Goal: Task Accomplishment & Management: Use online tool/utility

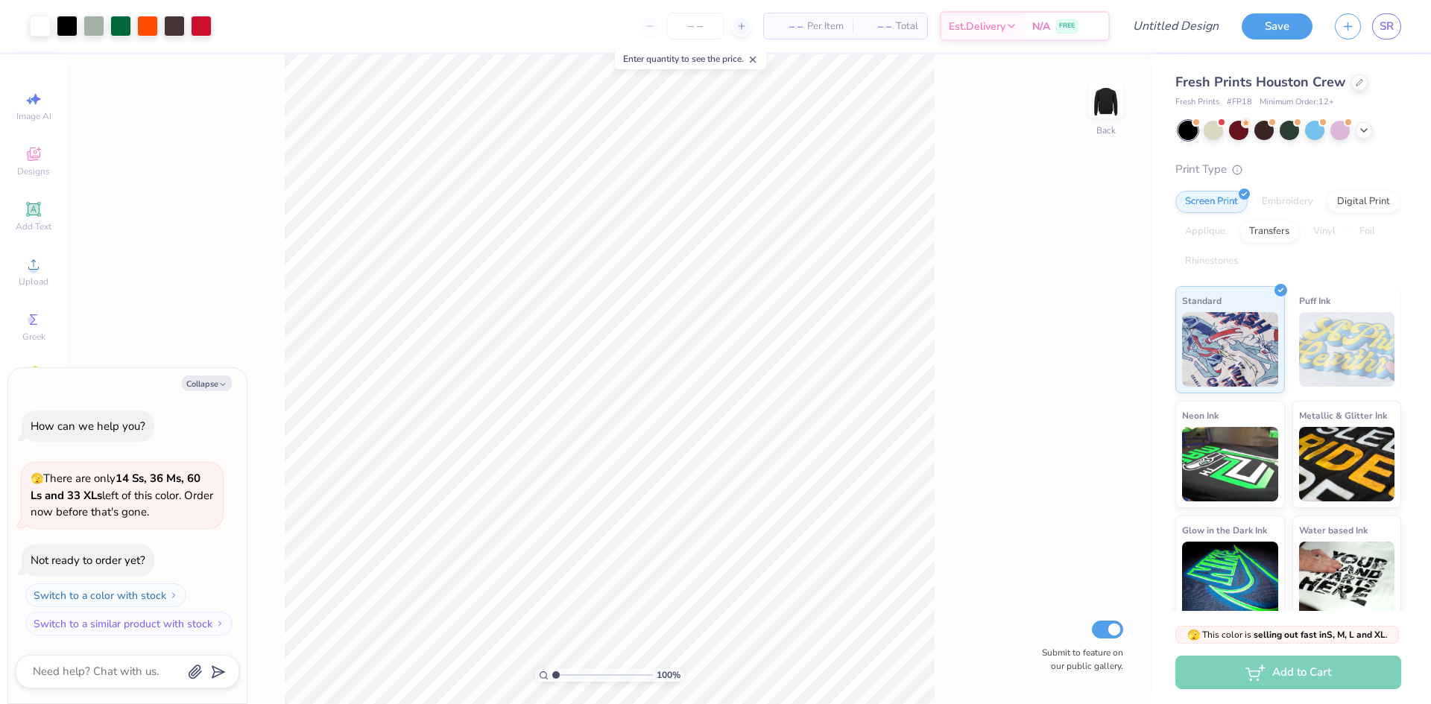
type textarea "x"
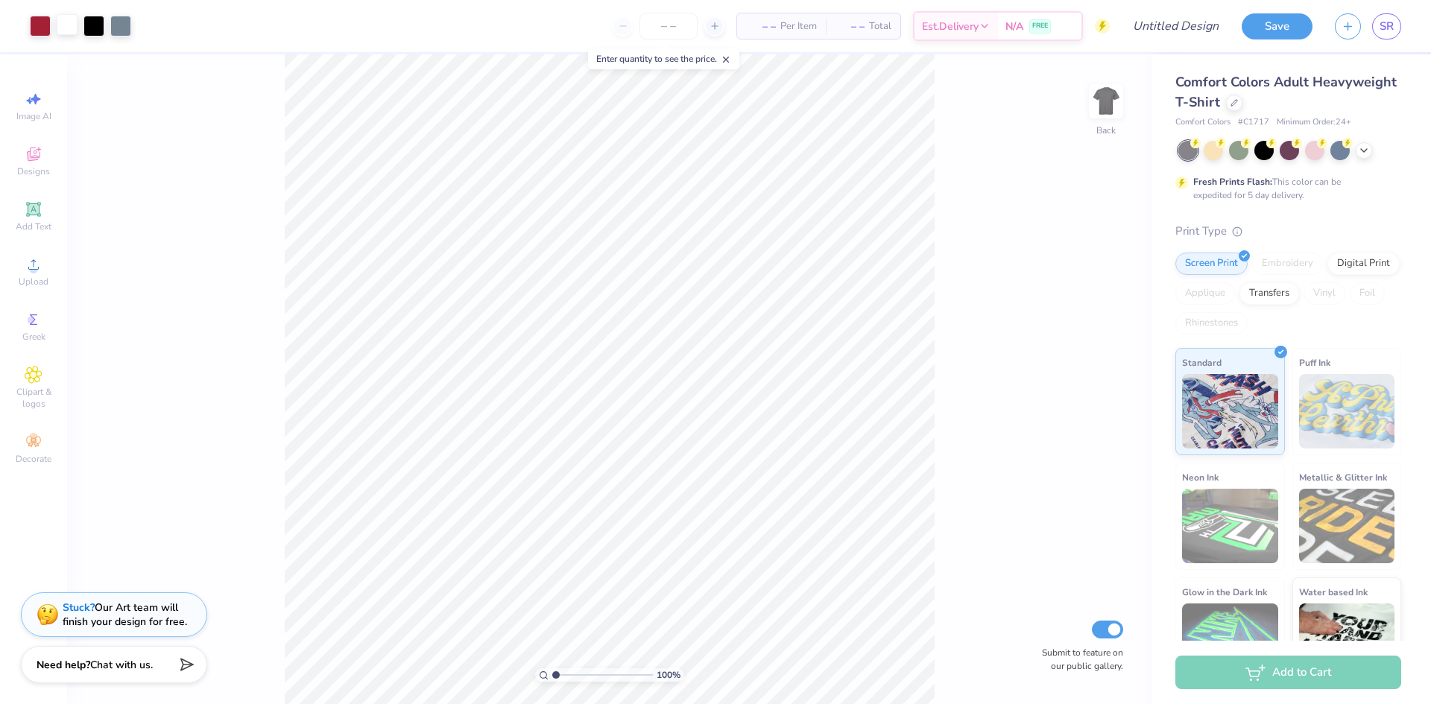
click at [71, 31] on div at bounding box center [67, 24] width 21 height 21
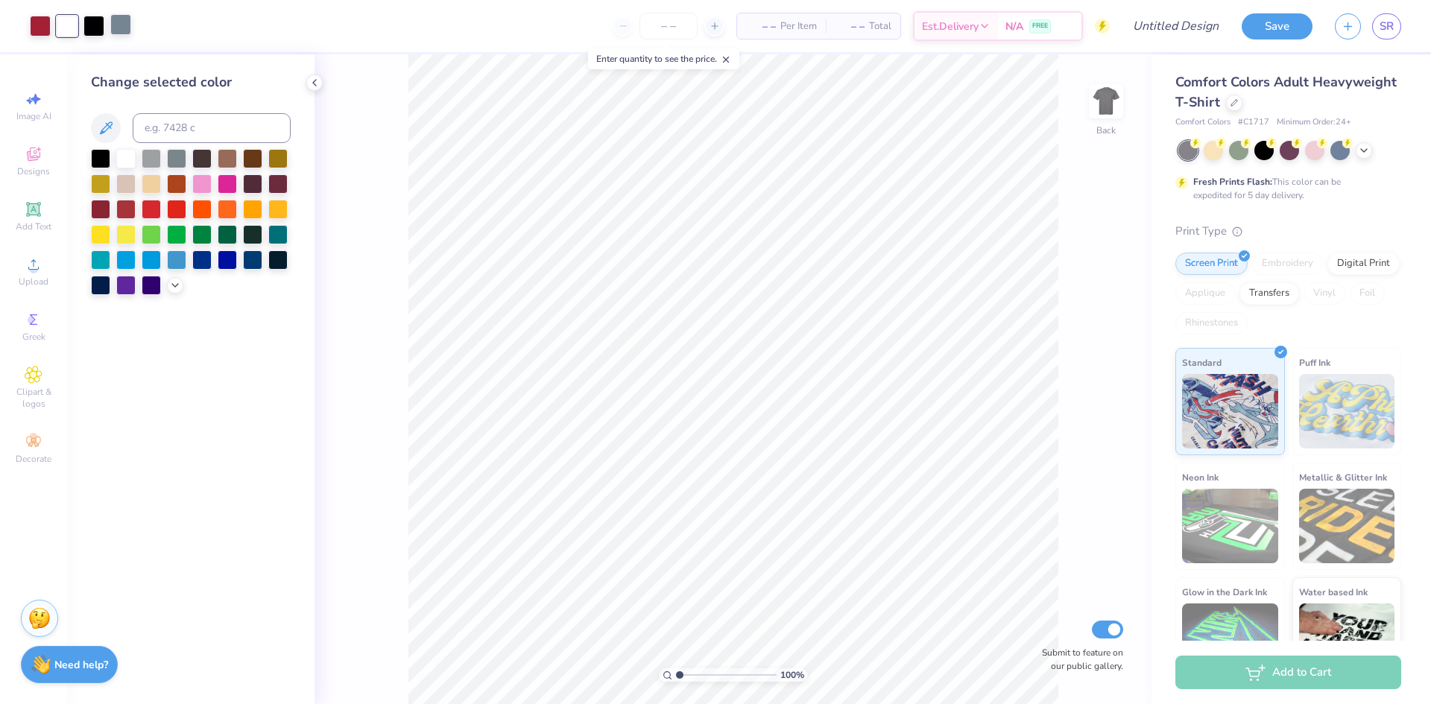
click at [122, 19] on div at bounding box center [120, 24] width 21 height 21
click at [125, 154] on div at bounding box center [125, 157] width 19 height 19
click at [173, 186] on div at bounding box center [176, 182] width 19 height 19
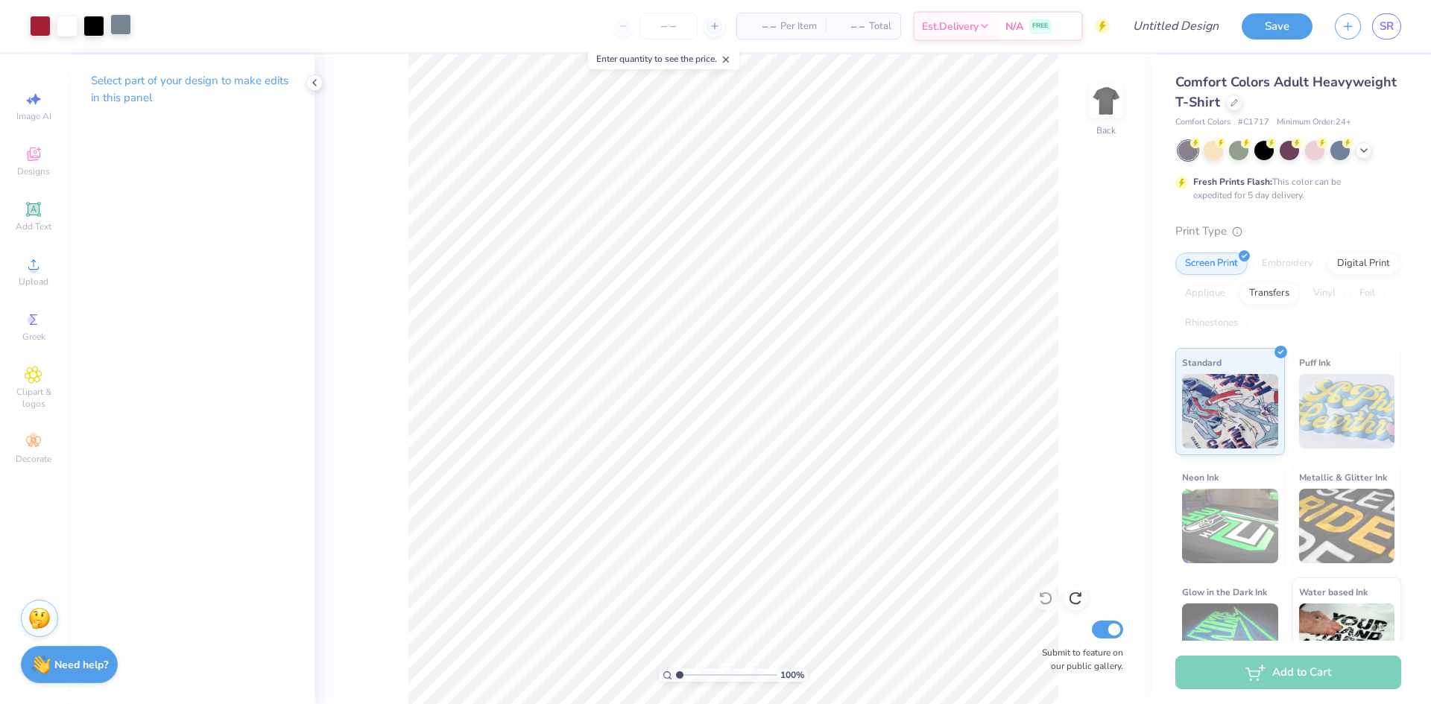
click at [123, 26] on div at bounding box center [120, 24] width 21 height 21
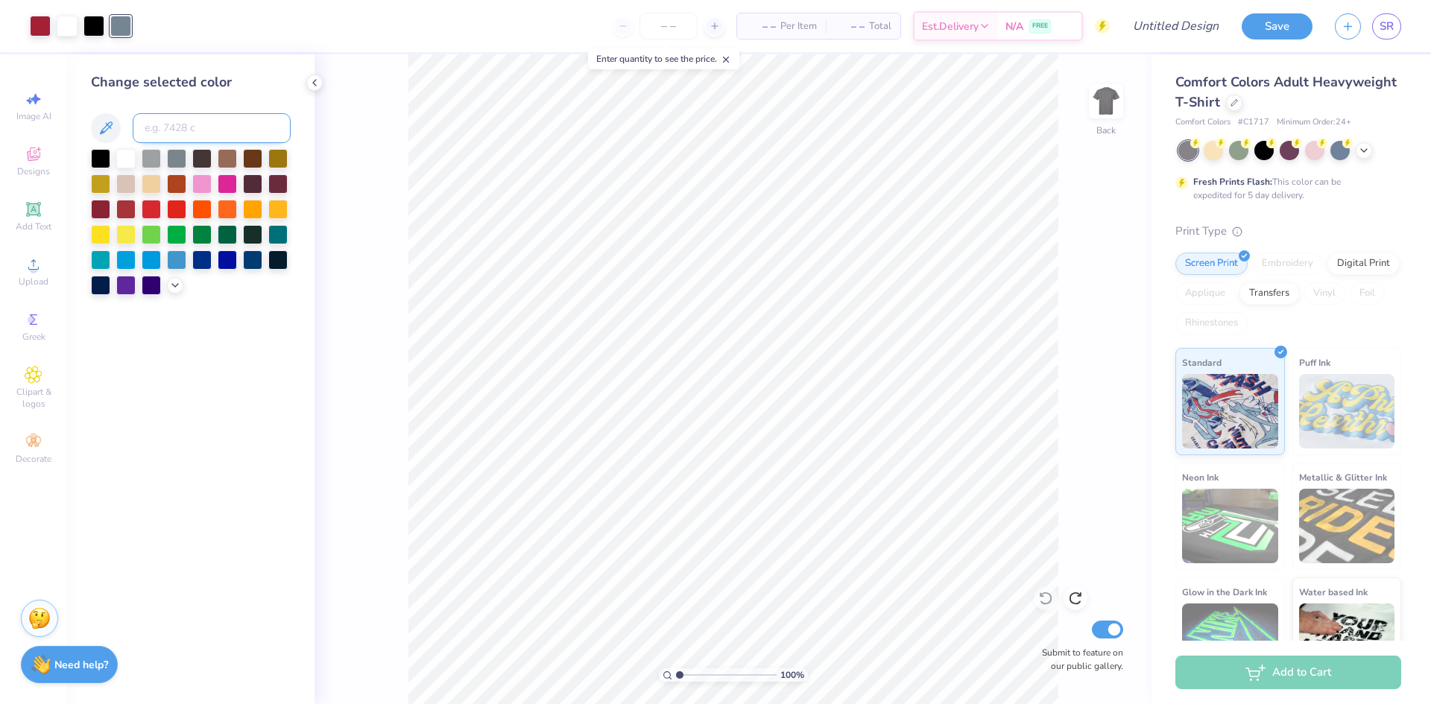
click at [174, 120] on input at bounding box center [212, 128] width 158 height 30
type input "201"
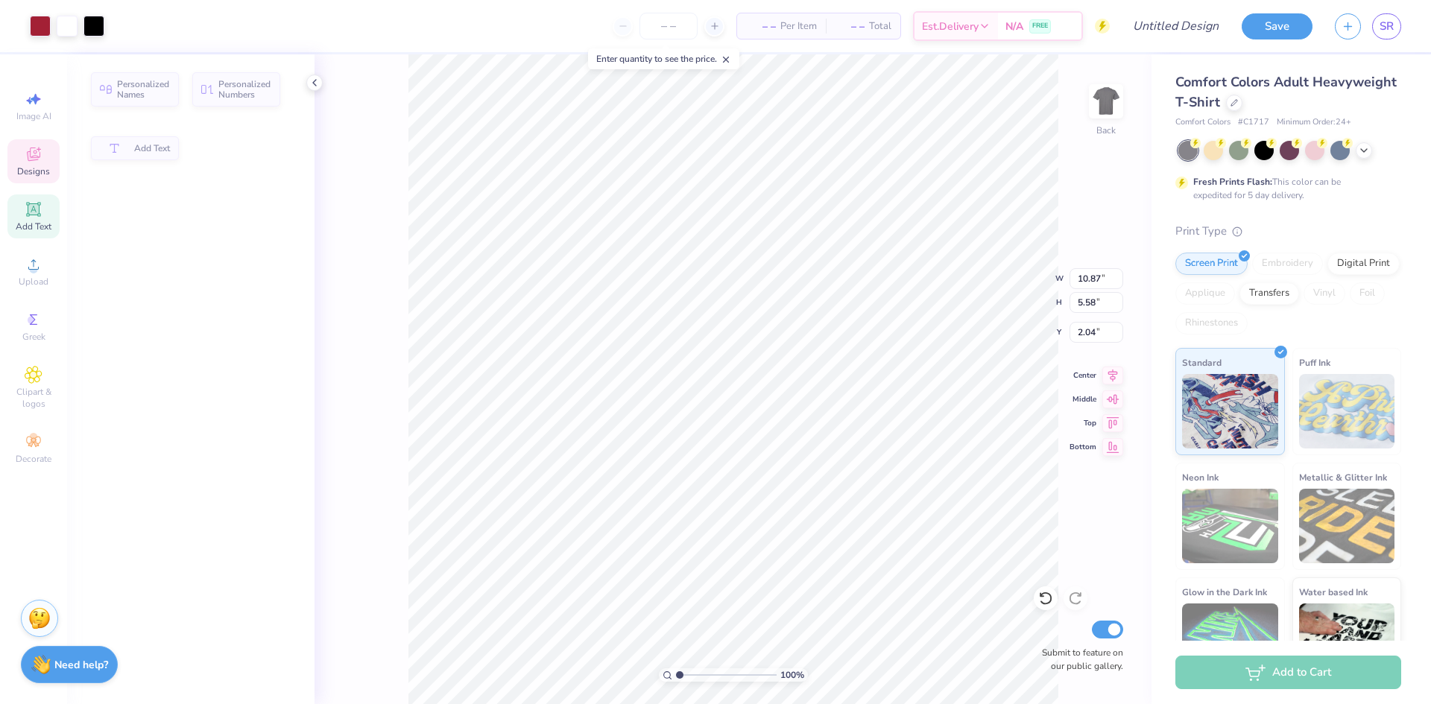
type input "5.58"
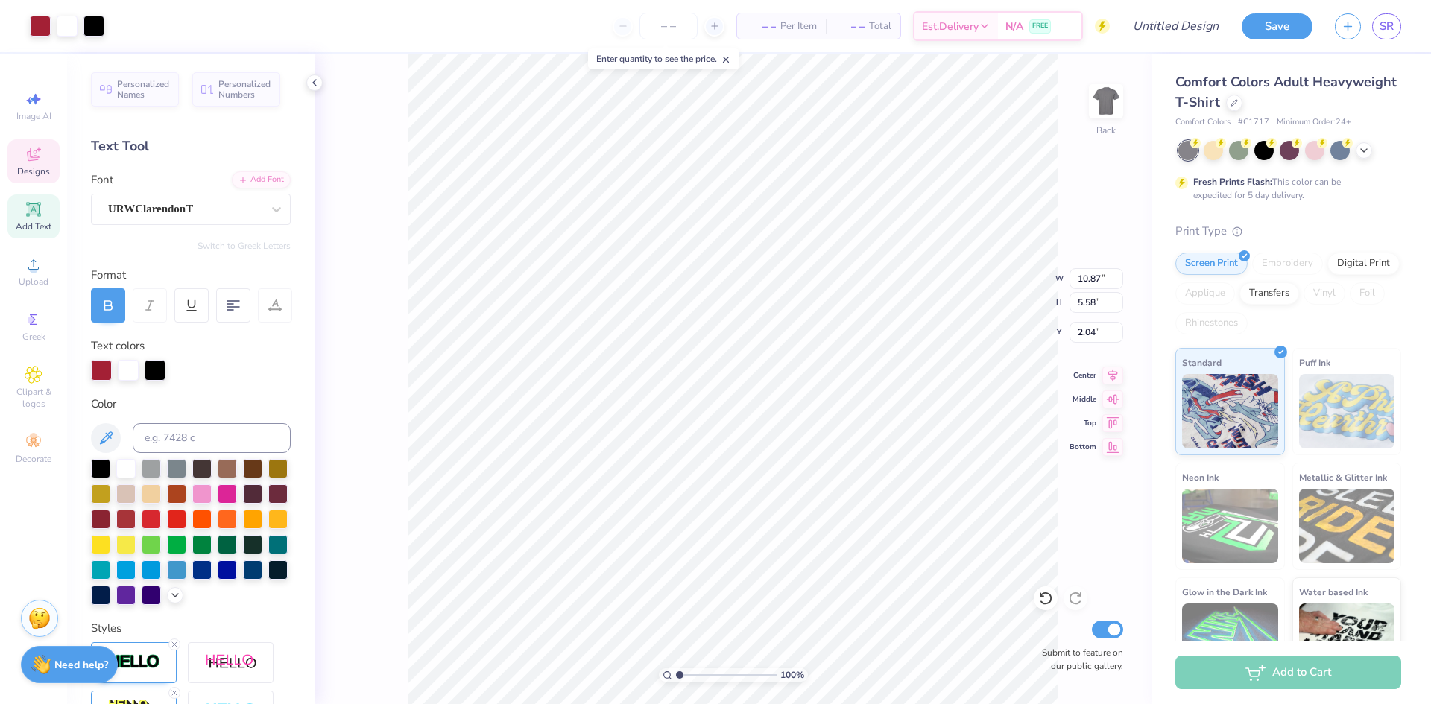
scroll to position [13, 1]
type textarea "KETTERING"
type input "4.75"
type textarea "UNIVERSITY"
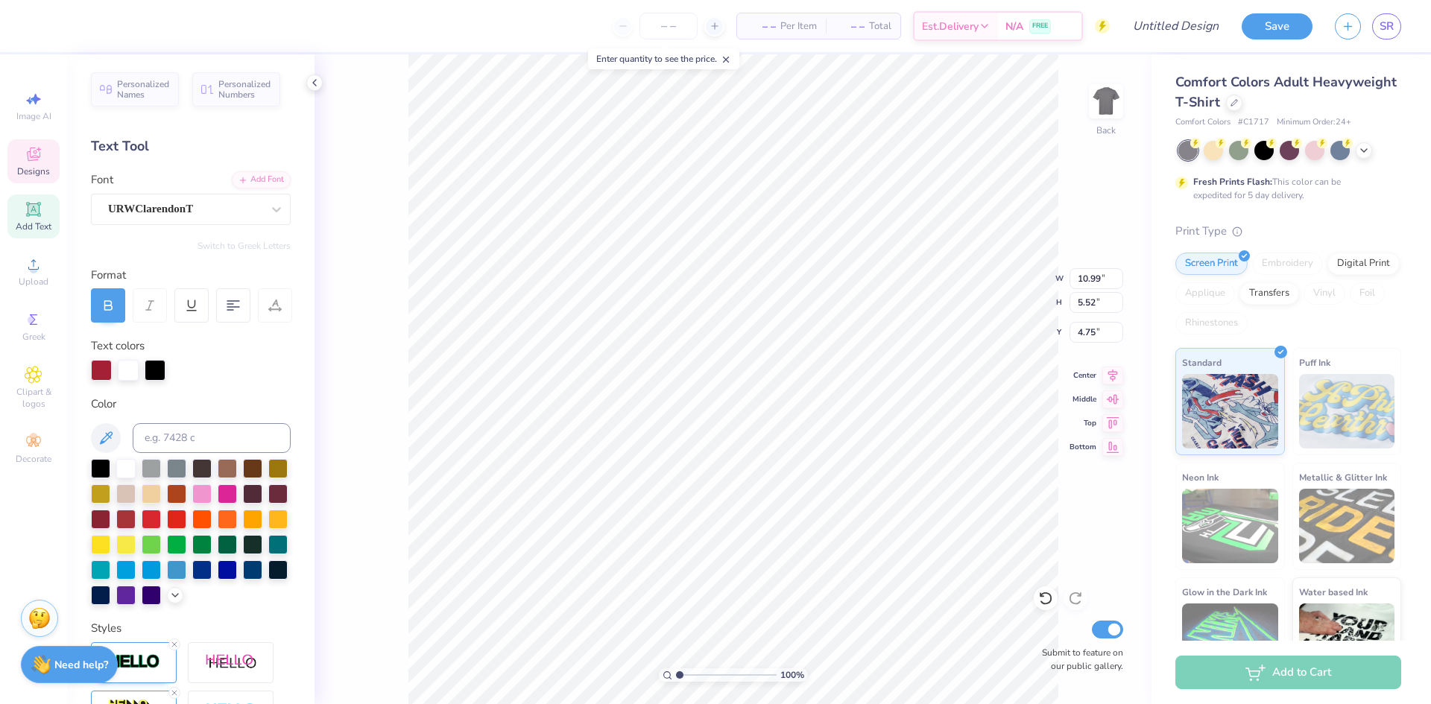
click at [376, 466] on div "100 % Back W 10.99 10.99 " H 5.52 5.52 " Y 4.75 4.75 " Center Middle Top Bottom…" at bounding box center [732, 379] width 837 height 650
click at [725, 637] on li "Send to Back" at bounding box center [737, 641] width 117 height 29
click at [695, 576] on li "Send to Back" at bounding box center [718, 568] width 117 height 29
type input "1.41"
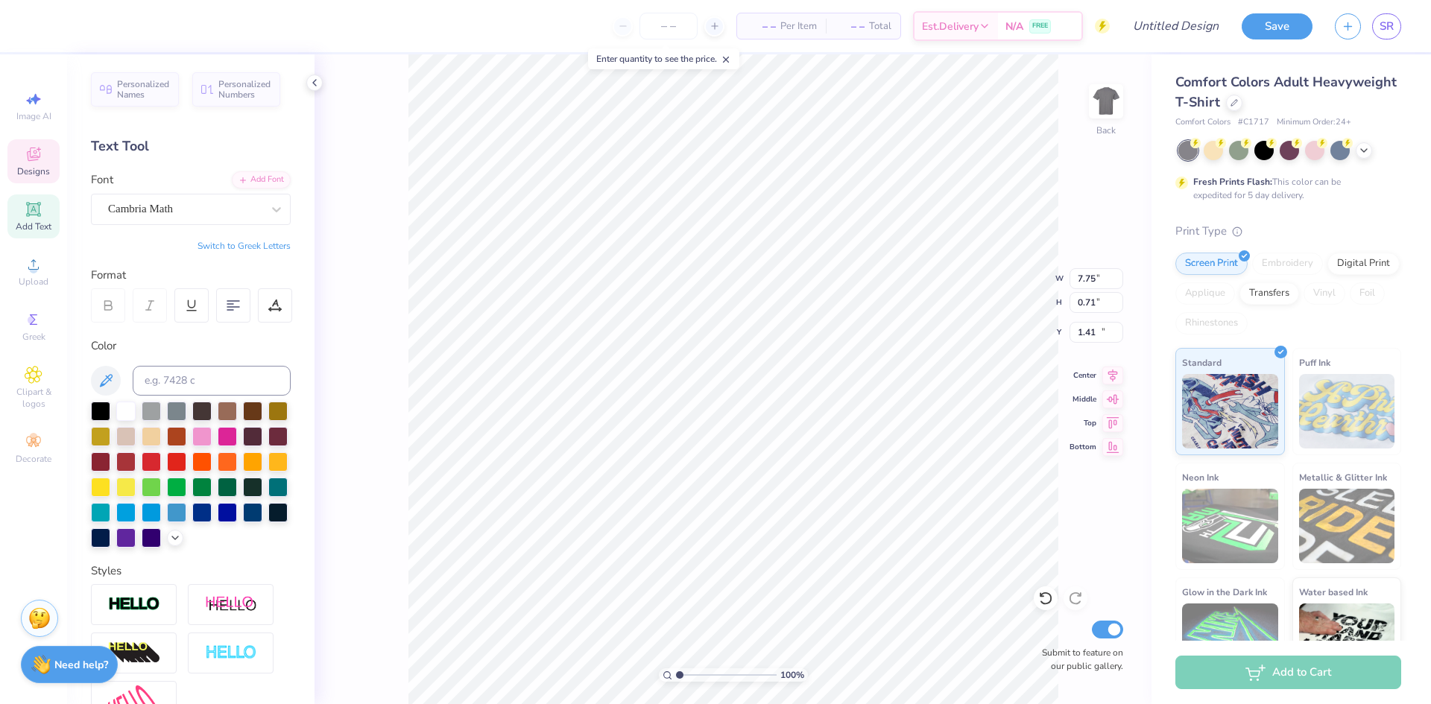
type input "7.75"
type input "0.71"
type input "13.94"
type textarea "L"
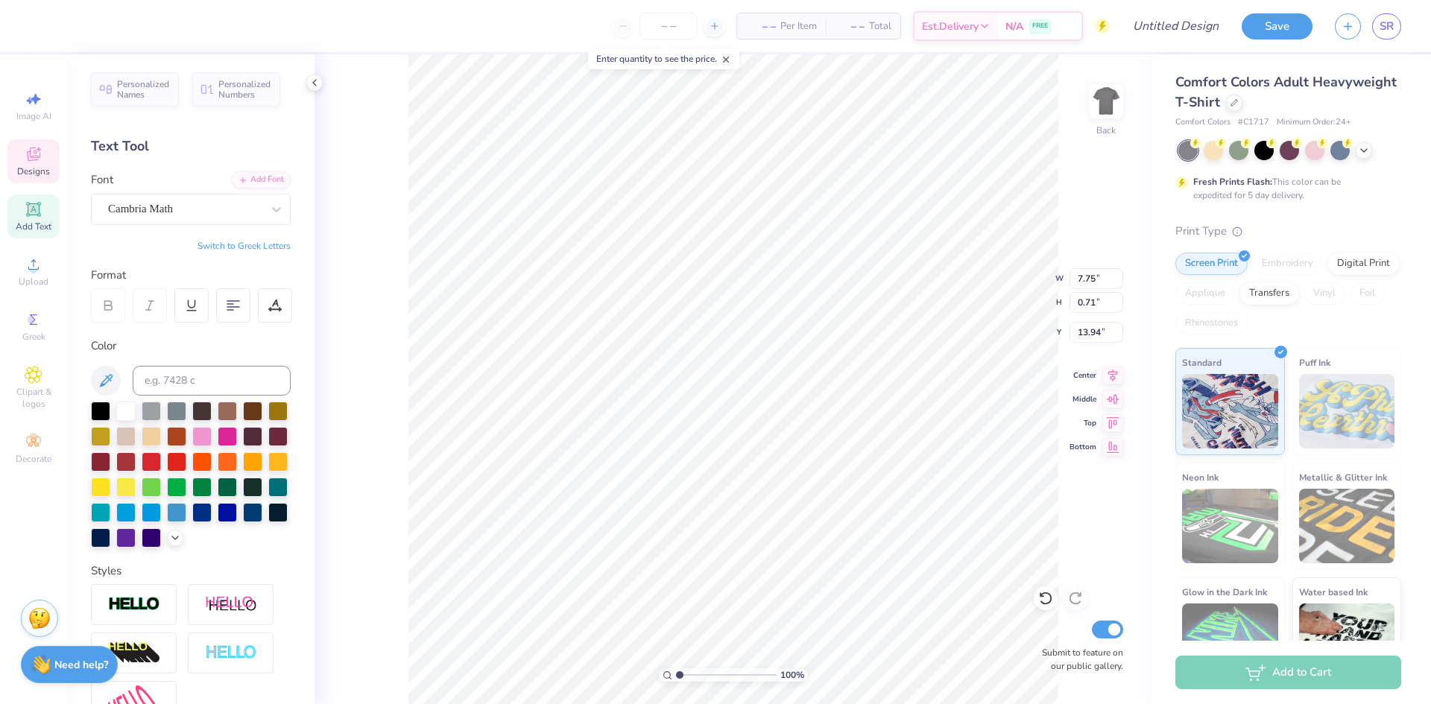
scroll to position [13, 4]
type textarea "SUMMER 2025"
type input "5.31"
type input "0.31"
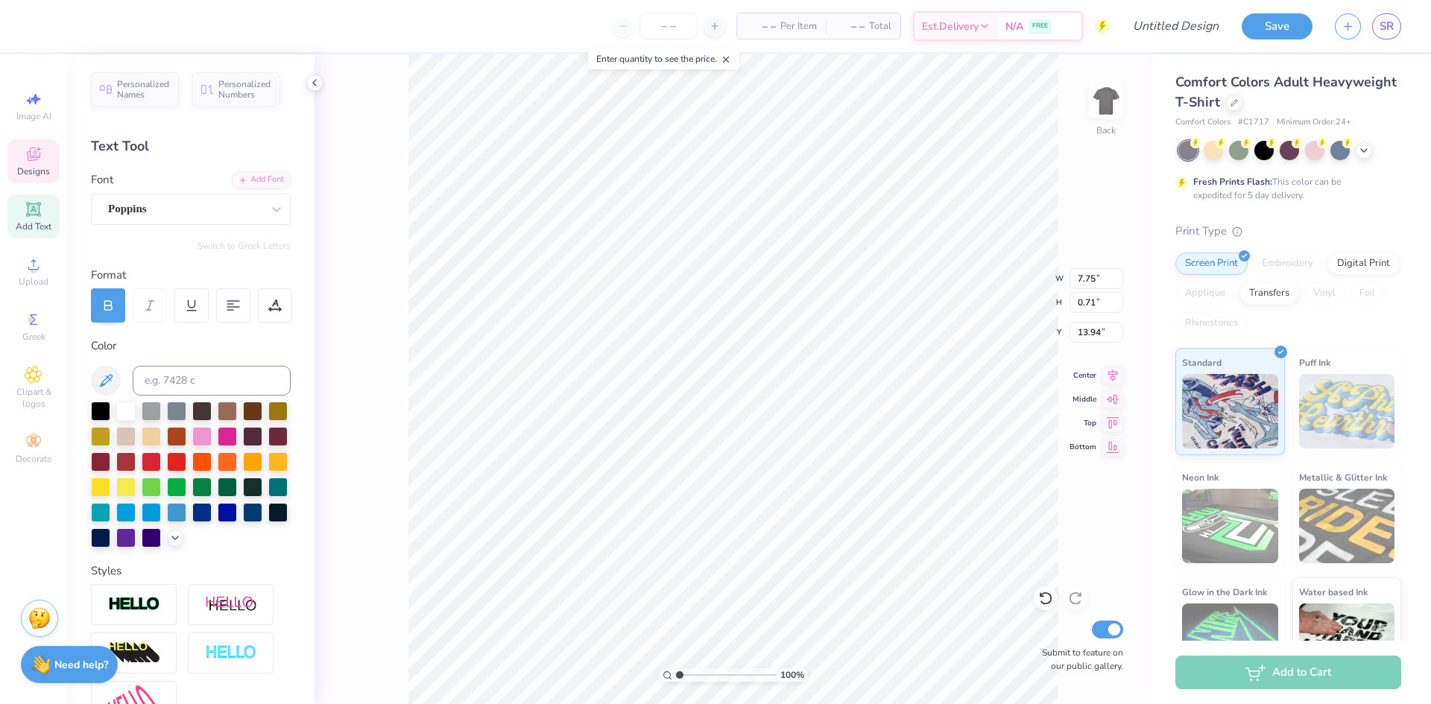
type input "14.88"
type textarea "LATE NIGHT BREAKFAST"
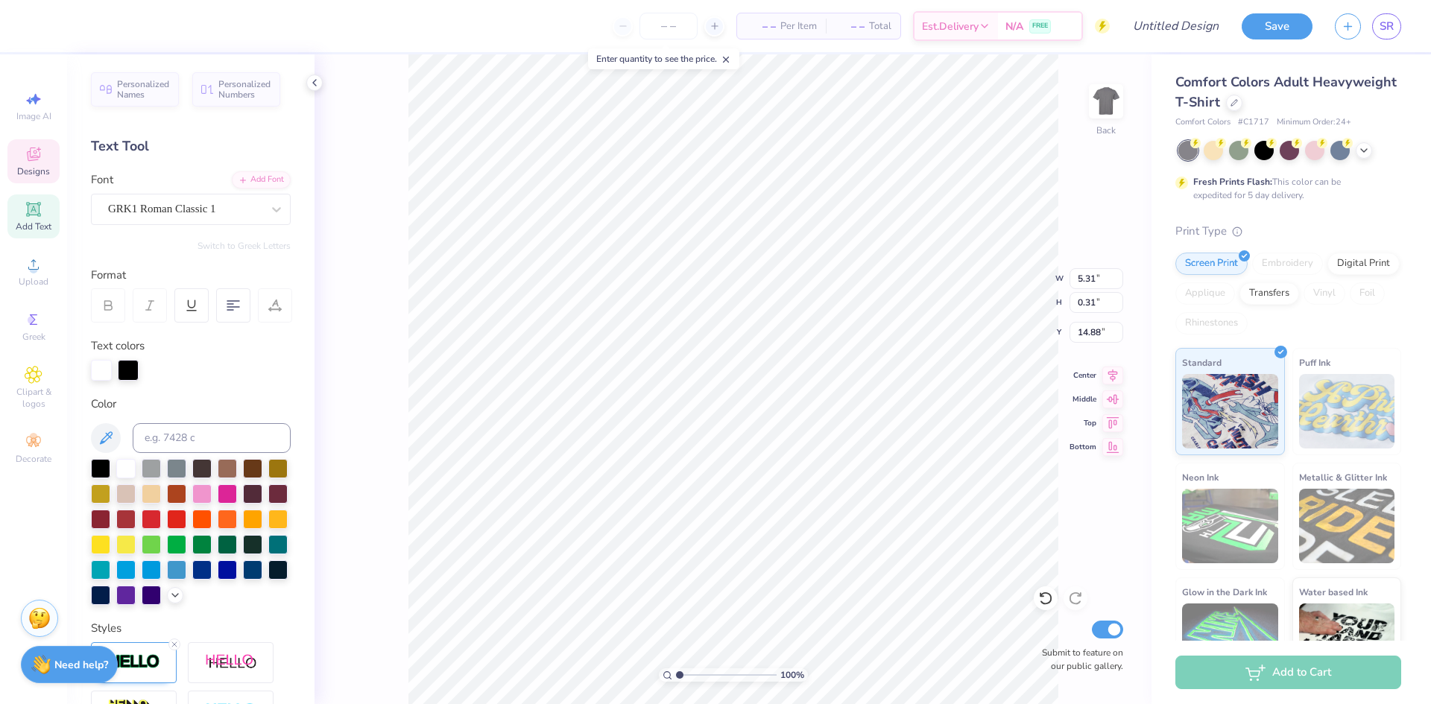
type input "1.42"
type input "0.63"
type input "12.19"
type textarea "KU"
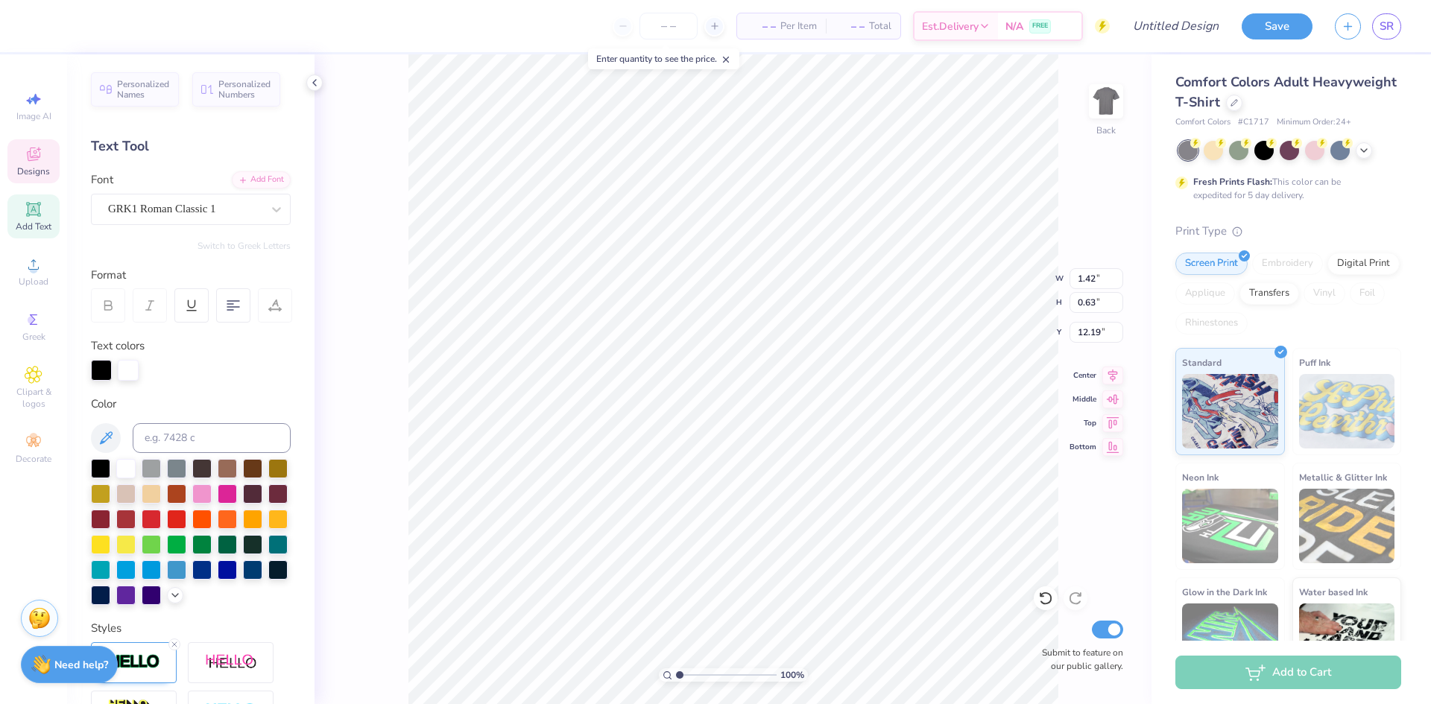
type input "2.34"
type input "1.04"
type input "10.69"
type textarea "Ku"
type input "1.41"
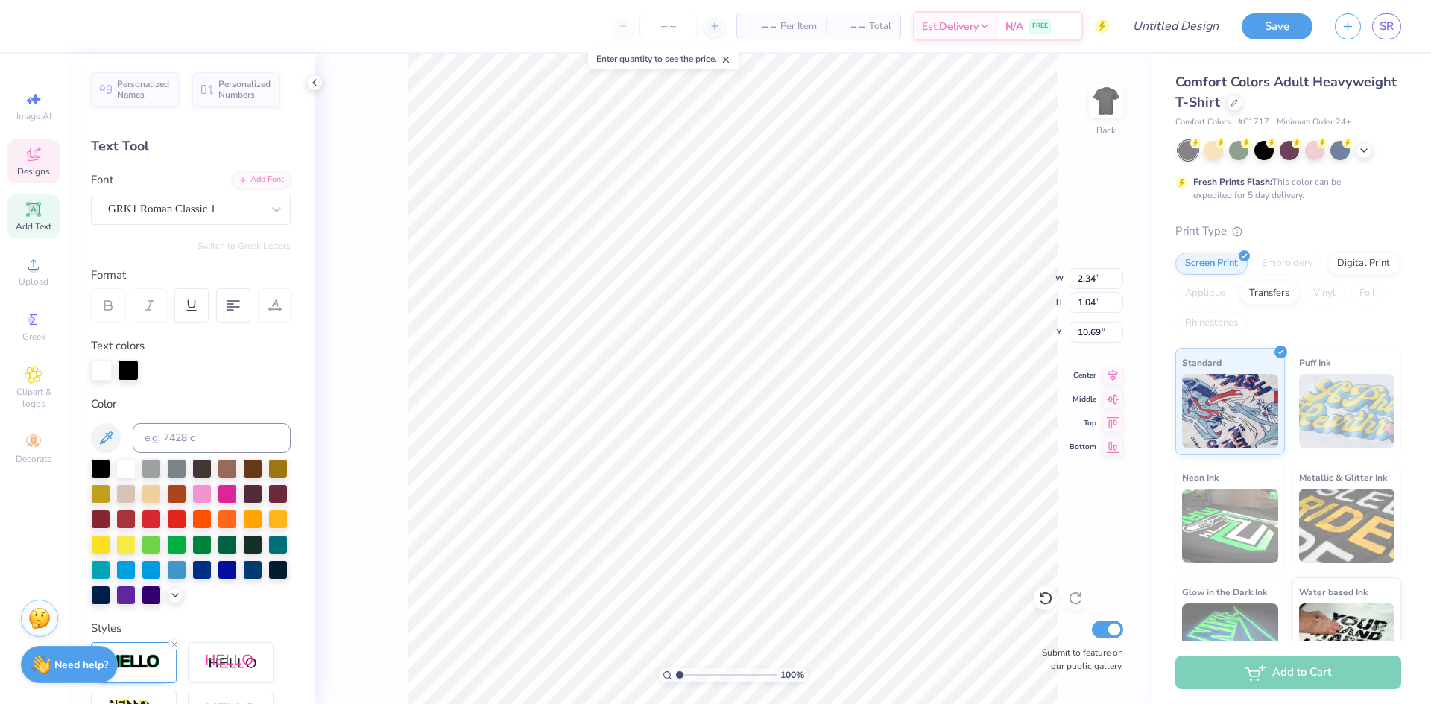
type input "0.66"
type input "12.17"
type textarea "ku"
click at [395, 464] on div "100 % Back W 1.41 1.41 " H 0.66 0.66 " Y 12.17 12.17 " Center Middle Top Bottom…" at bounding box center [732, 379] width 837 height 650
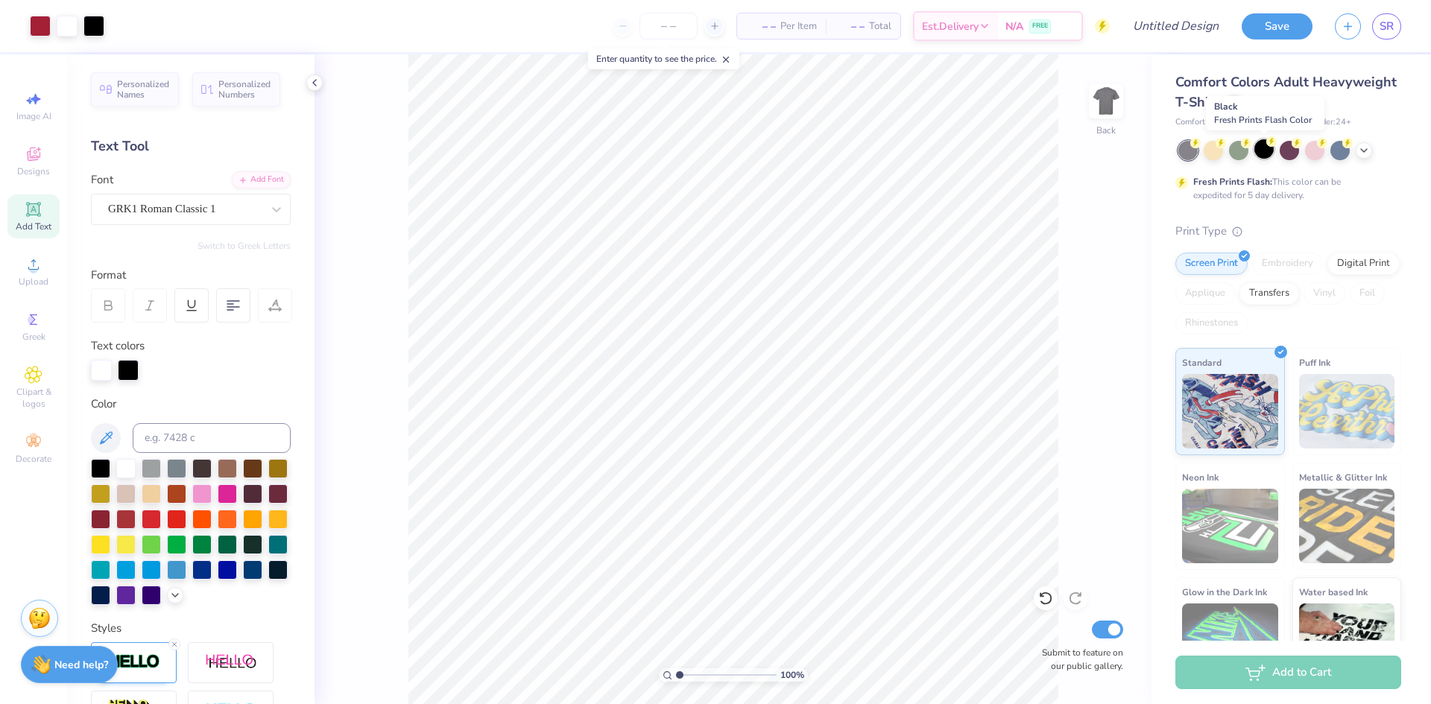
click at [1259, 153] on div at bounding box center [1263, 148] width 19 height 19
click at [1367, 155] on div at bounding box center [1364, 149] width 16 height 16
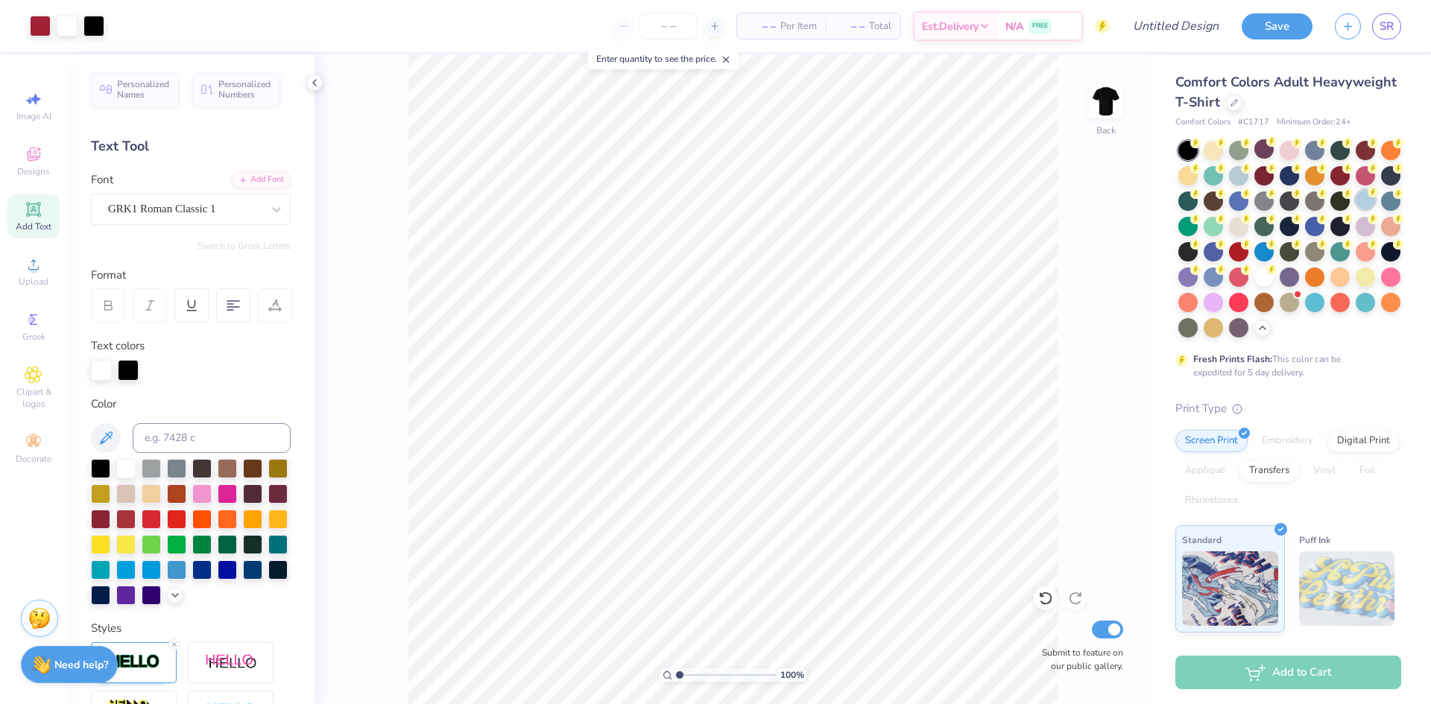
click at [1356, 209] on div at bounding box center [1365, 199] width 19 height 19
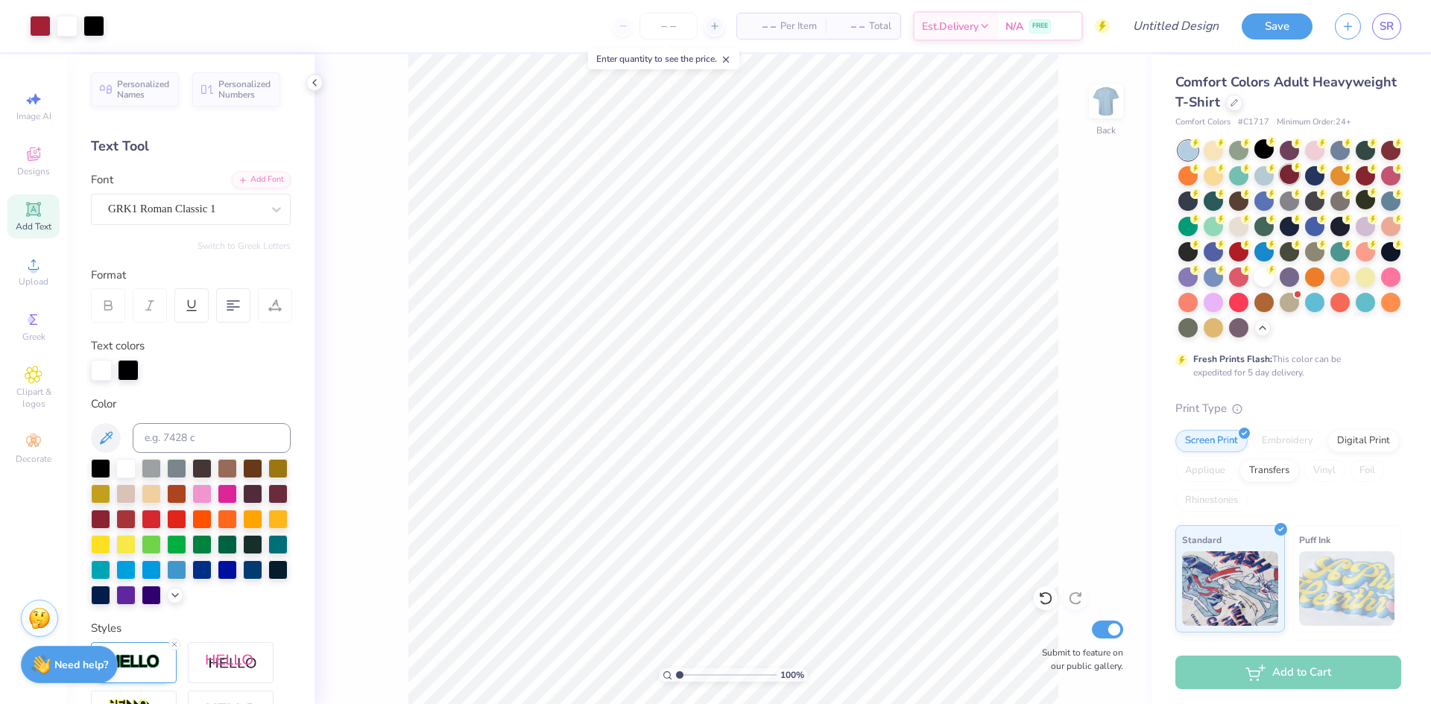
click at [1299, 178] on div at bounding box center [1289, 174] width 19 height 19
click at [31, 28] on div at bounding box center [40, 24] width 21 height 21
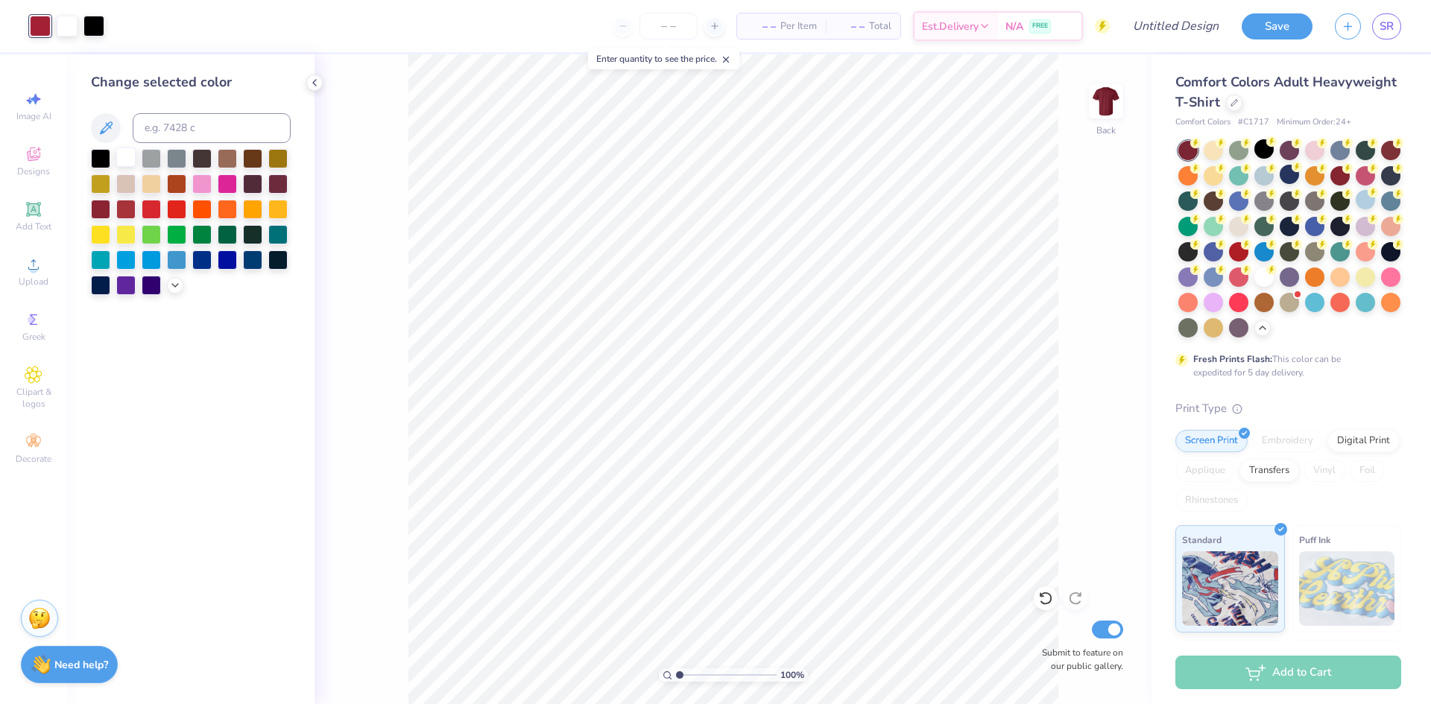
click at [123, 155] on div at bounding box center [125, 157] width 19 height 19
click at [1198, 147] on icon at bounding box center [1195, 142] width 5 height 7
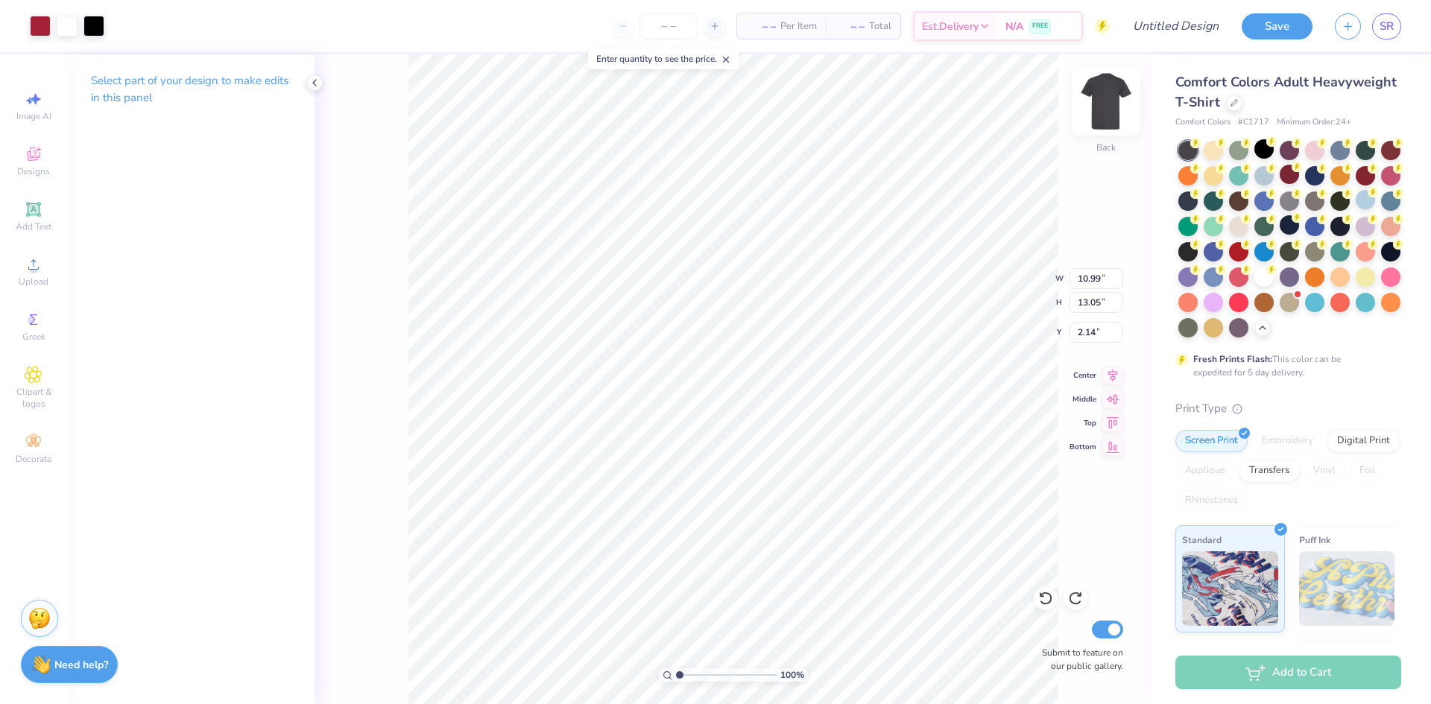
click at [1110, 103] on img at bounding box center [1106, 102] width 60 height 60
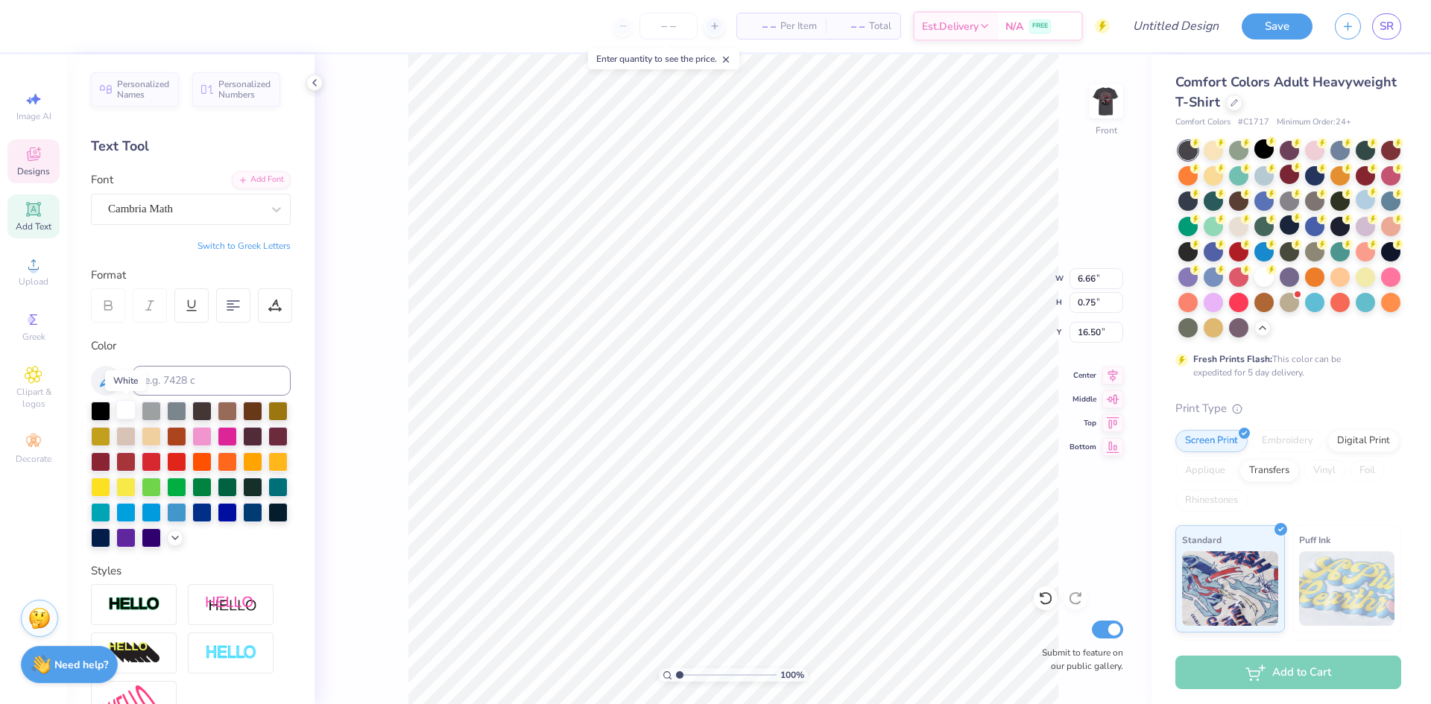
click at [120, 403] on div at bounding box center [125, 409] width 19 height 19
click at [406, 408] on div "100 % Front W 6.66 6.66 " H 0.75 0.75 " Y 16.50 16.50 " Center Middle Top Botto…" at bounding box center [732, 379] width 837 height 650
click at [124, 408] on div at bounding box center [125, 409] width 19 height 19
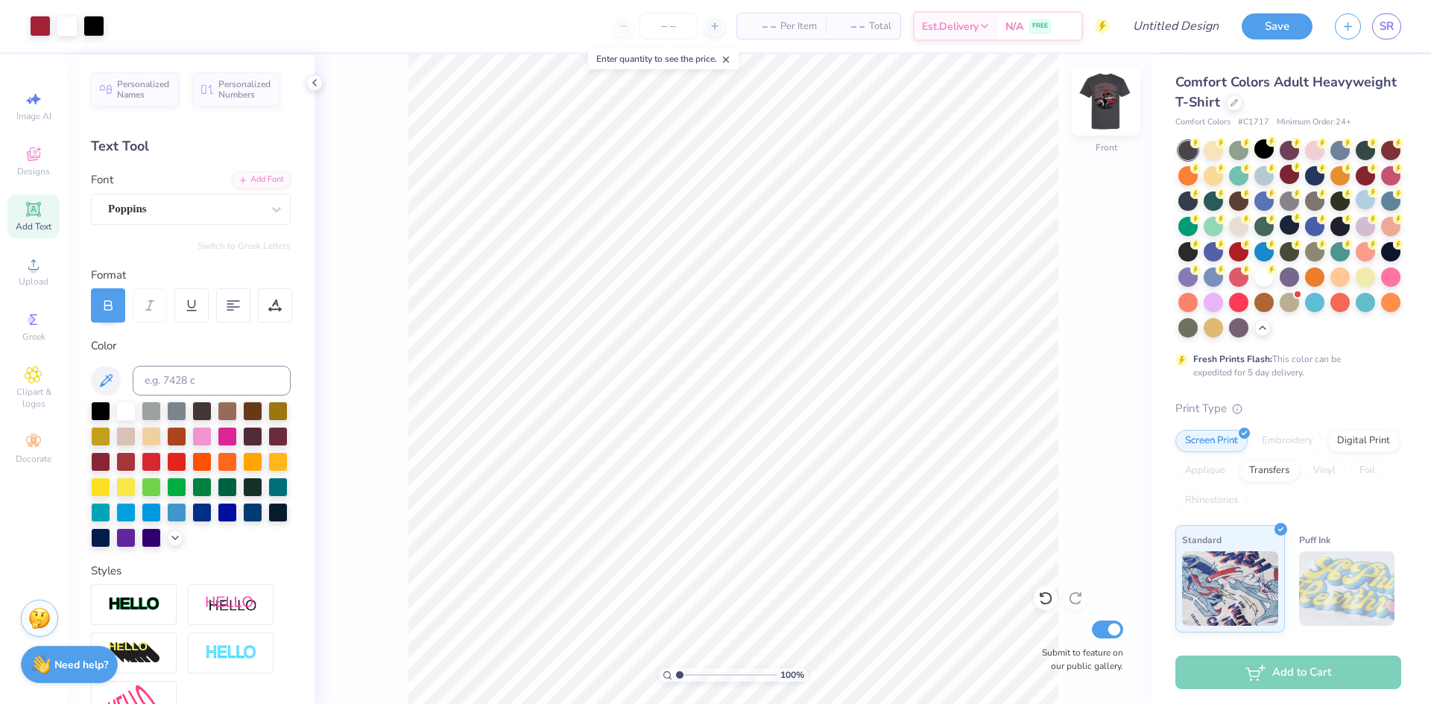
click at [1096, 102] on img at bounding box center [1106, 102] width 60 height 60
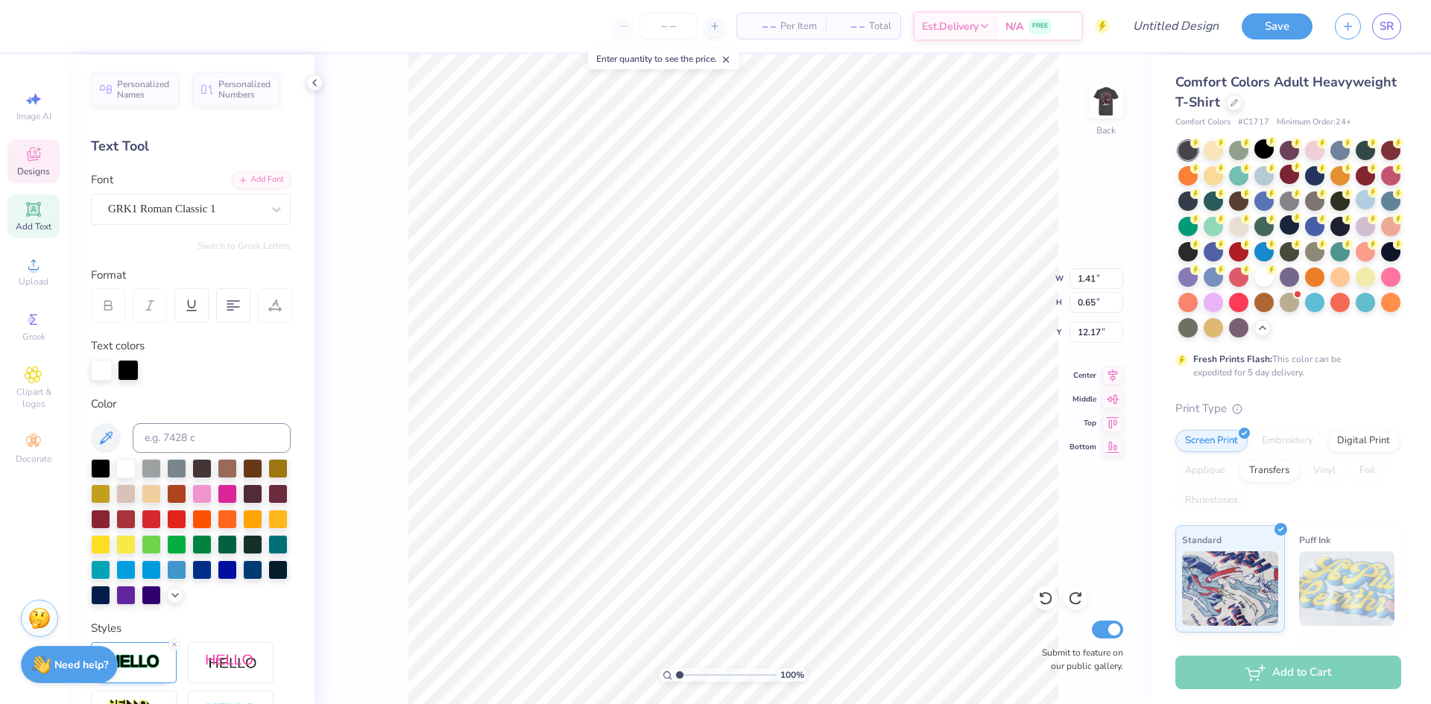
type input "9.84"
type input "8.42"
type input "5.52"
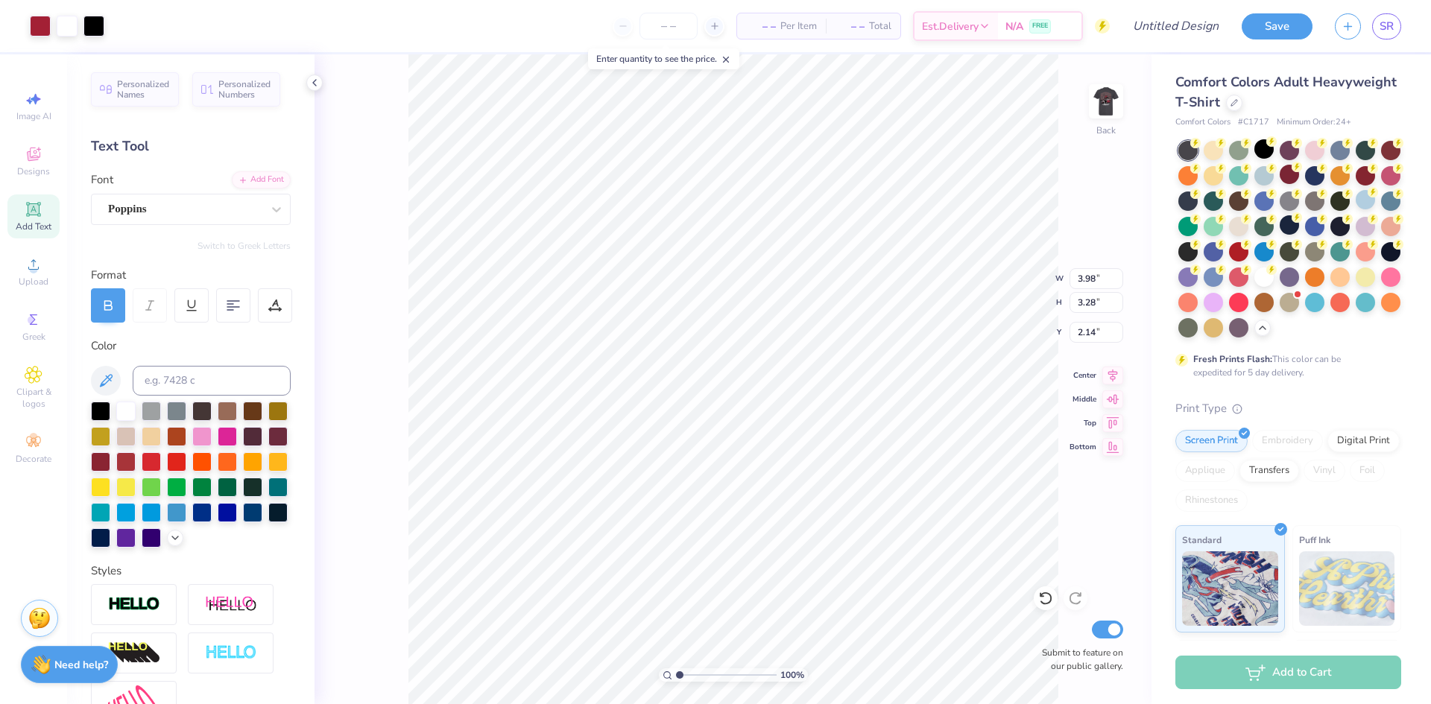
type input "3.98"
type input "3.28"
type input "3.22"
click at [40, 282] on span "Upload" at bounding box center [34, 282] width 30 height 12
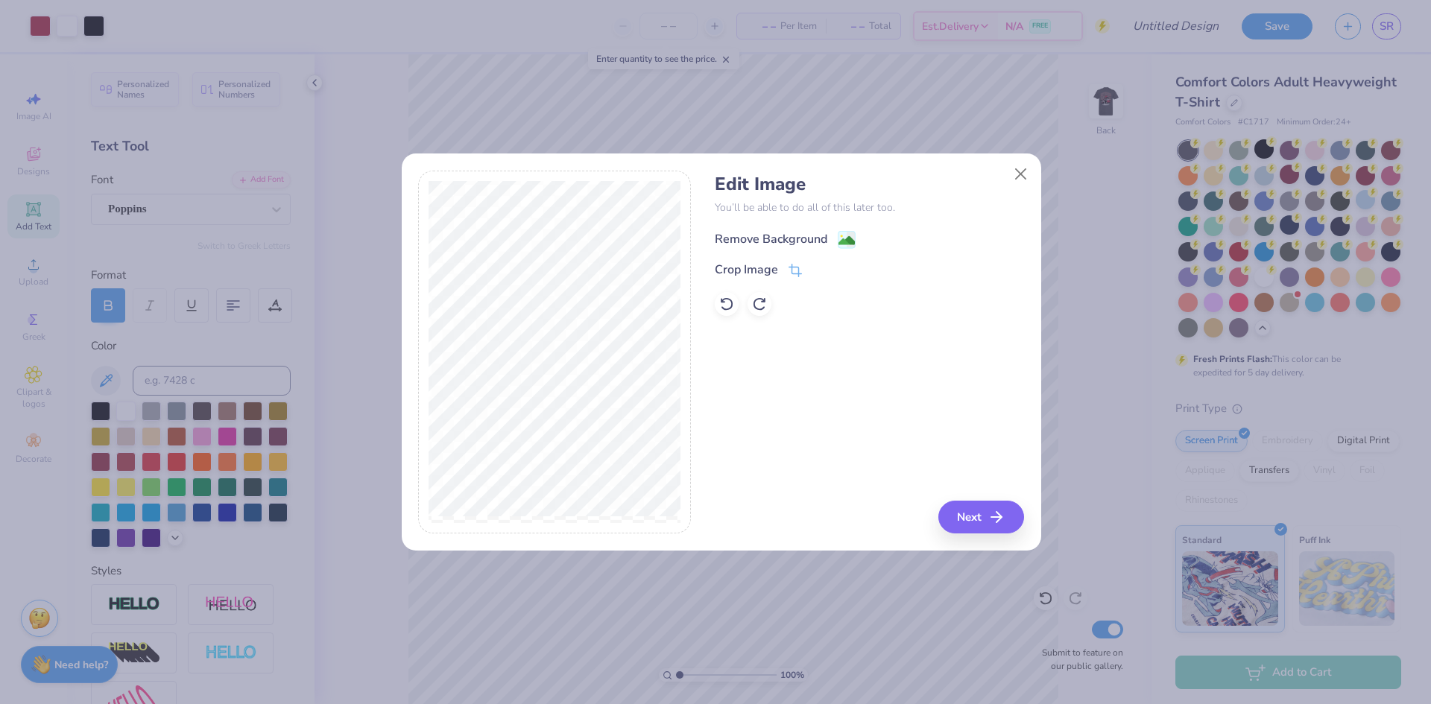
click at [794, 244] on div "Remove Background" at bounding box center [771, 239] width 113 height 18
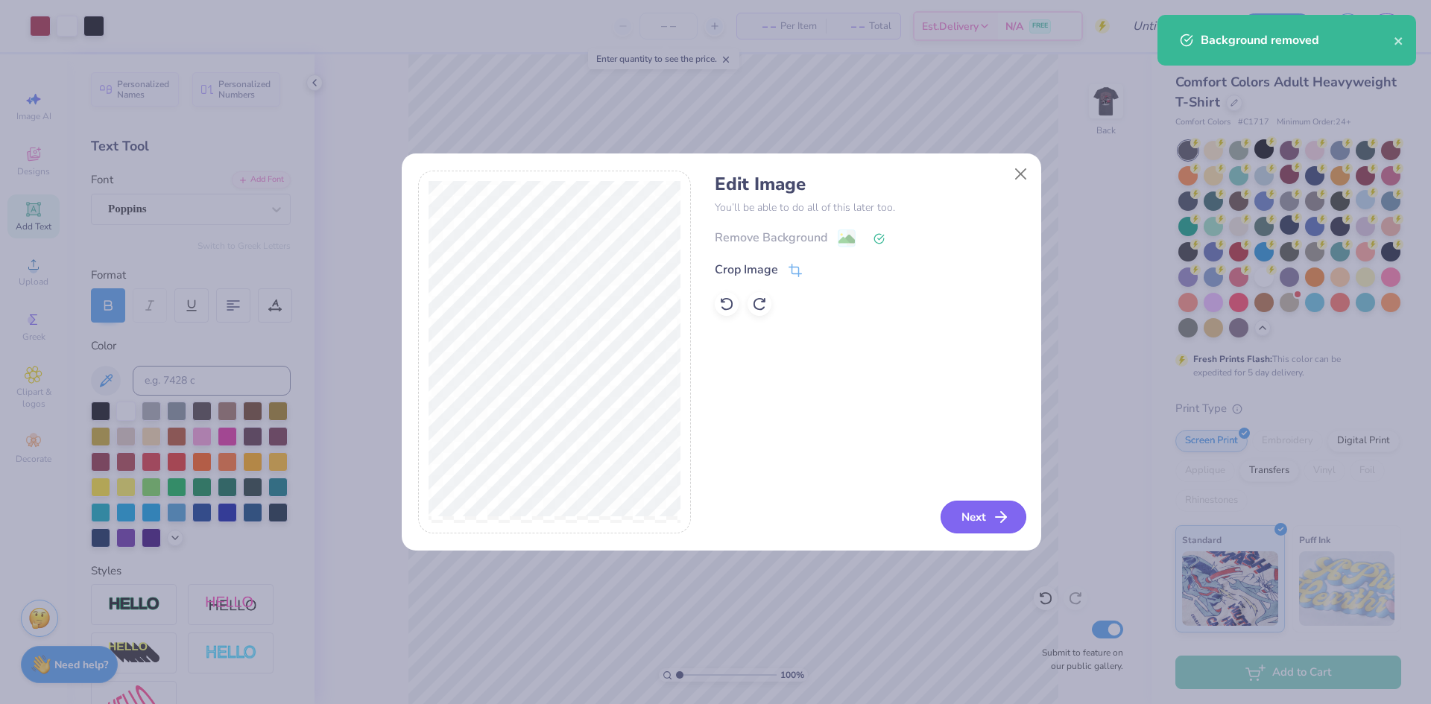
click at [988, 508] on button "Next" at bounding box center [983, 517] width 86 height 33
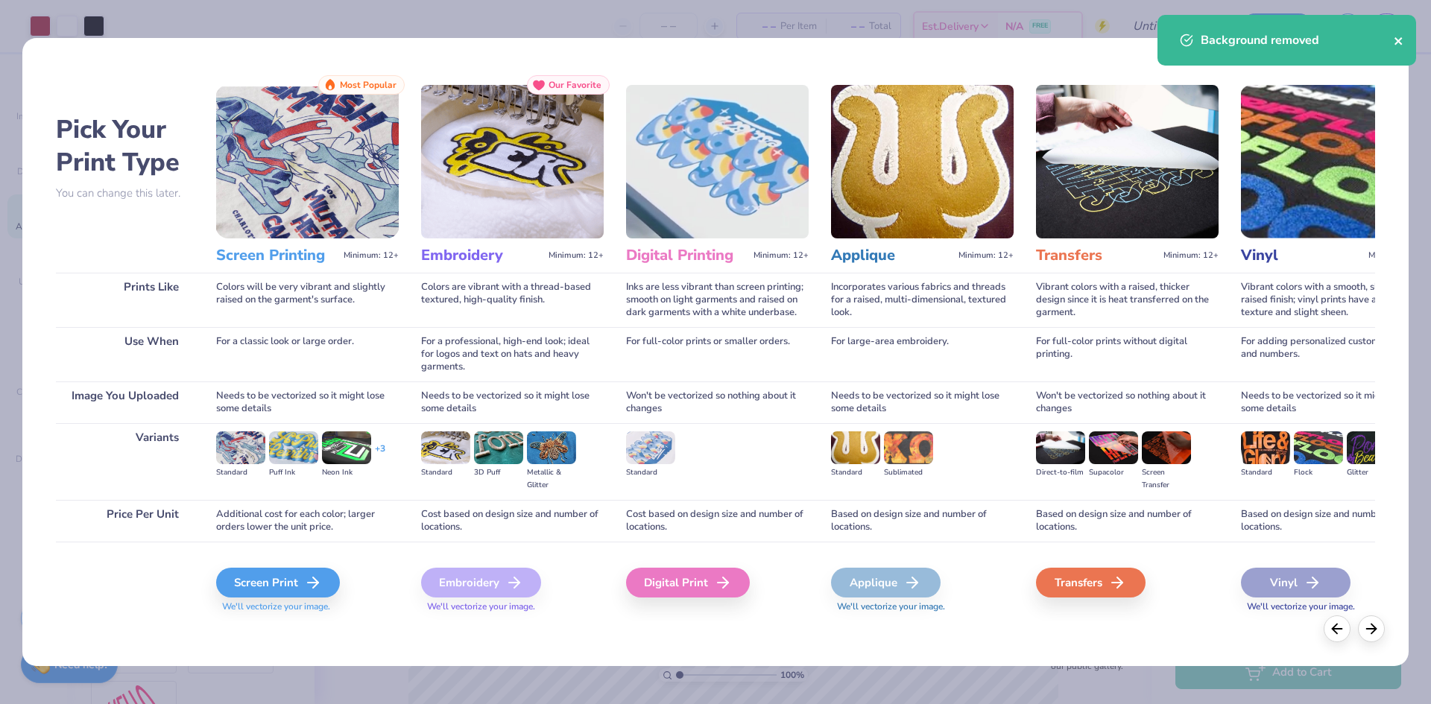
click at [1401, 41] on icon "close" at bounding box center [1399, 41] width 10 height 12
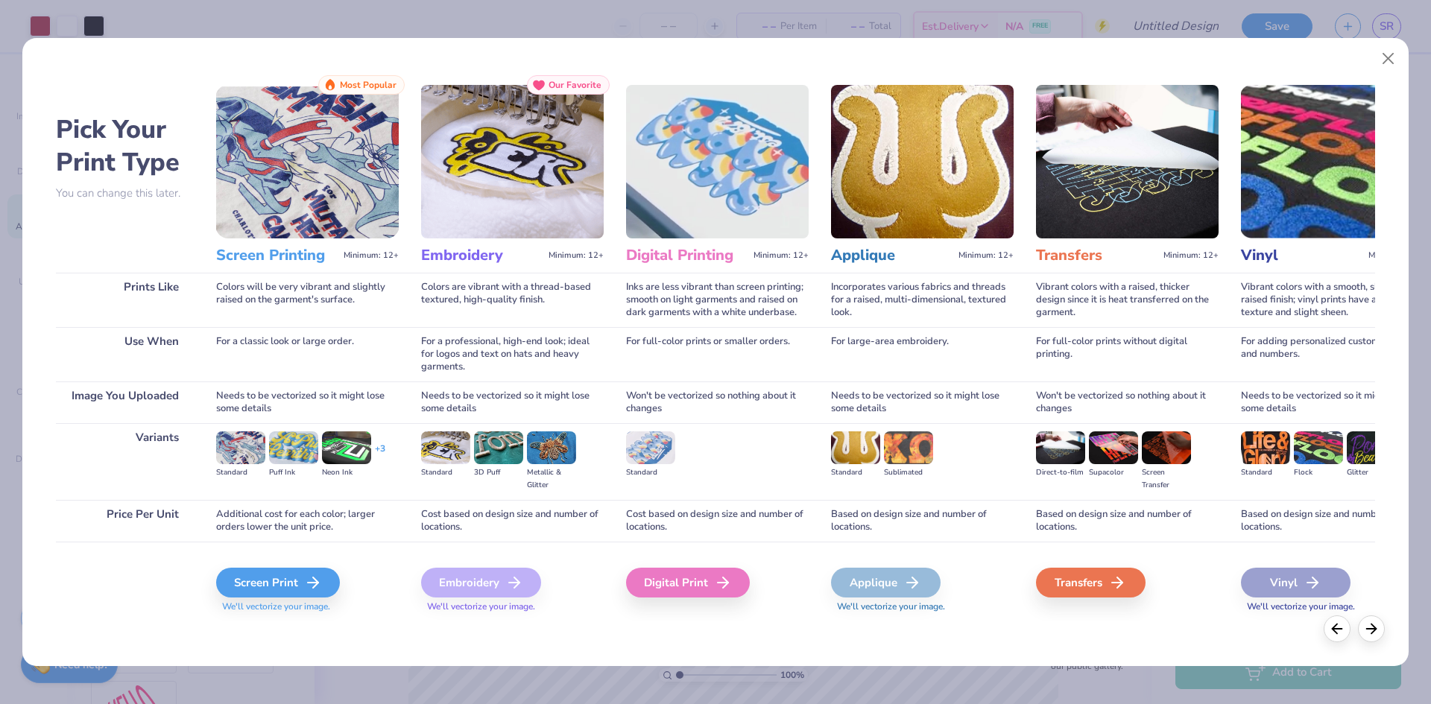
click at [1378, 54] on body "Art colors – – Per Item – – Total Est. Delivery N/A FREE Design Title Save SR I…" at bounding box center [715, 352] width 1431 height 704
click at [1385, 57] on button "Close" at bounding box center [1388, 59] width 28 height 28
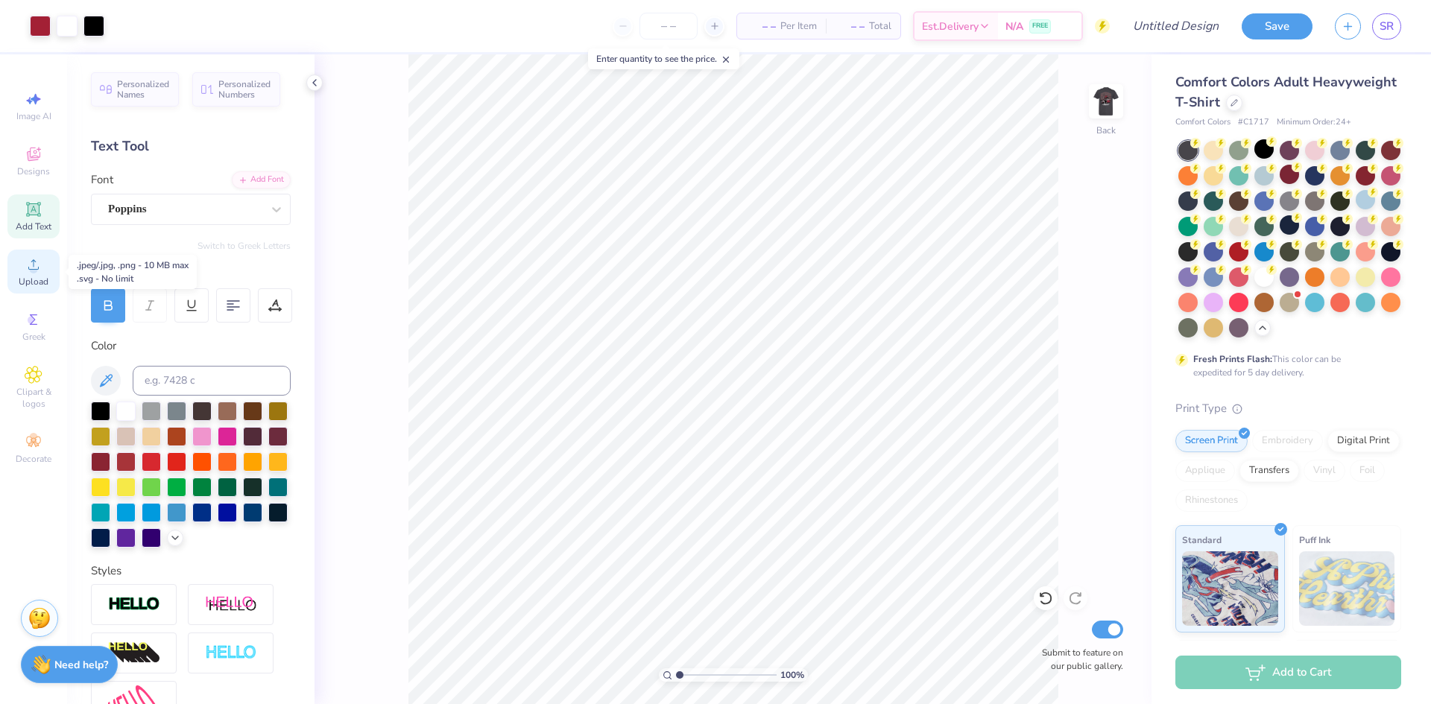
click at [28, 269] on icon at bounding box center [34, 265] width 18 height 18
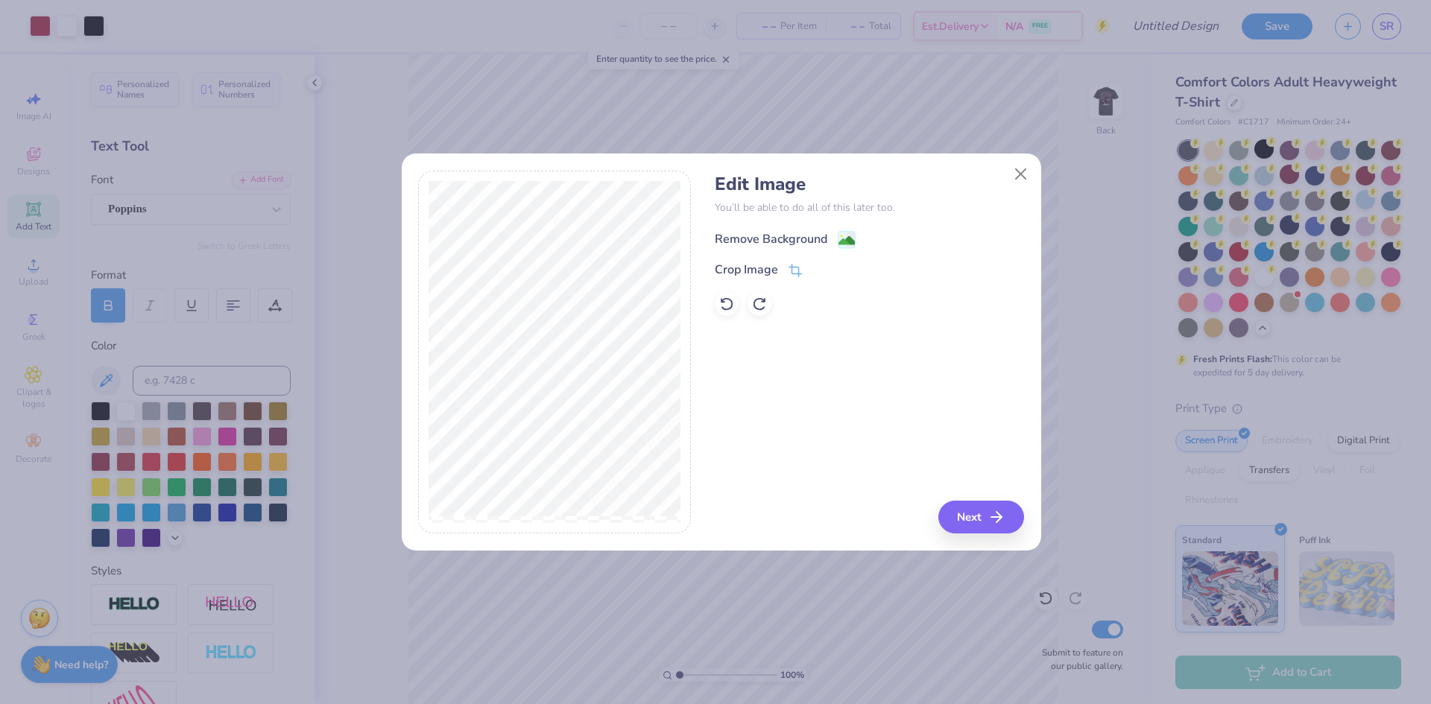
click at [754, 235] on div "Remove Background" at bounding box center [771, 239] width 113 height 18
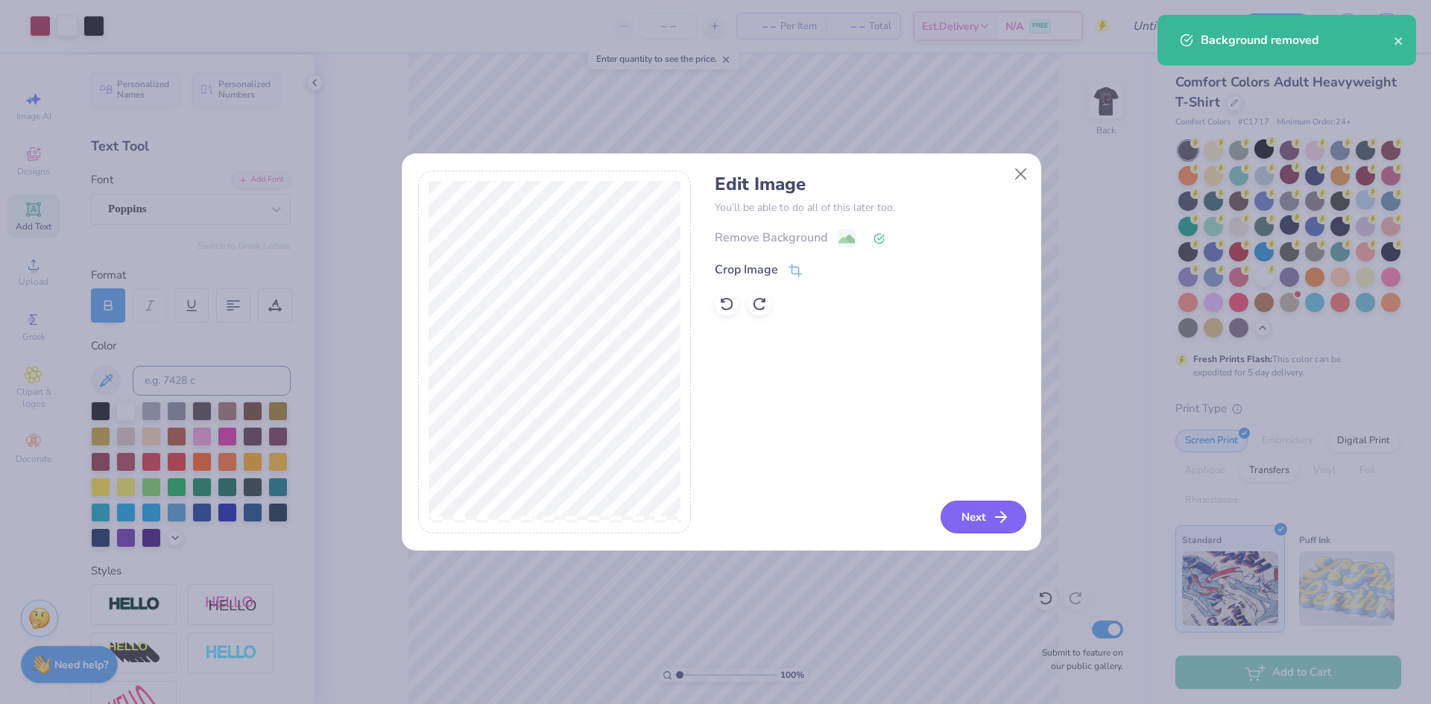
click at [952, 507] on button "Next" at bounding box center [983, 517] width 86 height 33
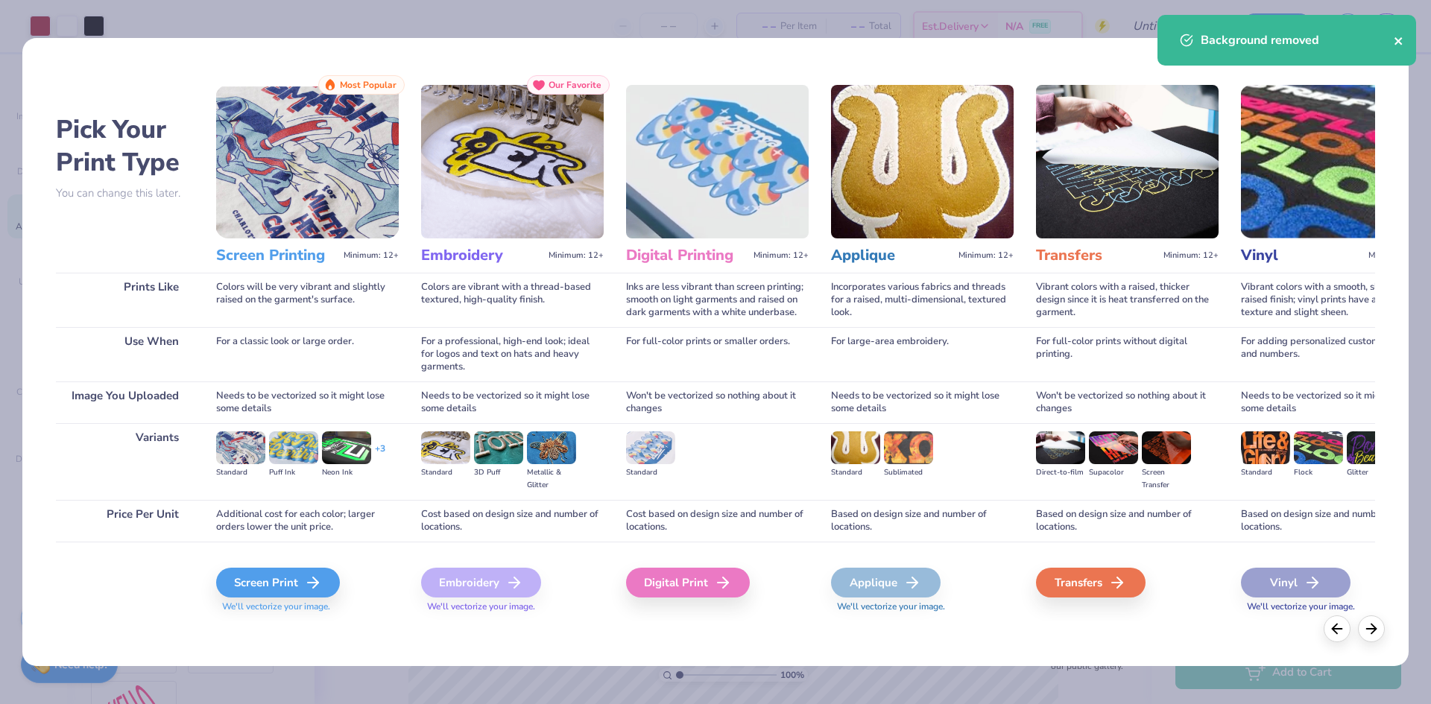
click at [1395, 40] on icon "close" at bounding box center [1399, 41] width 10 height 12
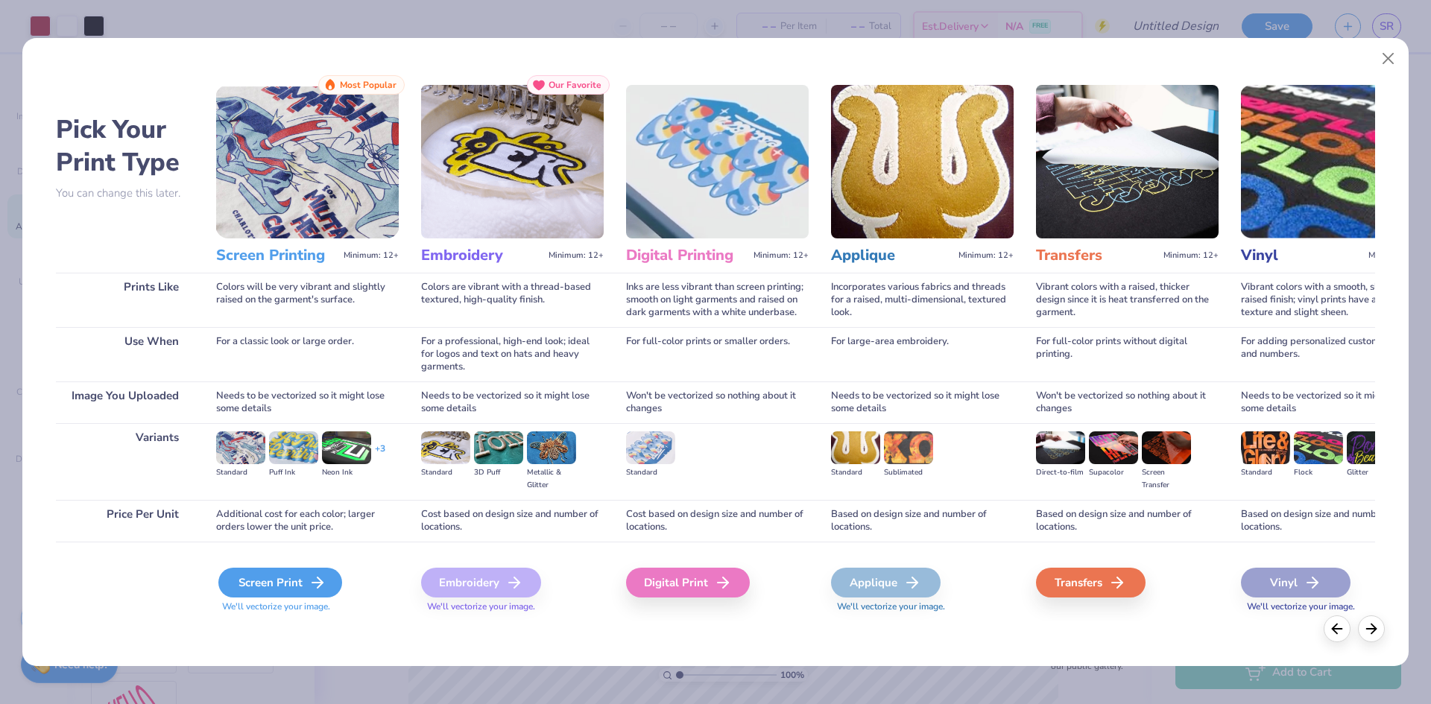
click at [299, 577] on div "Screen Print" at bounding box center [280, 583] width 124 height 30
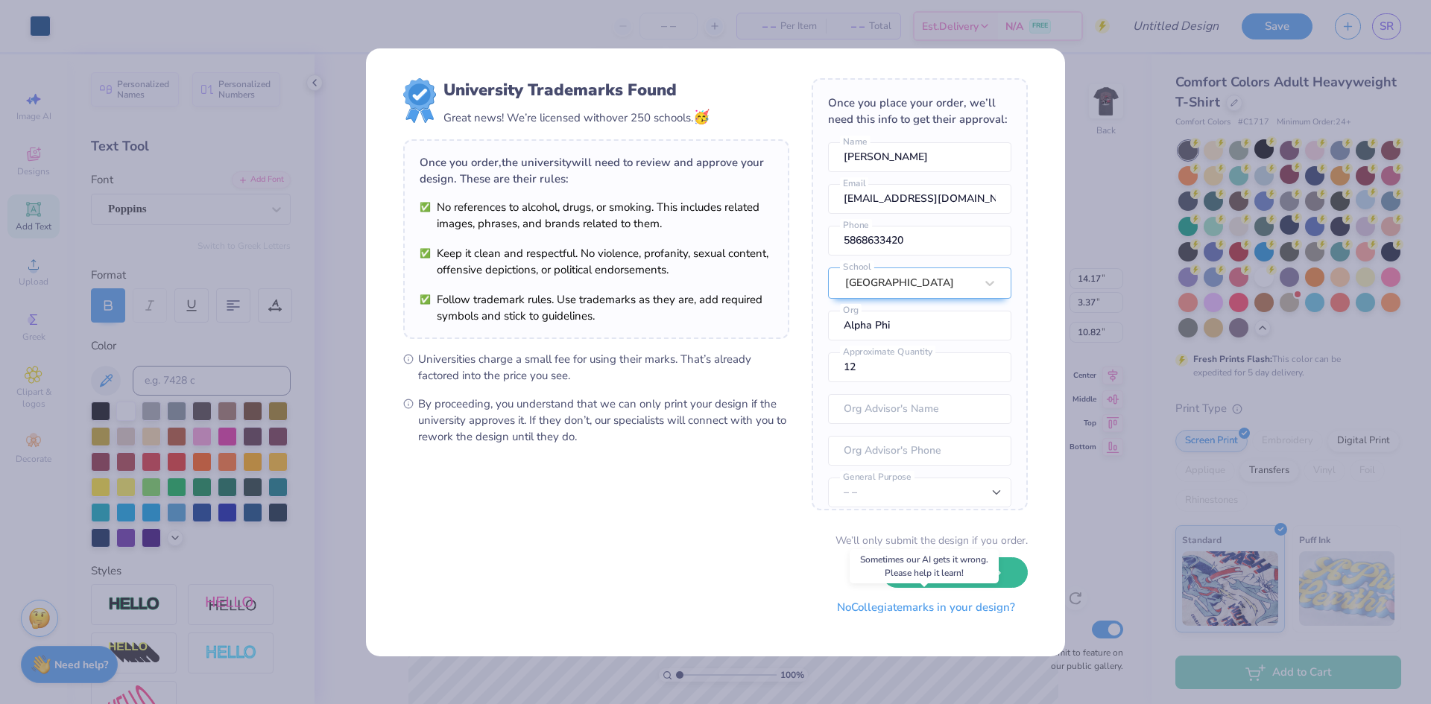
click at [894, 612] on button "No Collegiate marks in your design?" at bounding box center [925, 607] width 203 height 31
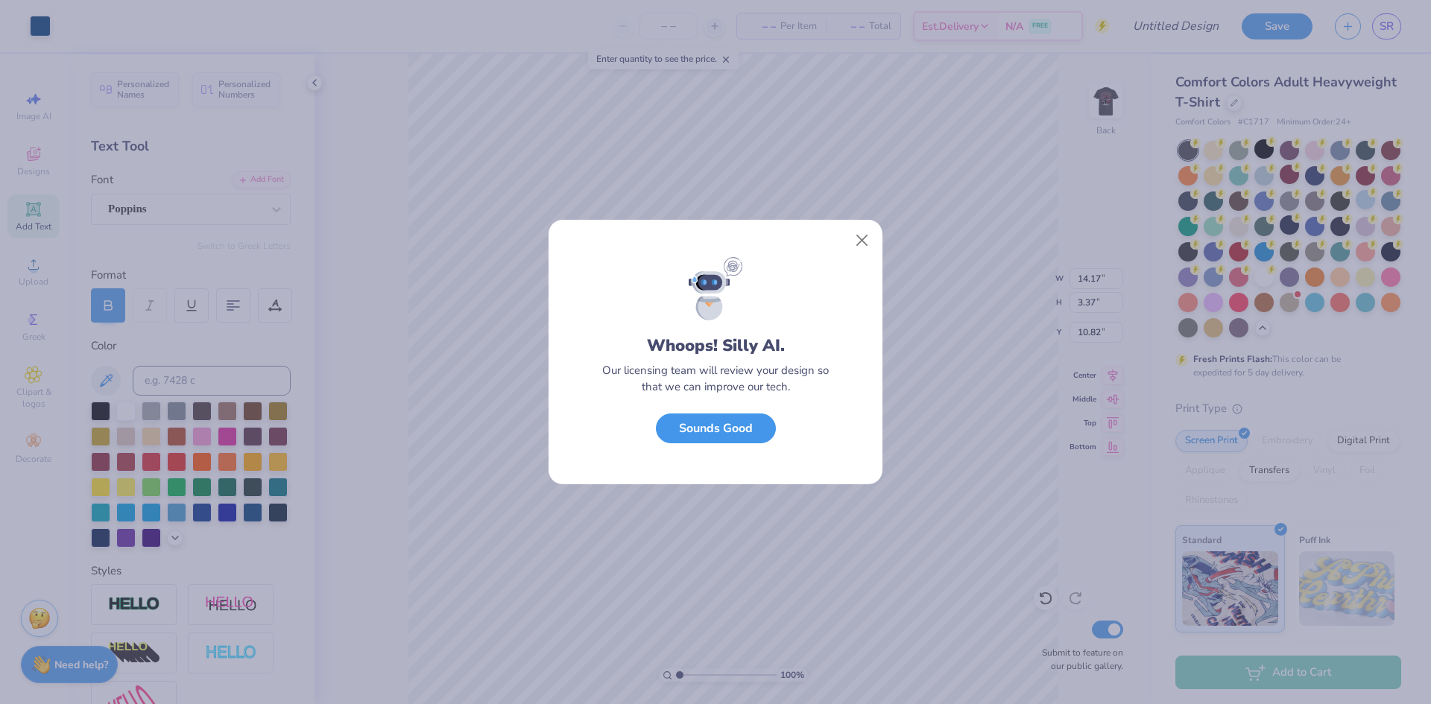
click at [713, 428] on button "Sounds Good" at bounding box center [716, 429] width 120 height 31
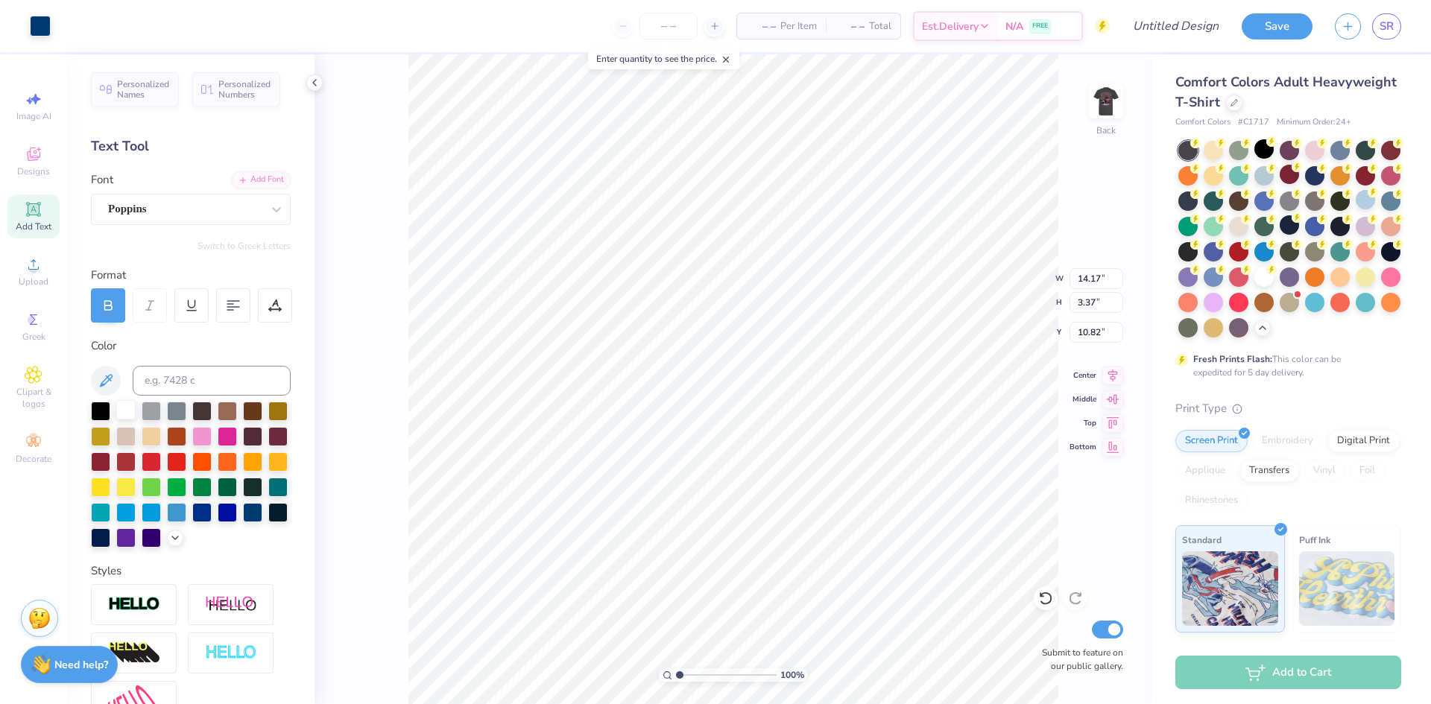
click at [122, 411] on div at bounding box center [125, 409] width 19 height 19
click at [122, 410] on div at bounding box center [125, 409] width 19 height 19
type input "6.14"
type input "1.46"
type input "12.73"
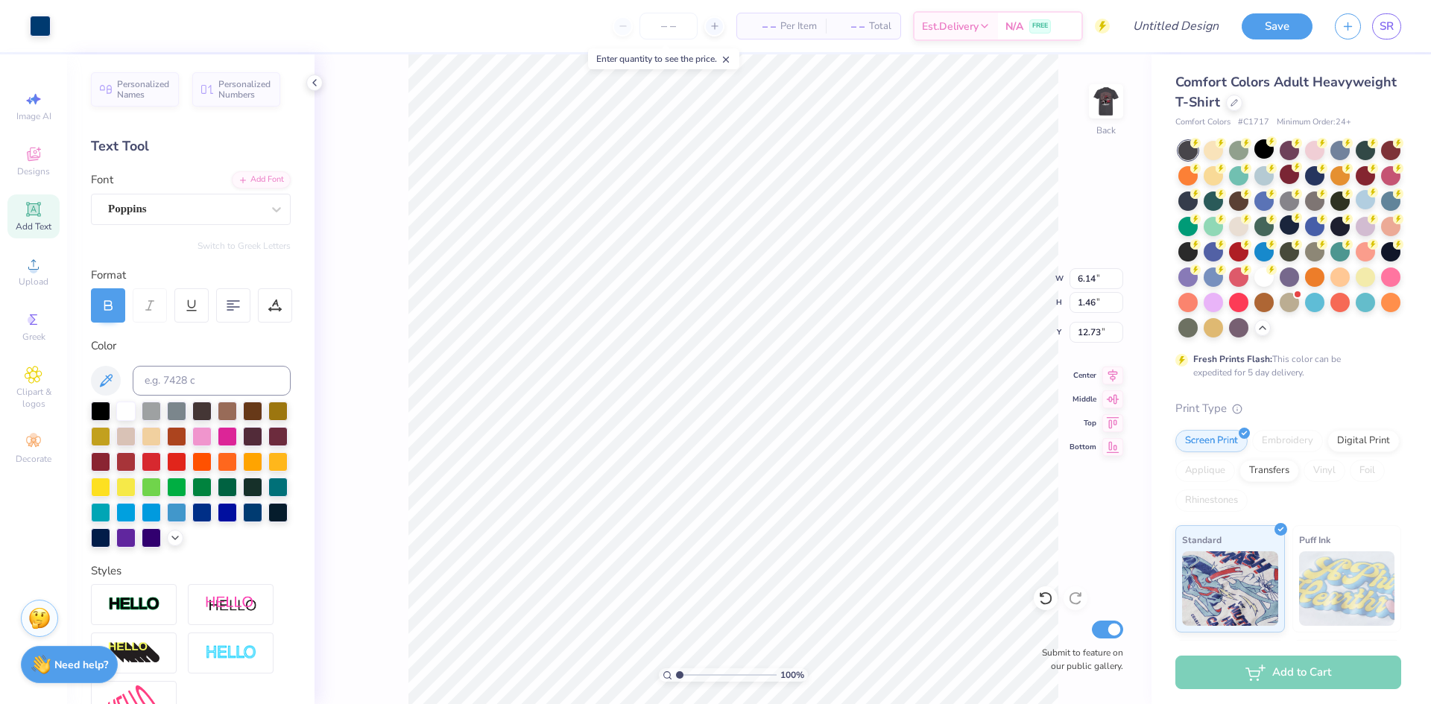
click at [129, 414] on div at bounding box center [125, 411] width 19 height 19
click at [125, 409] on div at bounding box center [125, 409] width 19 height 19
type input "3.07"
type input "0.73"
type input "6.14"
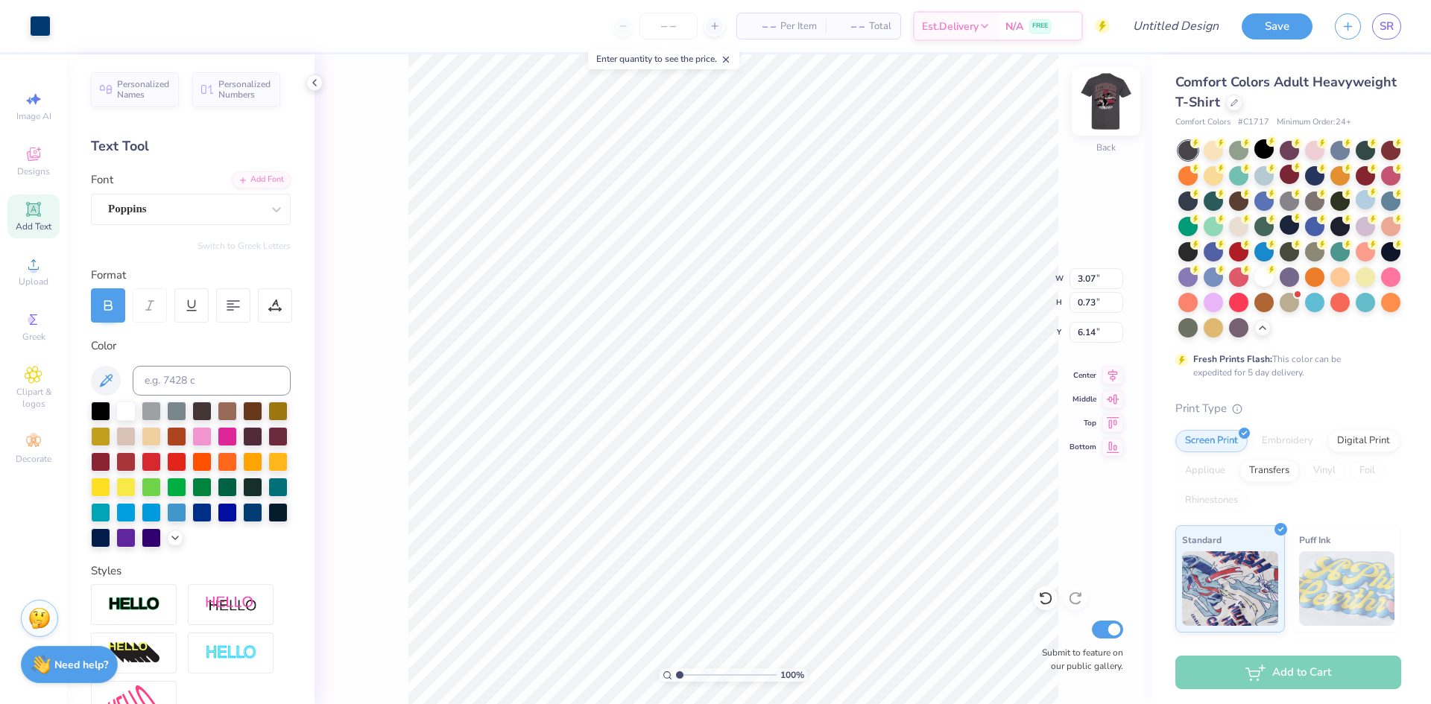
click at [1110, 96] on img at bounding box center [1106, 102] width 60 height 60
click at [1104, 95] on img at bounding box center [1106, 101] width 30 height 30
click at [1104, 109] on img at bounding box center [1106, 102] width 60 height 60
click at [125, 413] on div at bounding box center [125, 409] width 19 height 19
click at [37, 28] on div at bounding box center [40, 24] width 21 height 21
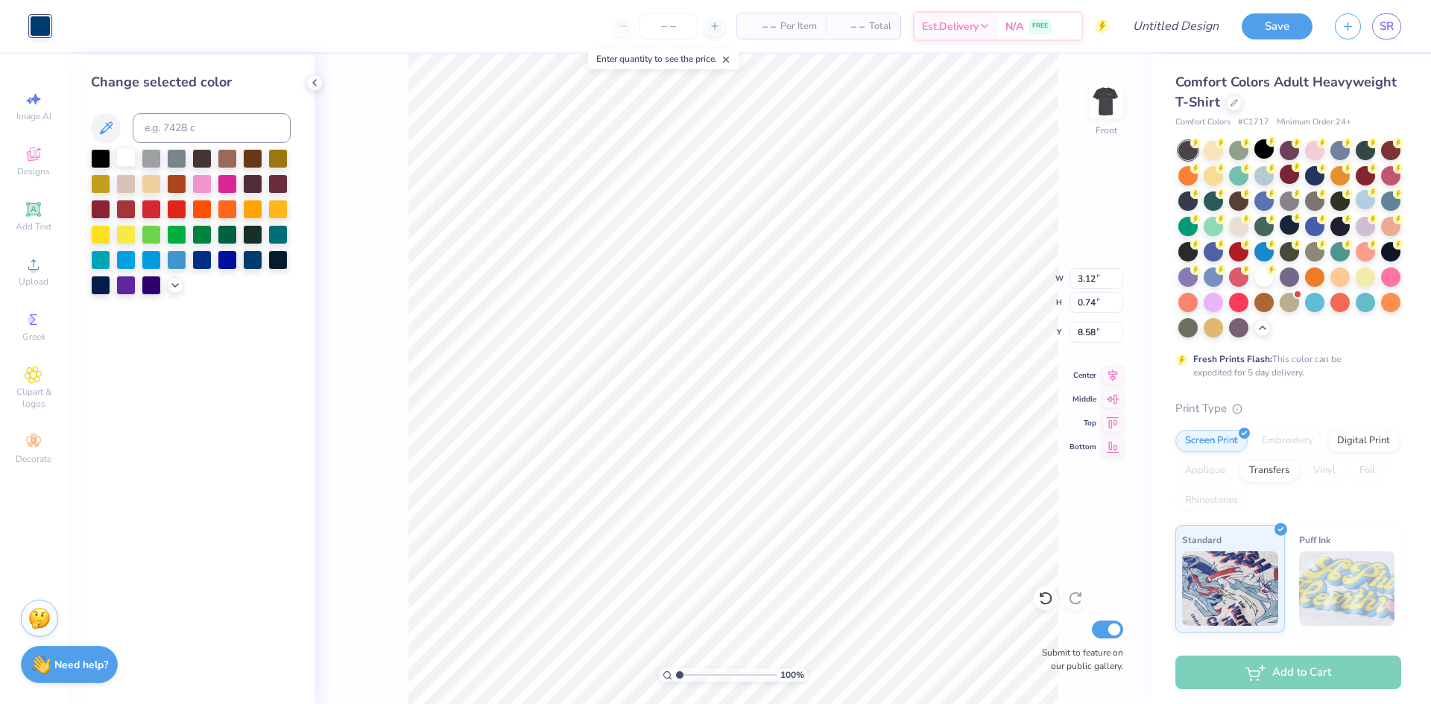
click at [121, 159] on div at bounding box center [125, 157] width 19 height 19
type input "18.12"
type input "2.24"
type input "0.53"
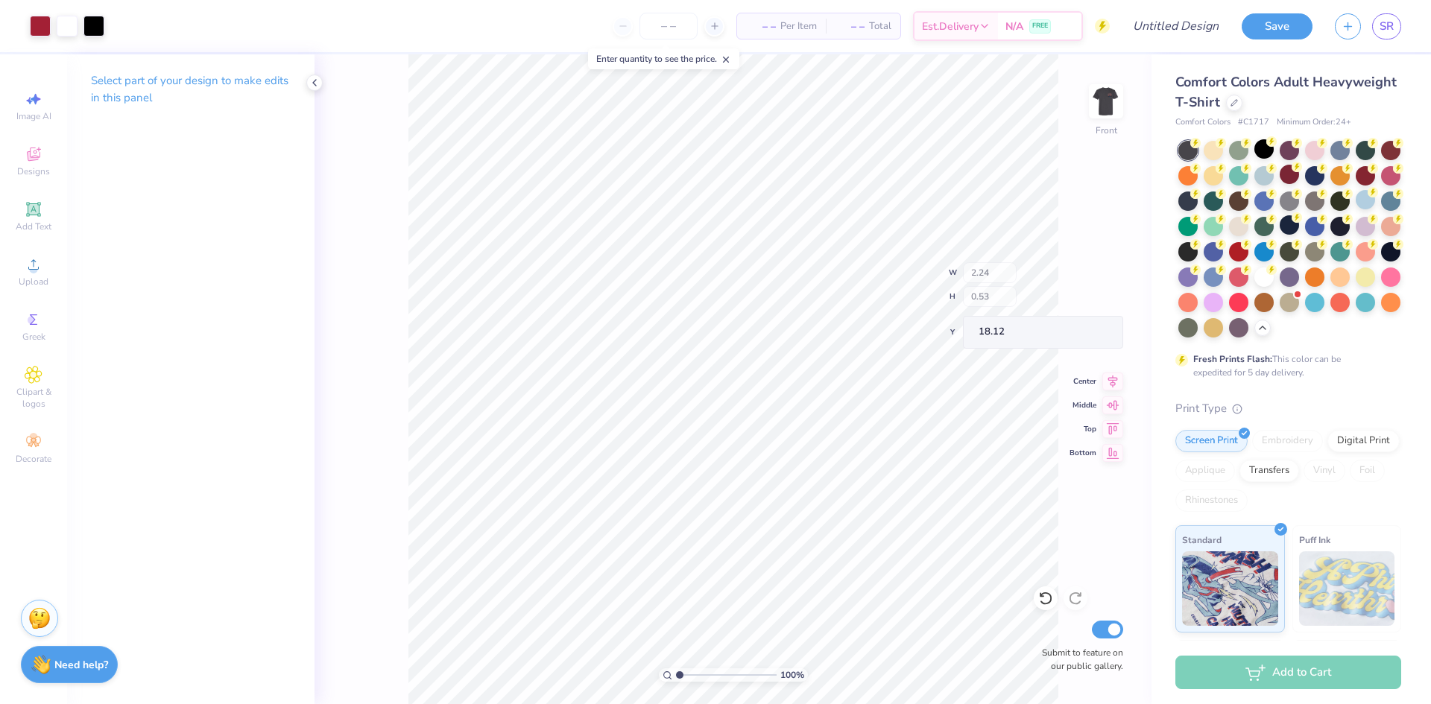
type input "15.70"
click at [42, 25] on div at bounding box center [40, 24] width 21 height 21
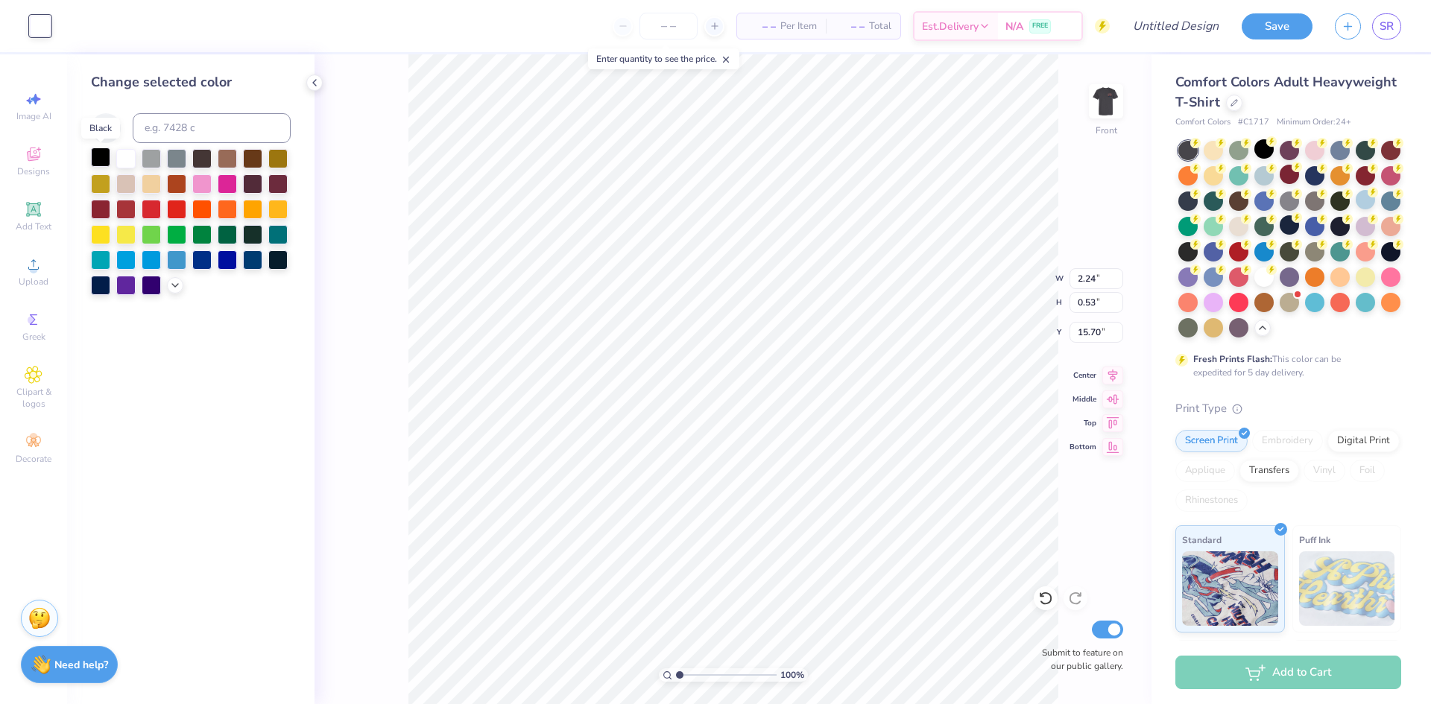
click at [96, 162] on div at bounding box center [100, 157] width 19 height 19
click at [399, 341] on div "100 % Front W 2.24 2.24 " H 0.53 0.53 " Y 15.70 15.70 " Center Middle Top Botto…" at bounding box center [732, 379] width 837 height 650
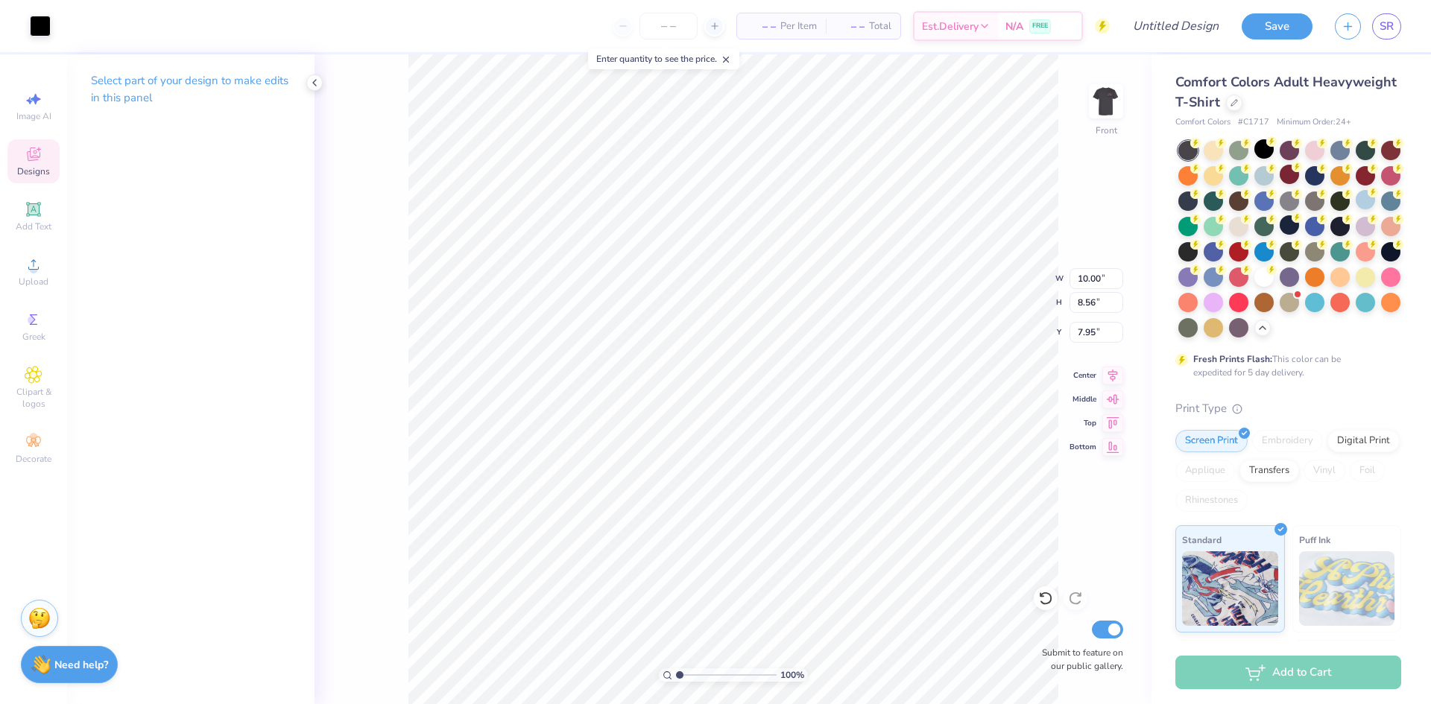
type input "2.24"
type input "0.53"
type input "15.70"
click at [34, 20] on div at bounding box center [40, 24] width 21 height 21
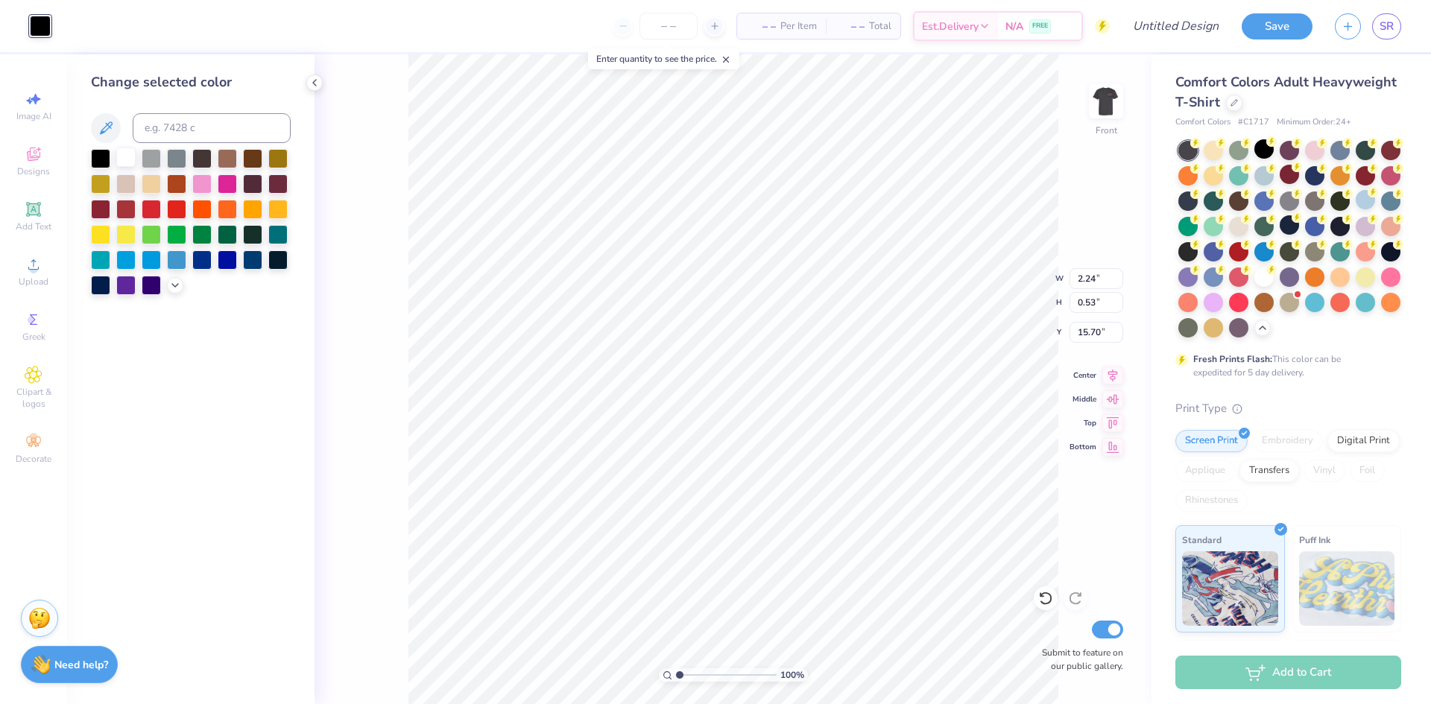
click at [133, 157] on div at bounding box center [125, 157] width 19 height 19
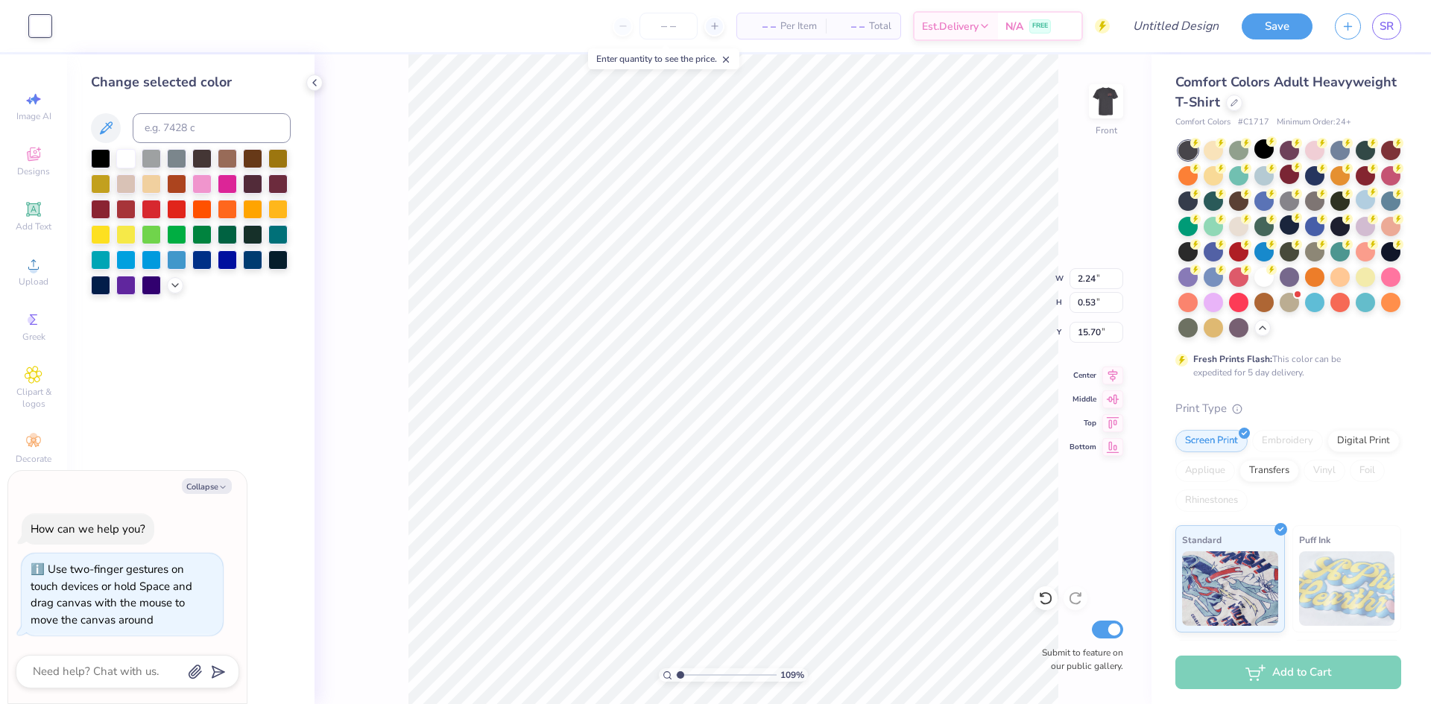
type input "1.09525285452296"
type textarea "x"
type input "1.1852890485982"
type textarea "x"
type input "2.32015229644461"
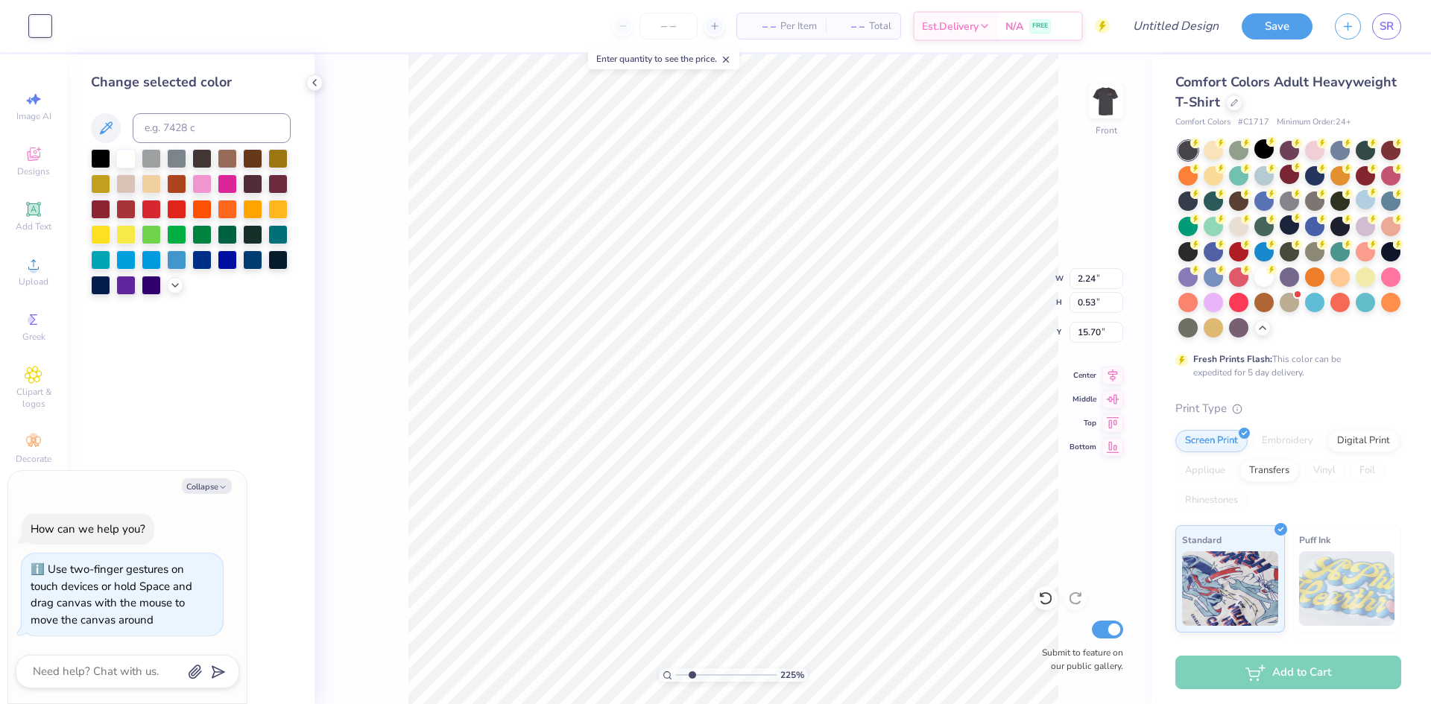
type textarea "x"
type input "2.50770712329136"
type input "10.00"
type input "8.56"
type input "7.95"
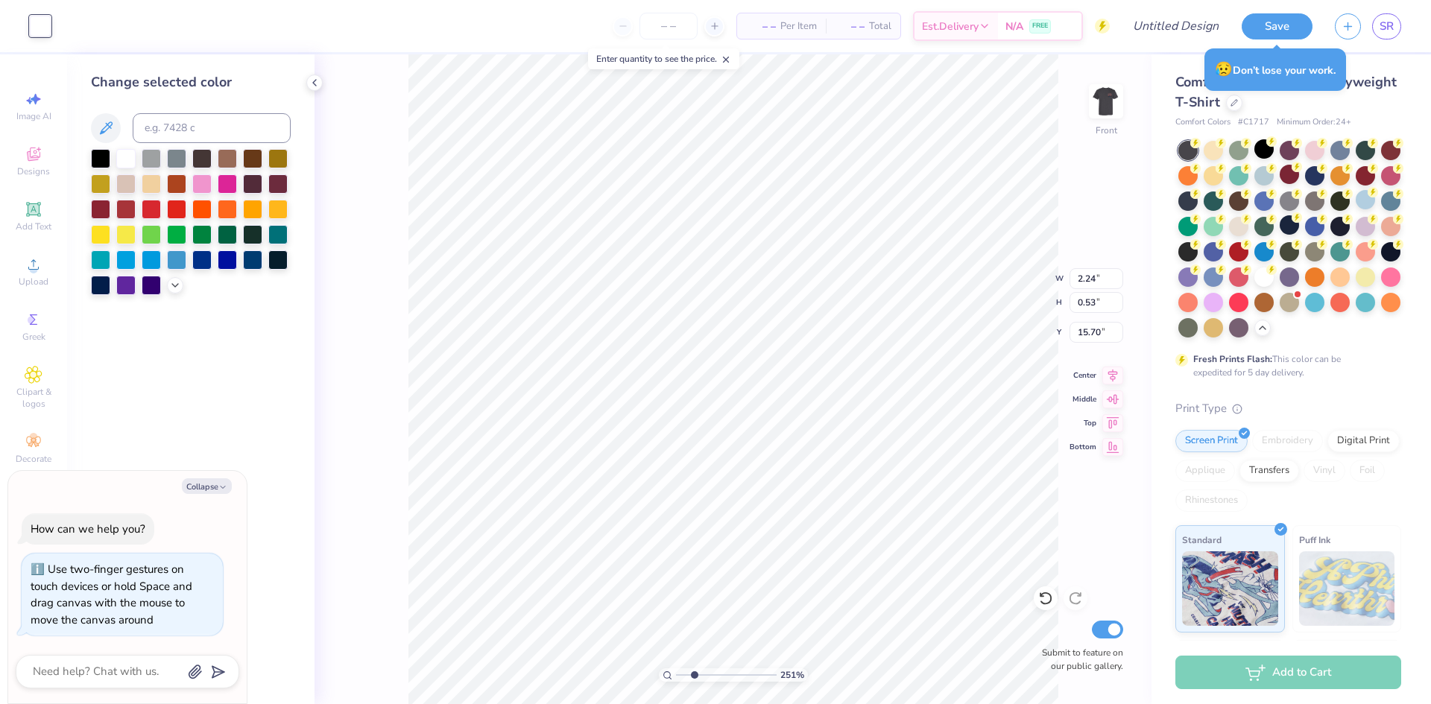
type textarea "x"
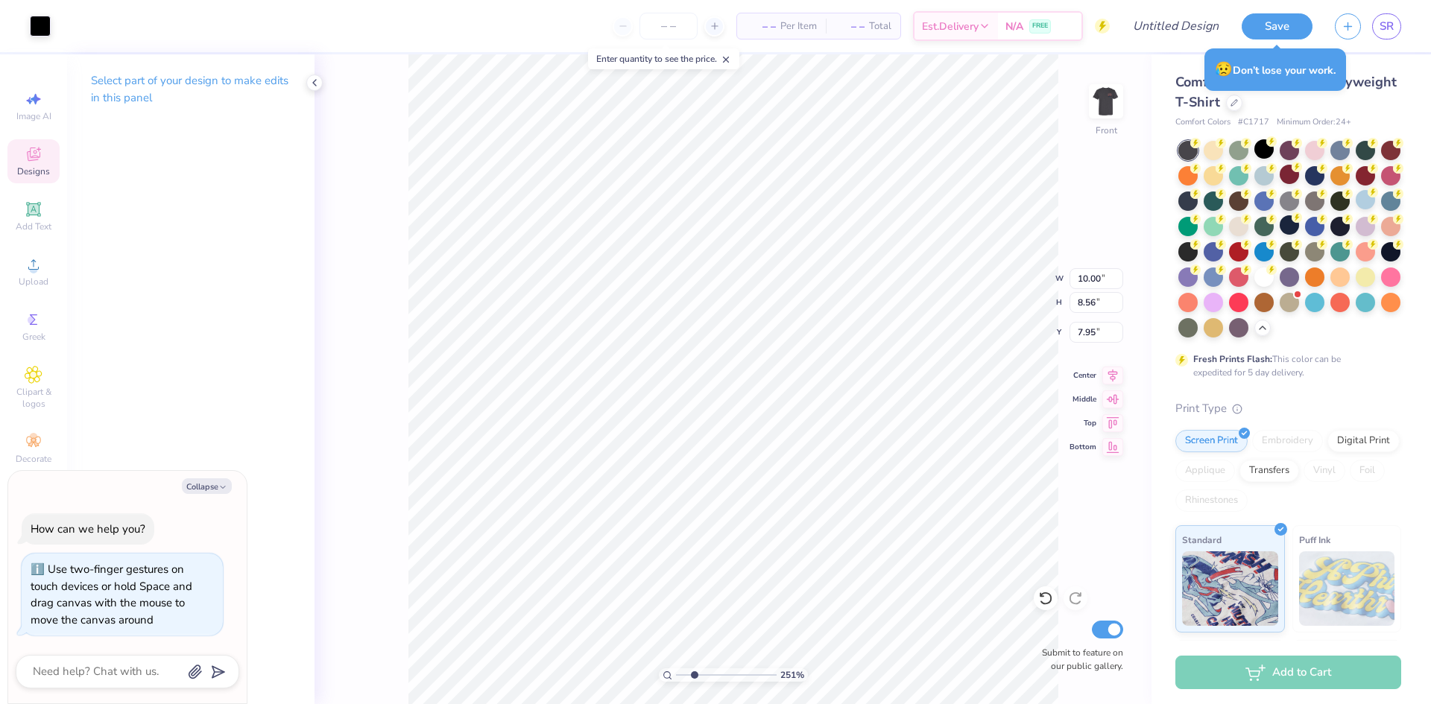
click at [1122, 228] on div "251 % Front W 10.00 10.00 " H 8.56 8.56 " Y 7.95 7.95 " Center Middle Top Botto…" at bounding box center [732, 379] width 837 height 650
type input "2.50770712329136"
type textarea "x"
type input "1.64266073799124"
type textarea "x"
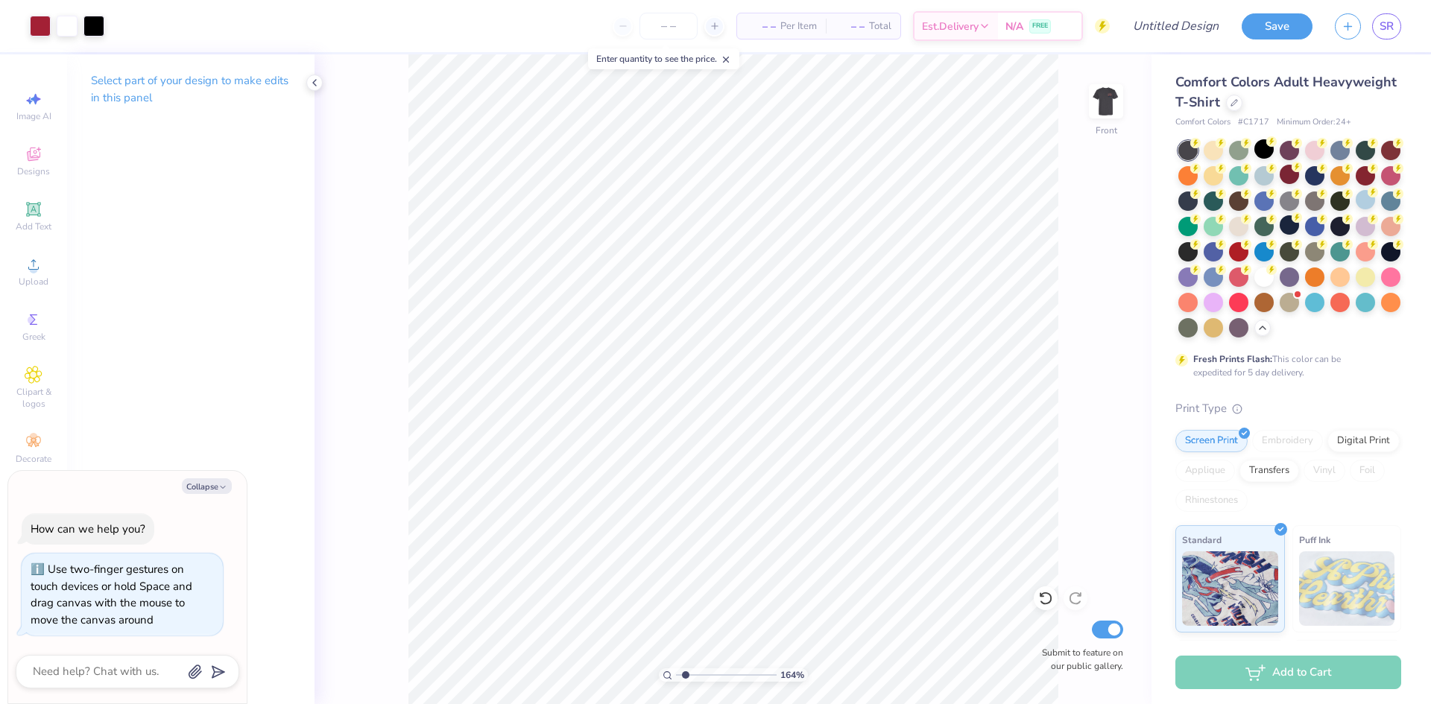
type input "1.64266073799124"
type textarea "x"
type input "1.64266073799124"
type textarea "x"
click at [1096, 100] on img at bounding box center [1106, 102] width 60 height 60
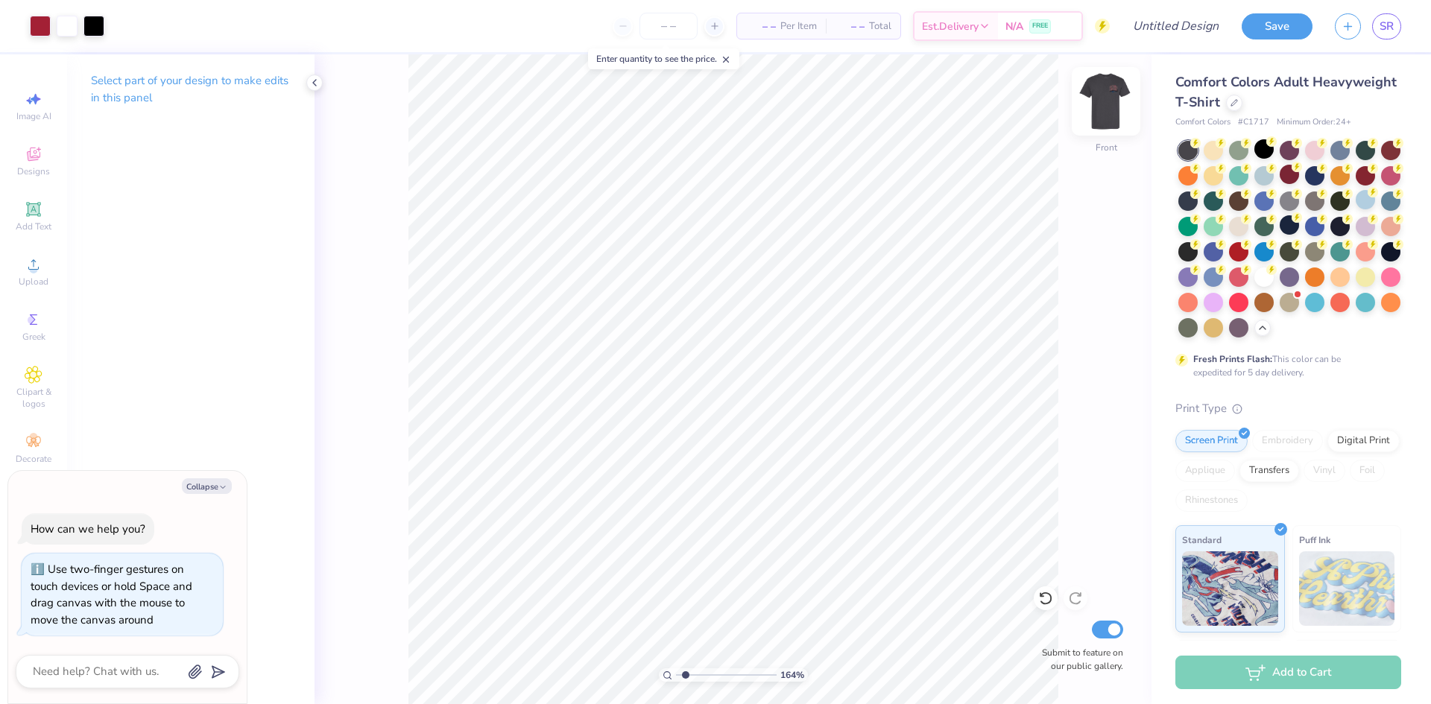
type input "1.64266073799124"
type textarea "x"
type input "1.64266073799124"
type textarea "x"
type input "1.64266073799124"
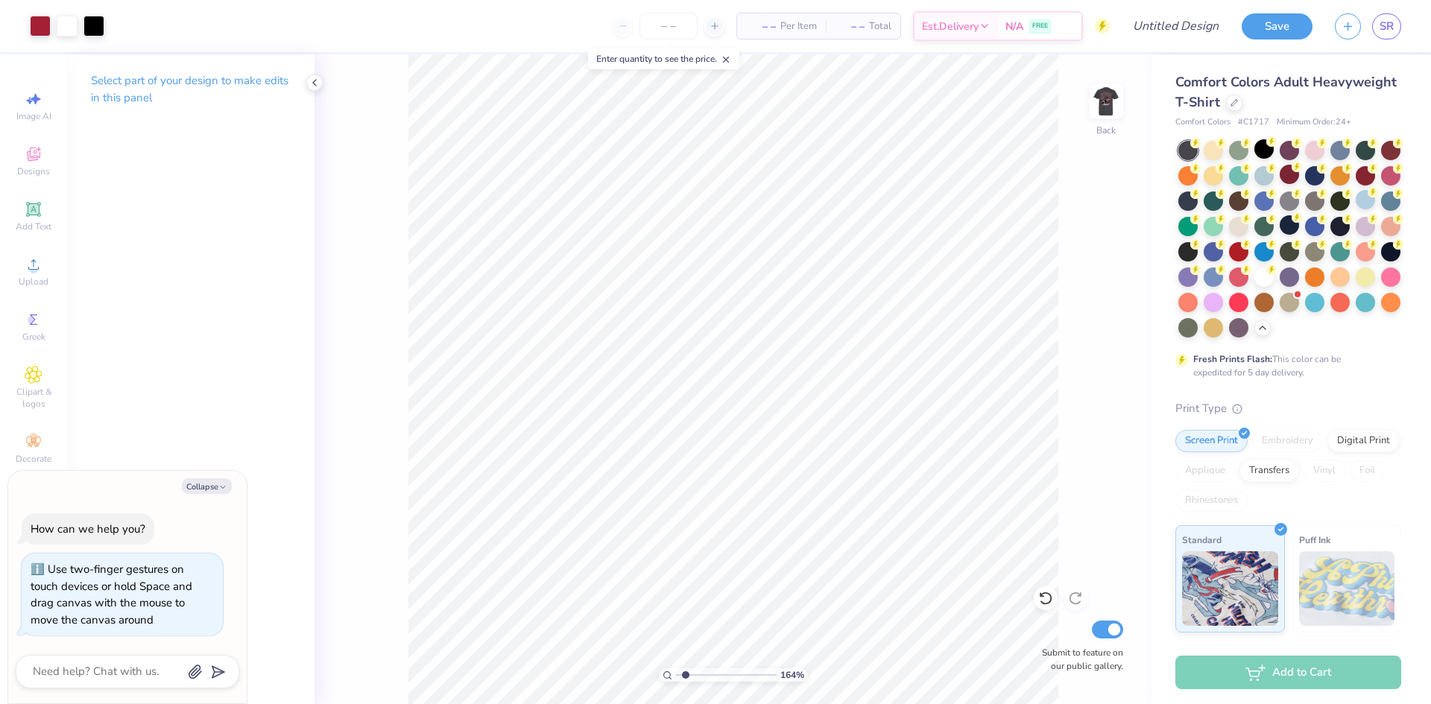
type textarea "x"
type input "1.64266073799124"
type textarea "x"
type input "1.64266073799124"
type textarea "x"
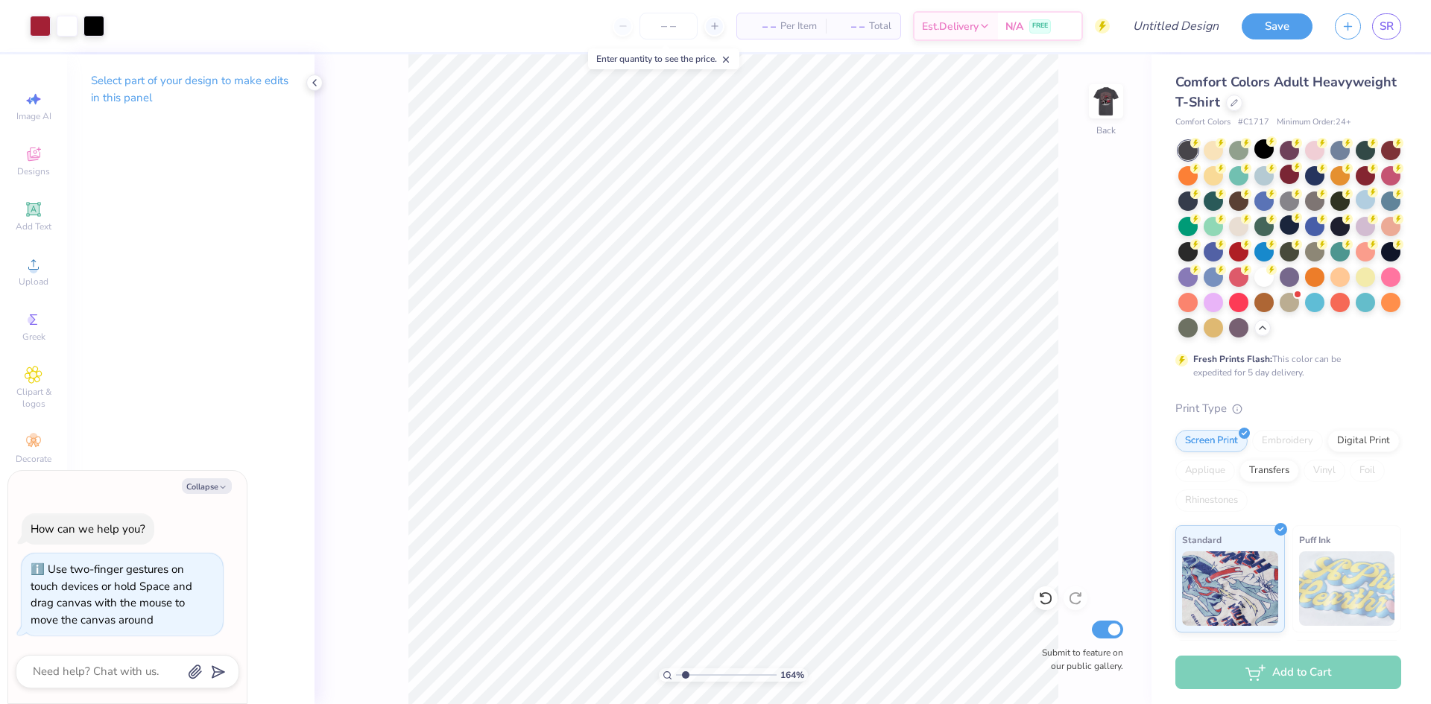
type input "1.64266073799124"
type textarea "x"
type input "1.64266073799124"
type textarea "x"
type input "1.64266073799124"
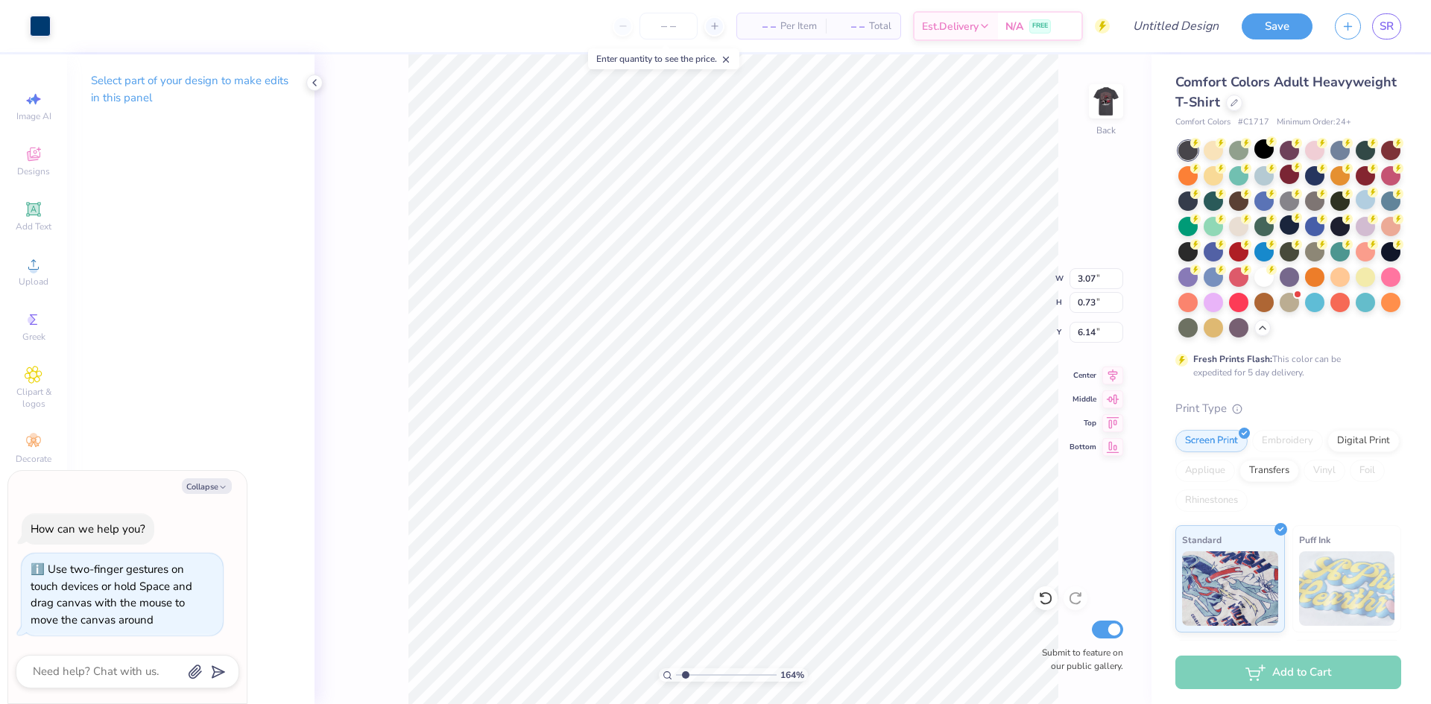
type textarea "x"
type input "1.64266073799124"
type textarea "x"
type input "1.64266073799124"
type textarea "x"
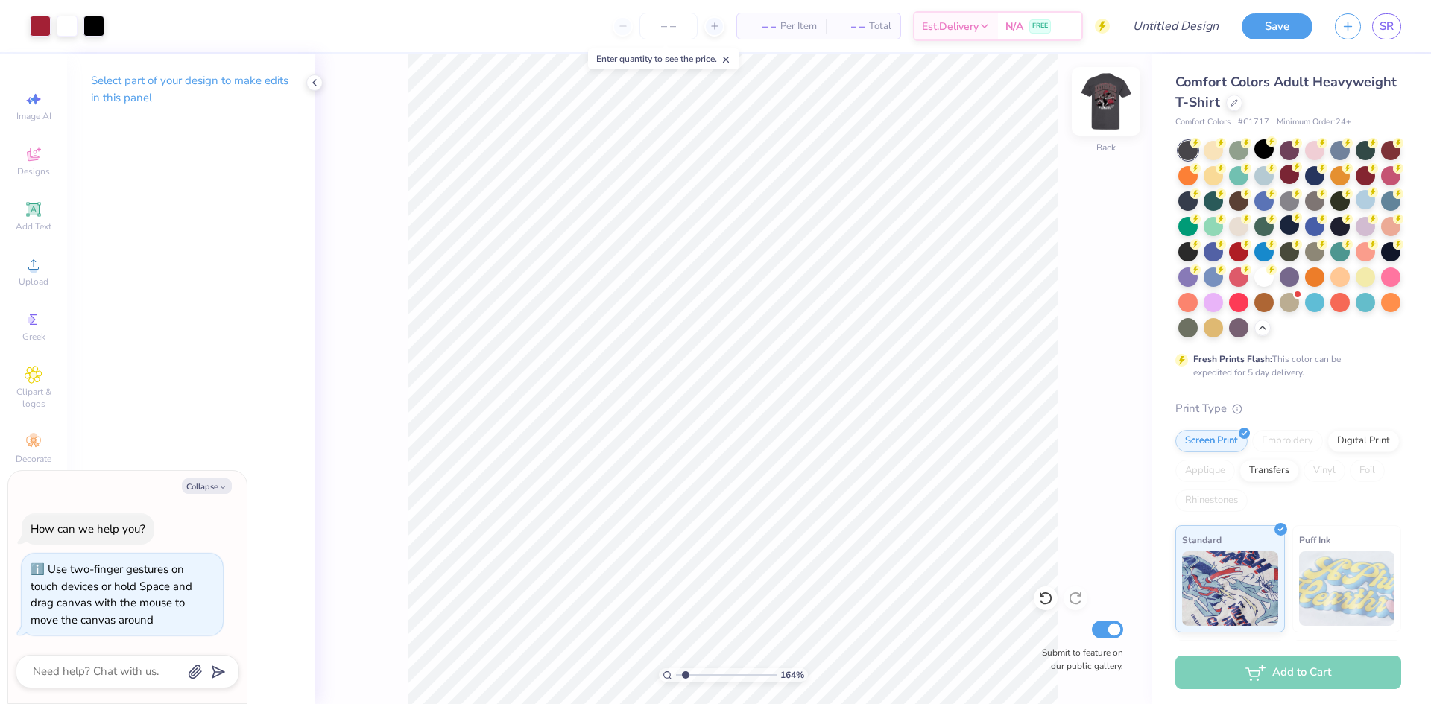
click at [1101, 104] on img at bounding box center [1106, 102] width 60 height 60
type input "1.64266073799124"
type textarea "x"
type input "1.64266073799124"
type textarea "x"
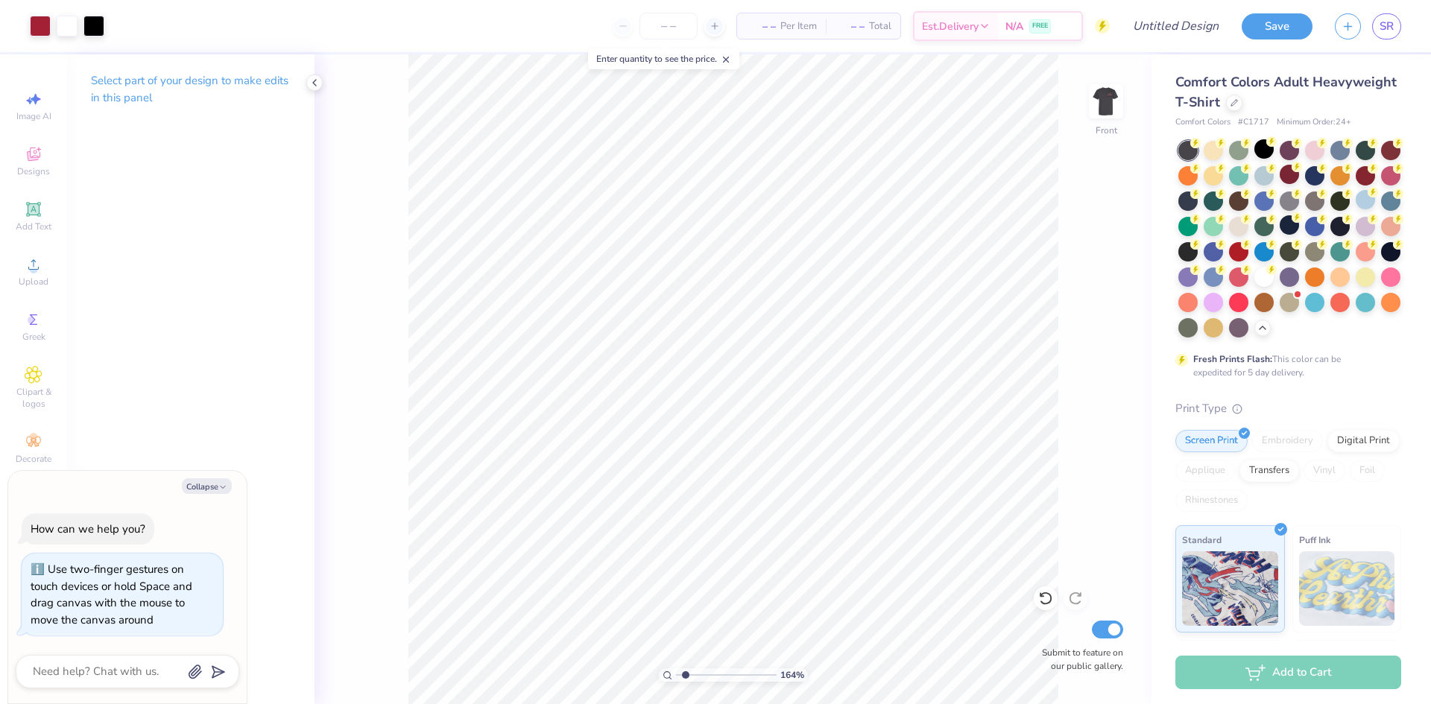
type input "1.64266073799124"
type textarea "x"
click at [89, 17] on div at bounding box center [93, 24] width 21 height 21
type input "1.64266073799124"
type textarea "x"
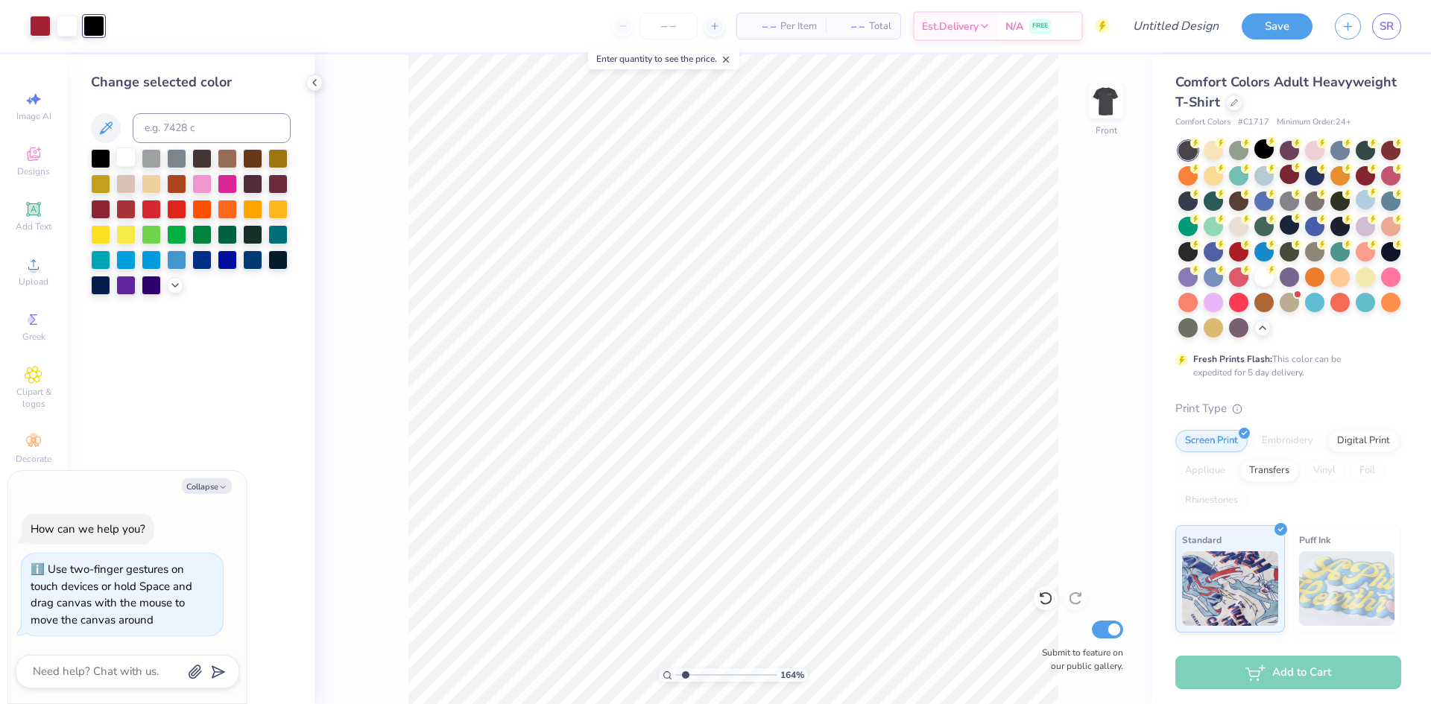
click at [127, 150] on div at bounding box center [125, 157] width 19 height 19
type input "1.64266073799124"
type textarea "x"
type input "1.64266073799124"
type textarea "x"
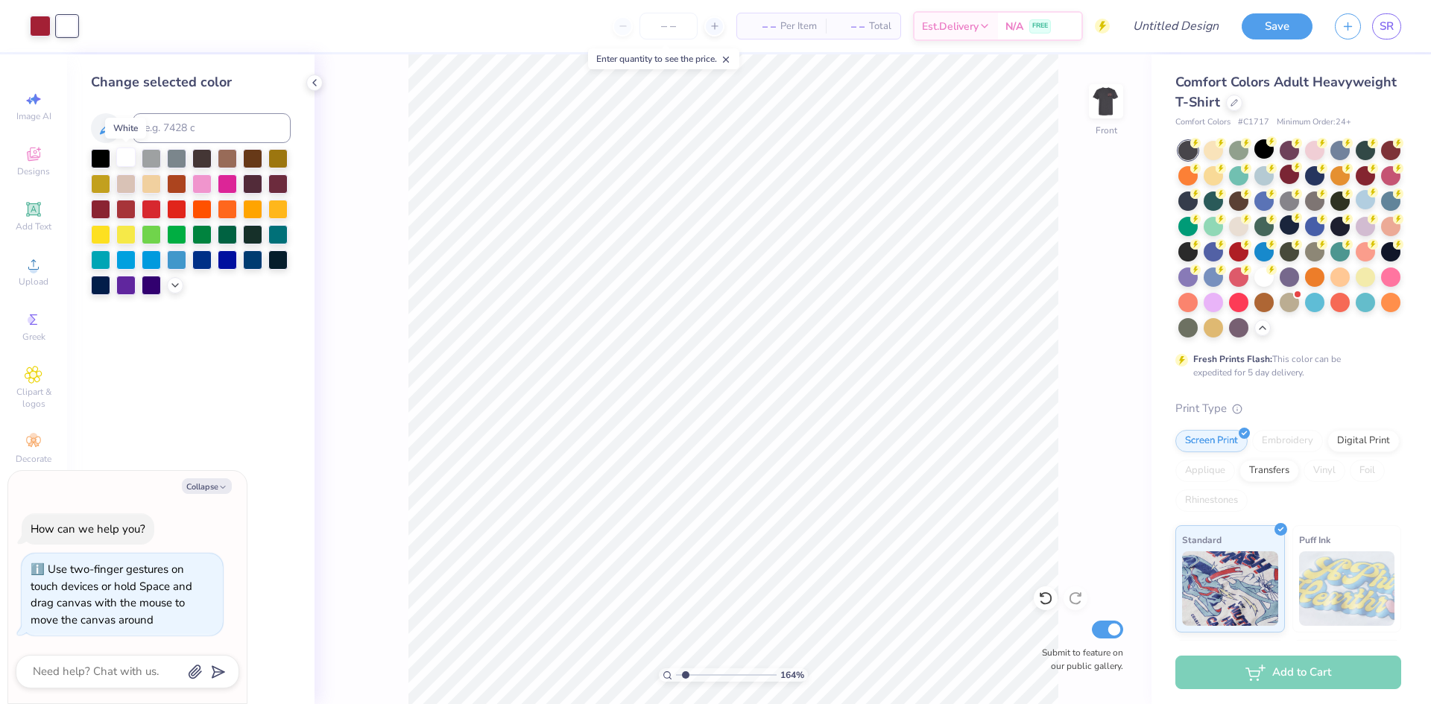
type input "1.64266073799124"
type textarea "x"
click at [100, 156] on div at bounding box center [100, 157] width 19 height 19
type input "1.64266073799124"
type textarea "x"
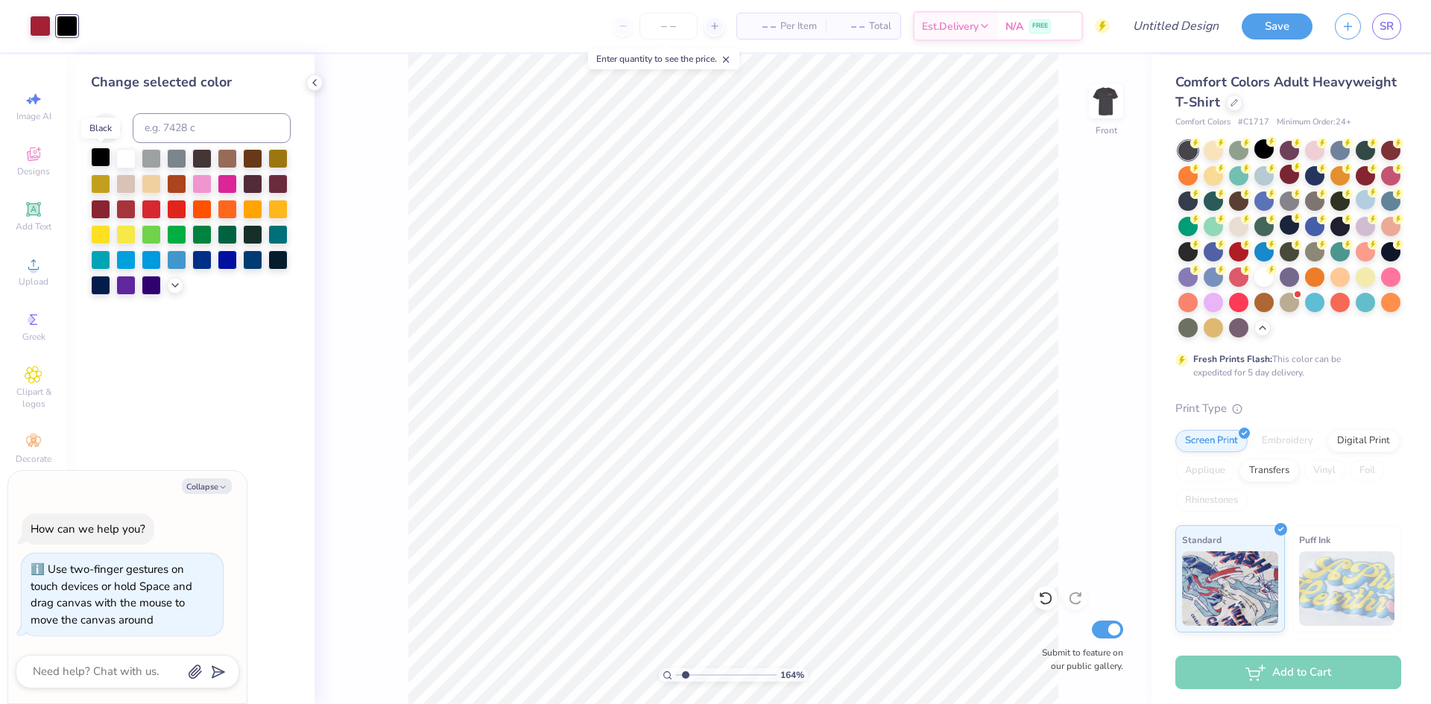
type input "1.64266073799124"
type textarea "x"
type input "1.64266073799124"
type textarea "x"
type input "1.64266073799124"
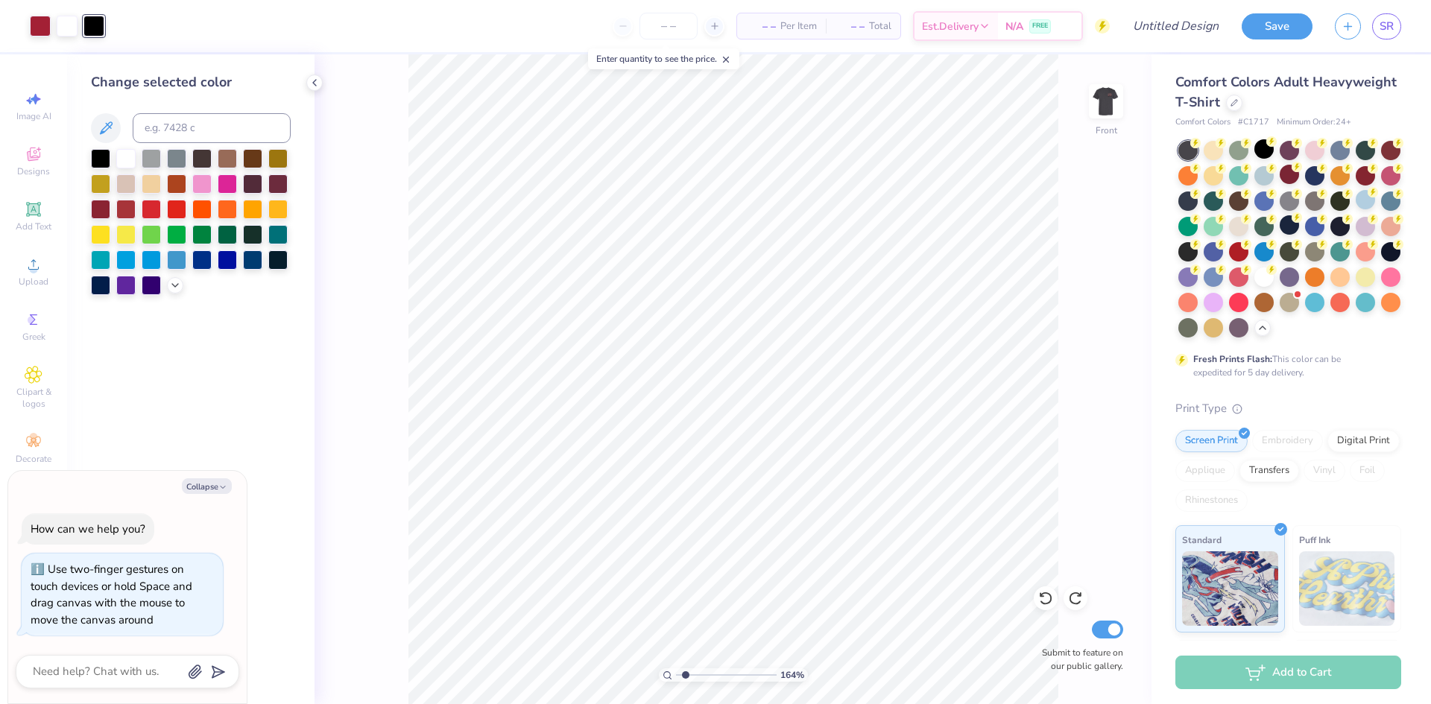
type textarea "x"
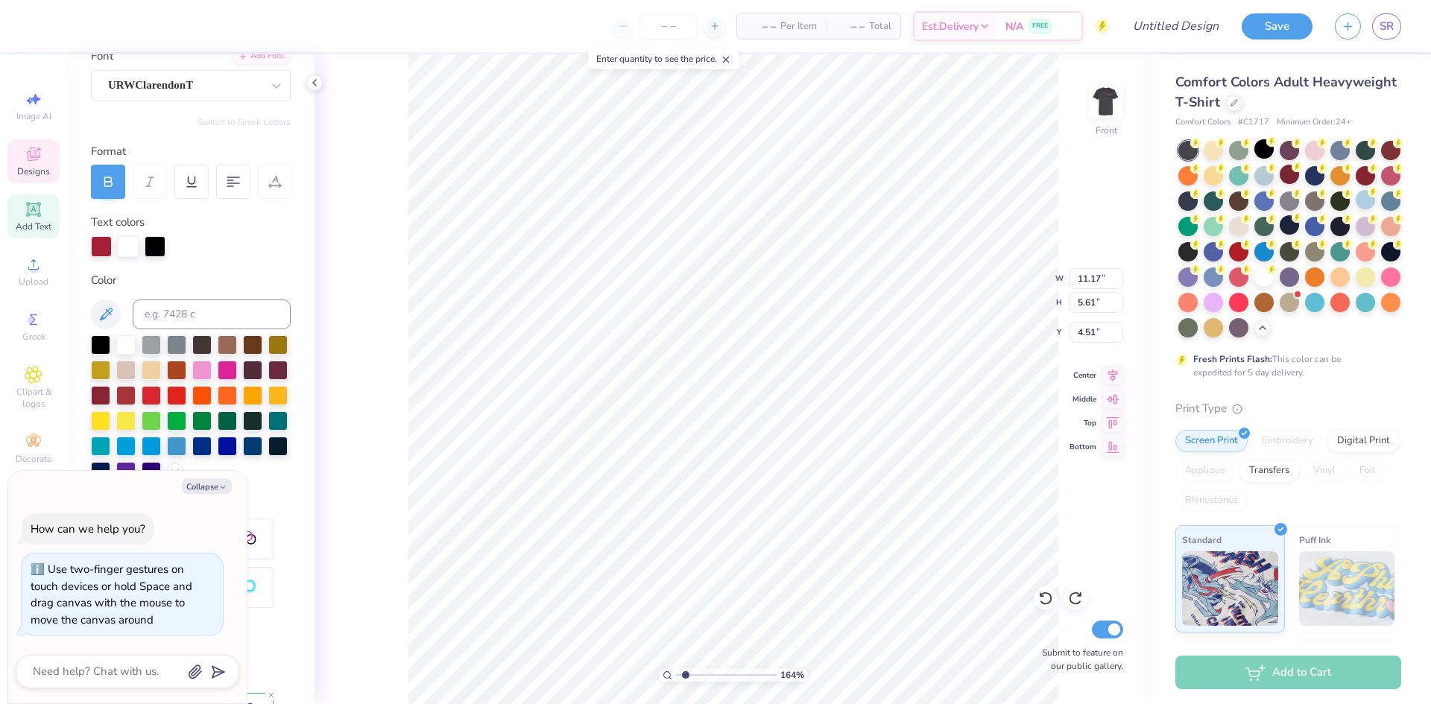
scroll to position [127, 0]
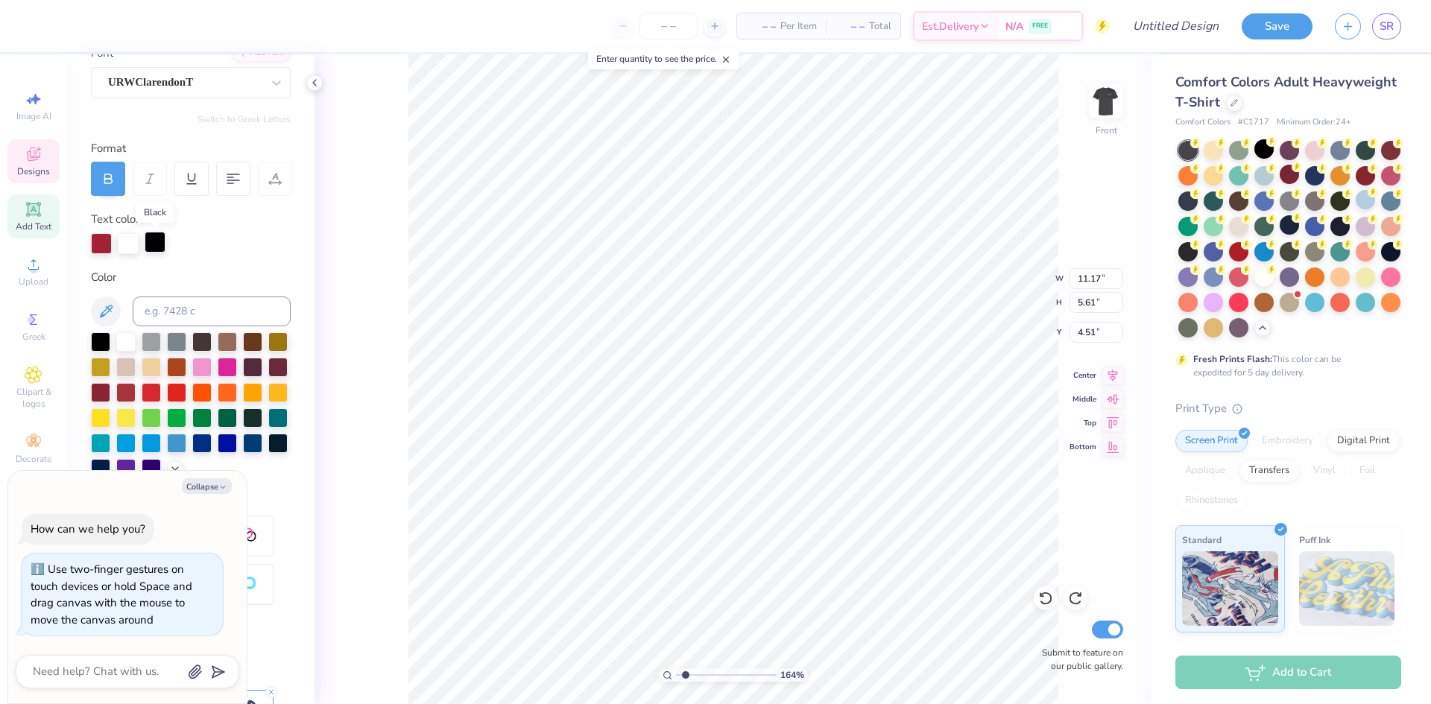
click at [159, 249] on div at bounding box center [155, 242] width 21 height 21
type input "1.64266073799124"
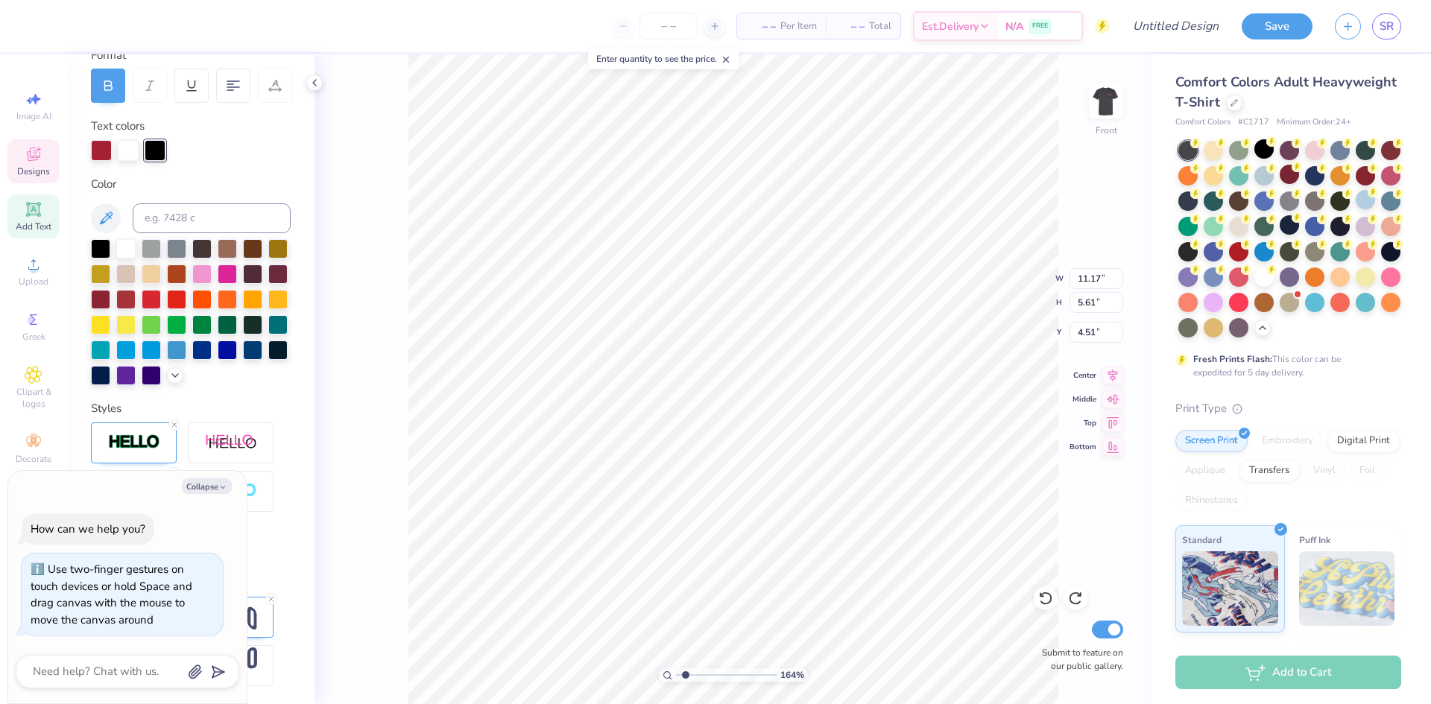
scroll to position [244, 0]
click at [209, 488] on button "Collapse" at bounding box center [207, 486] width 50 height 16
type textarea "x"
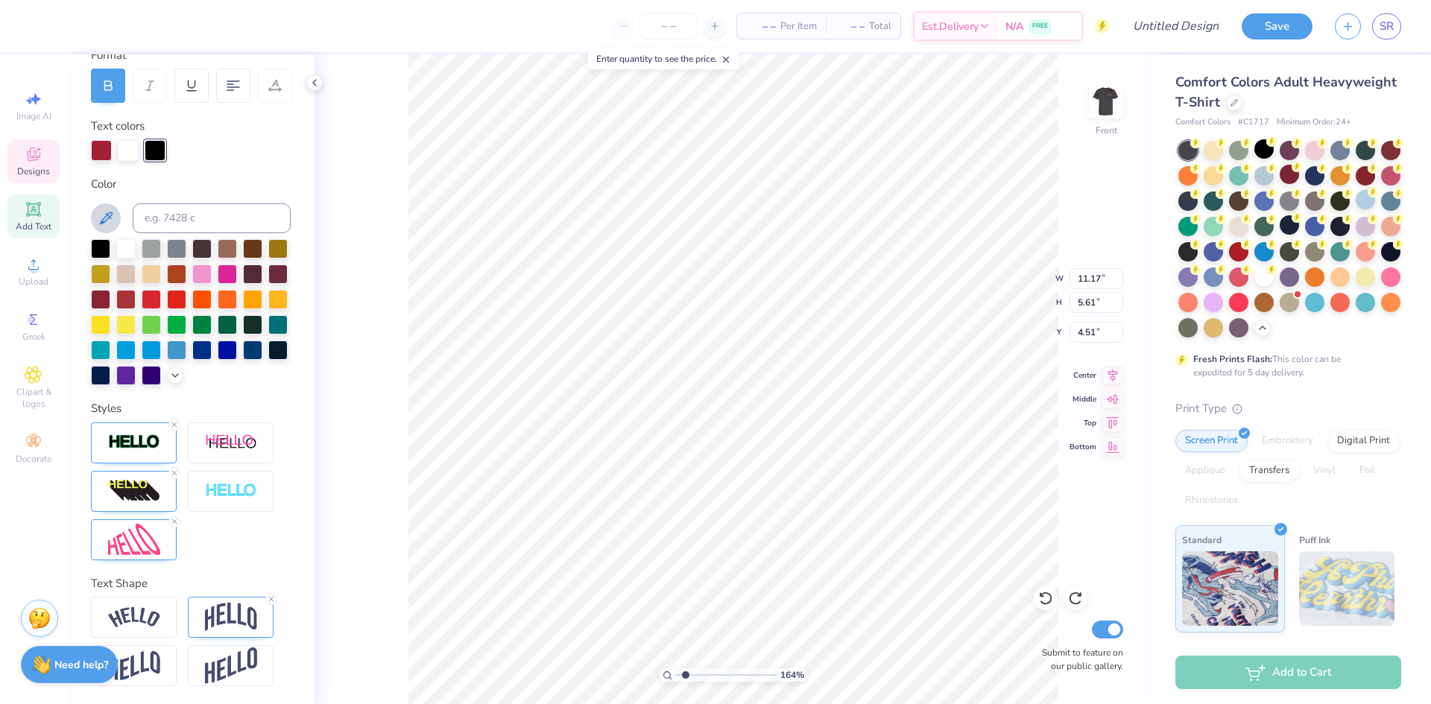
click at [112, 212] on icon at bounding box center [106, 218] width 13 height 13
click at [99, 209] on icon at bounding box center [106, 218] width 18 height 18
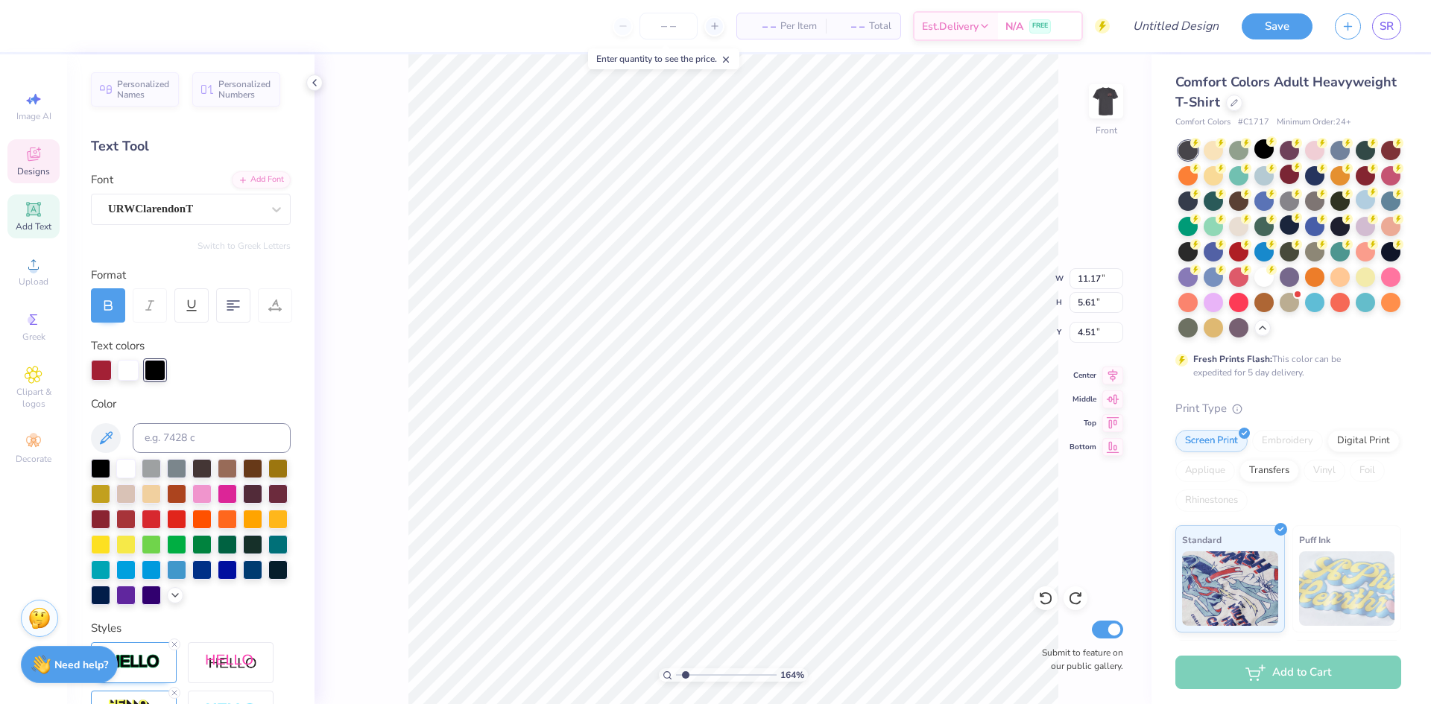
click at [366, 69] on div "164 % Front W 11.17 11.17 " H 5.61 5.61 " Y 4.51 4.51 " Center Middle Top Botto…" at bounding box center [732, 379] width 837 height 650
click at [89, 29] on div at bounding box center [93, 24] width 21 height 21
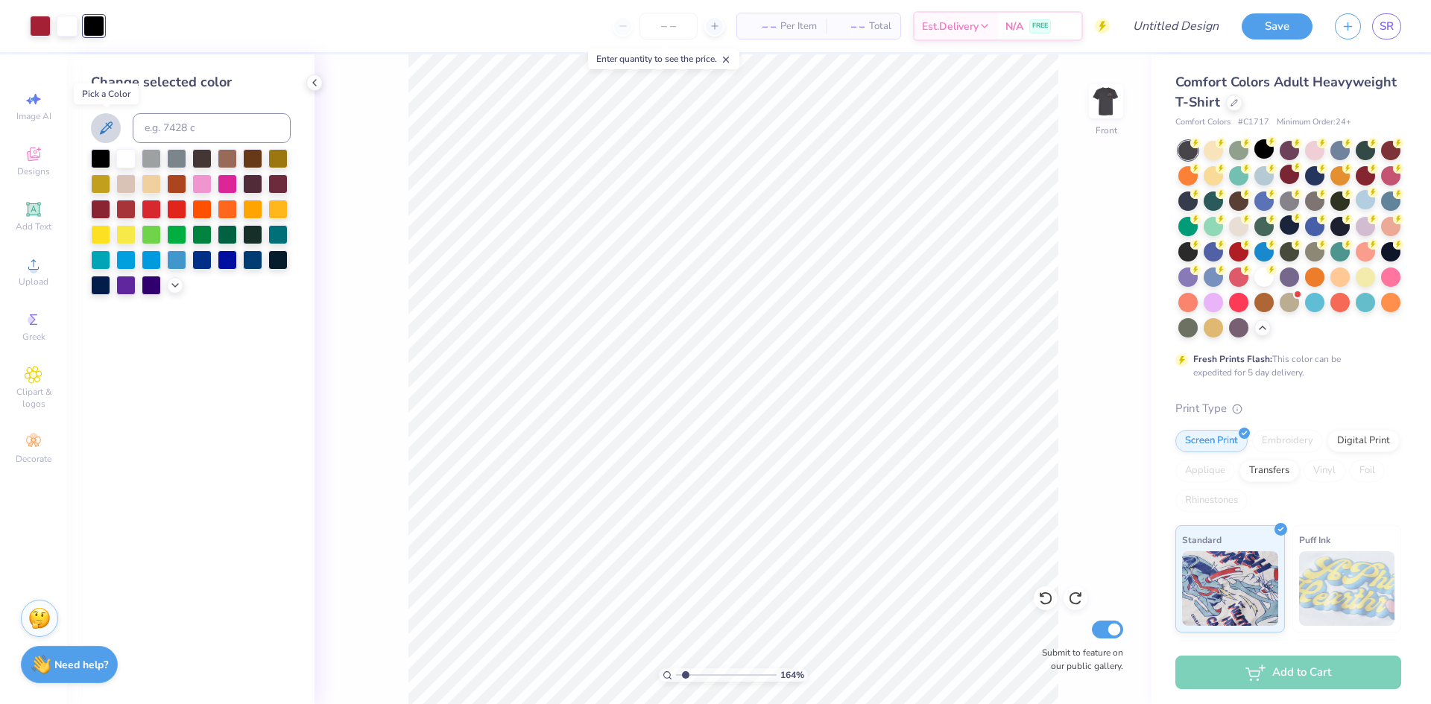
click at [98, 129] on icon at bounding box center [106, 128] width 18 height 18
click at [156, 156] on div at bounding box center [151, 157] width 19 height 19
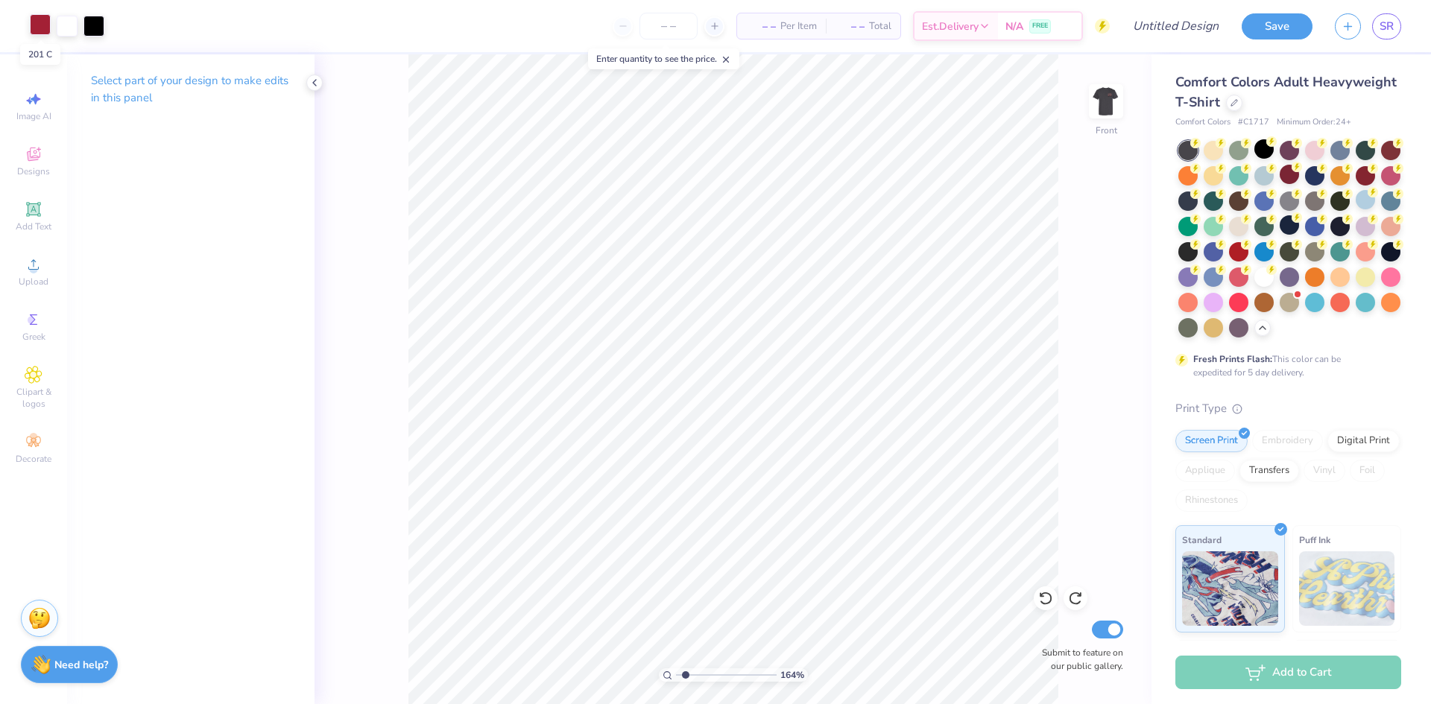
click at [33, 24] on div at bounding box center [40, 24] width 21 height 21
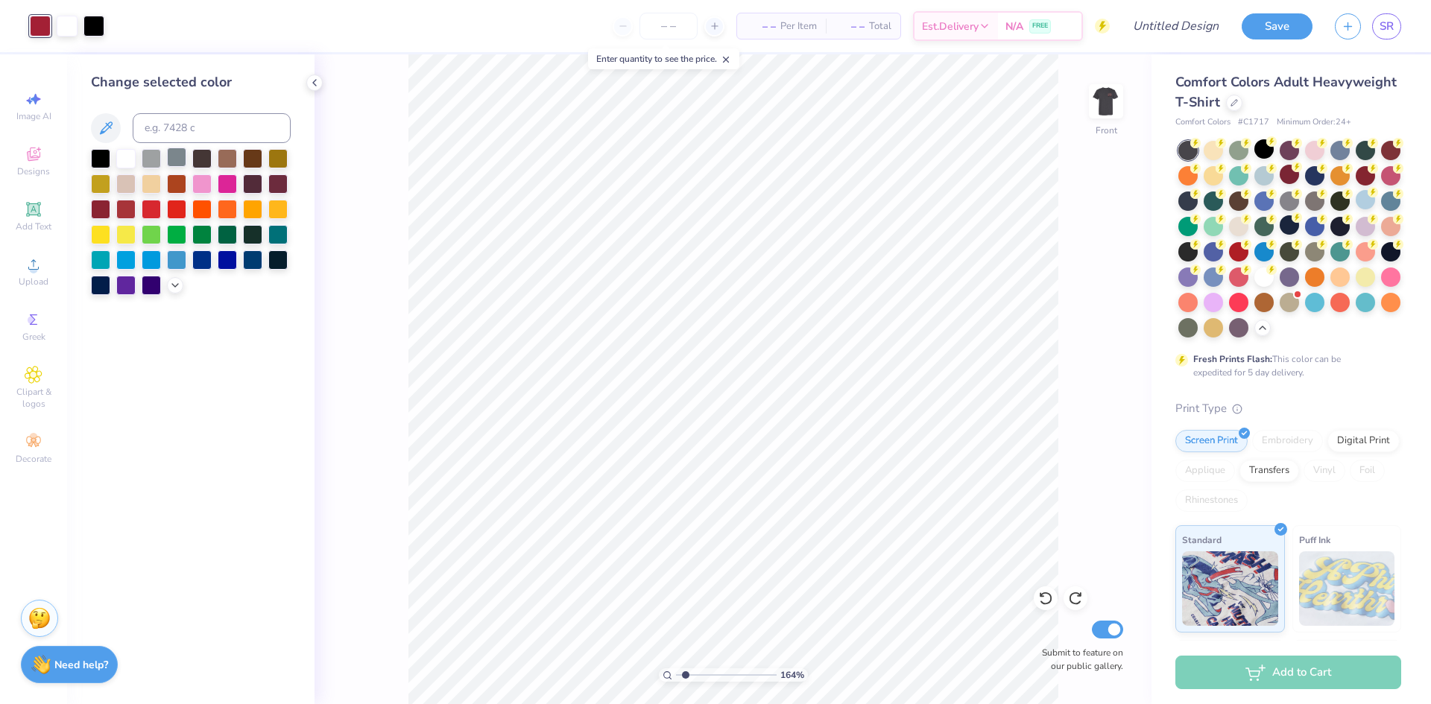
click at [177, 156] on div at bounding box center [176, 157] width 19 height 19
click at [101, 126] on icon at bounding box center [106, 128] width 18 height 18
click at [144, 155] on div at bounding box center [151, 157] width 19 height 19
click at [1112, 109] on img at bounding box center [1106, 102] width 60 height 60
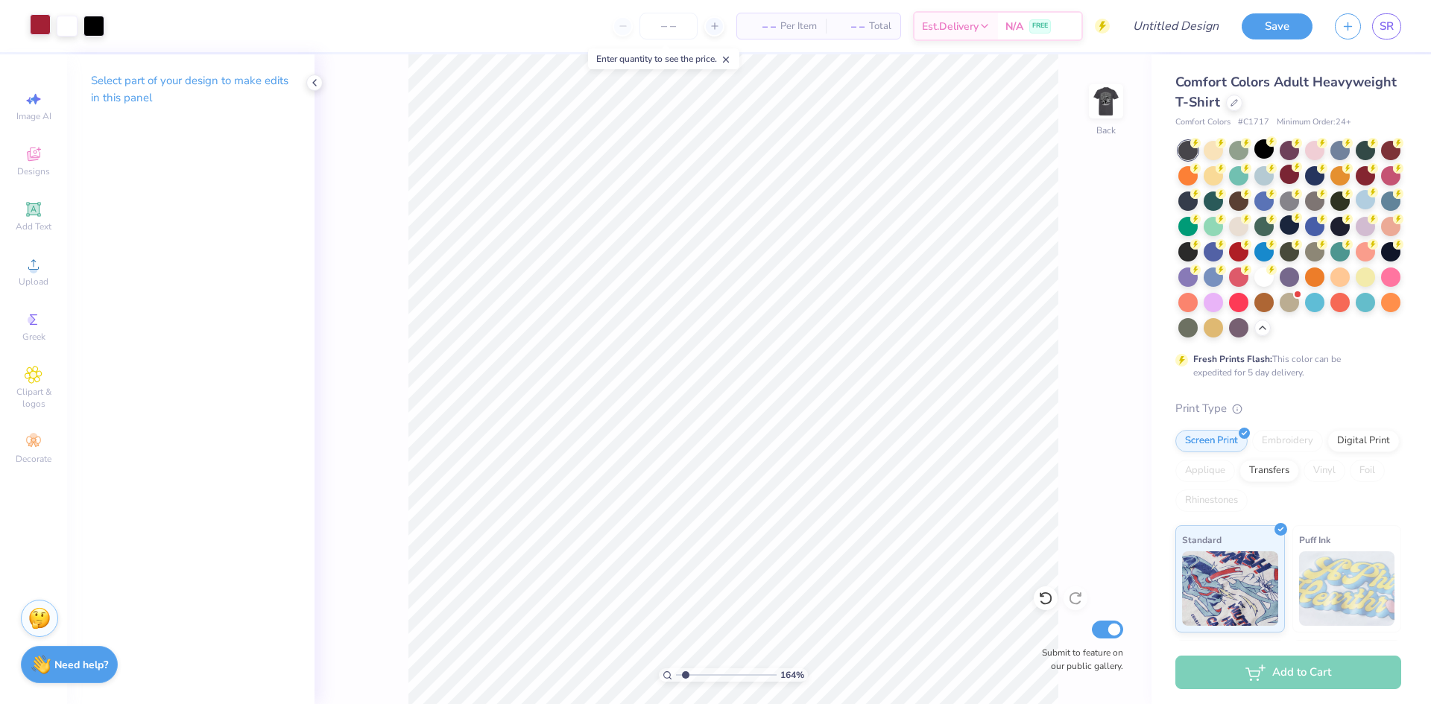
click at [36, 23] on div at bounding box center [40, 24] width 21 height 21
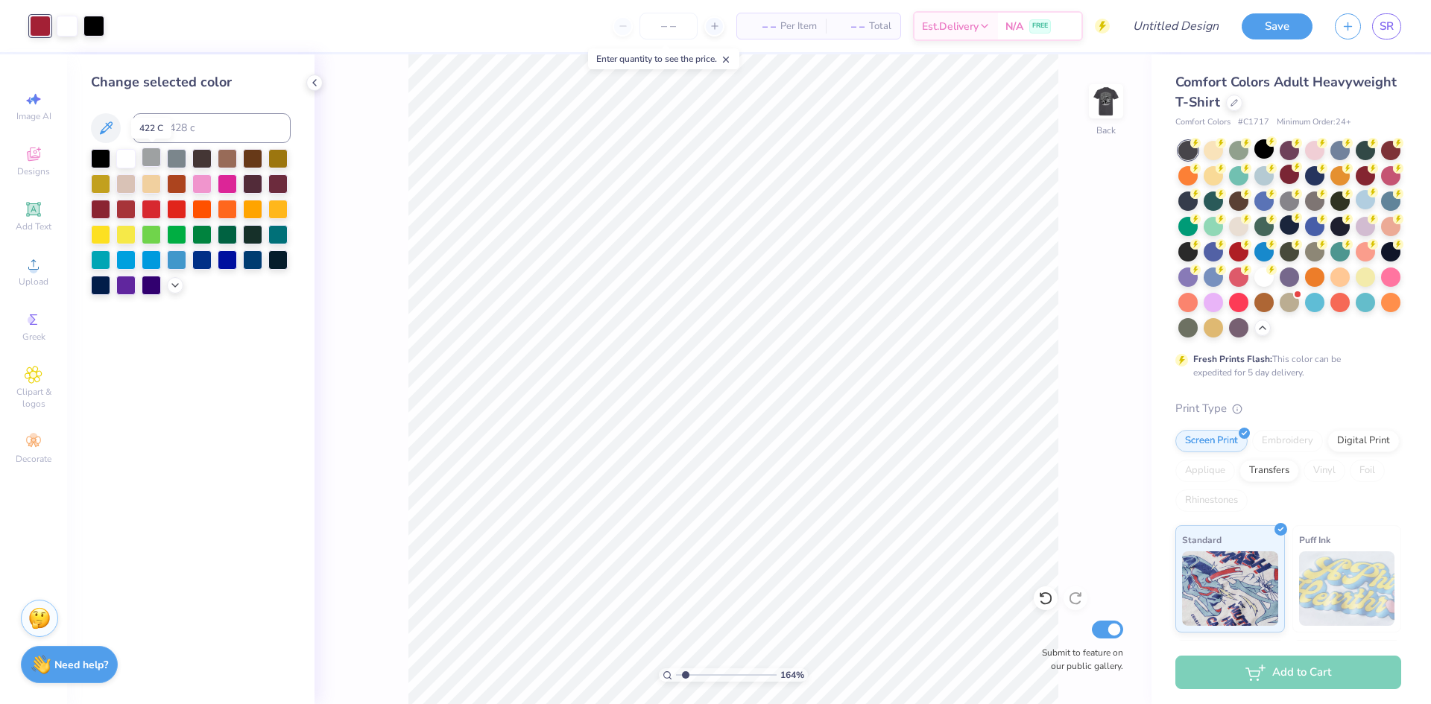
click at [157, 157] on div at bounding box center [151, 157] width 19 height 19
type input "1.64266073799124"
click at [1265, 40] on div "Save SR" at bounding box center [1336, 26] width 189 height 52
click at [1264, 32] on button "Save" at bounding box center [1277, 24] width 71 height 26
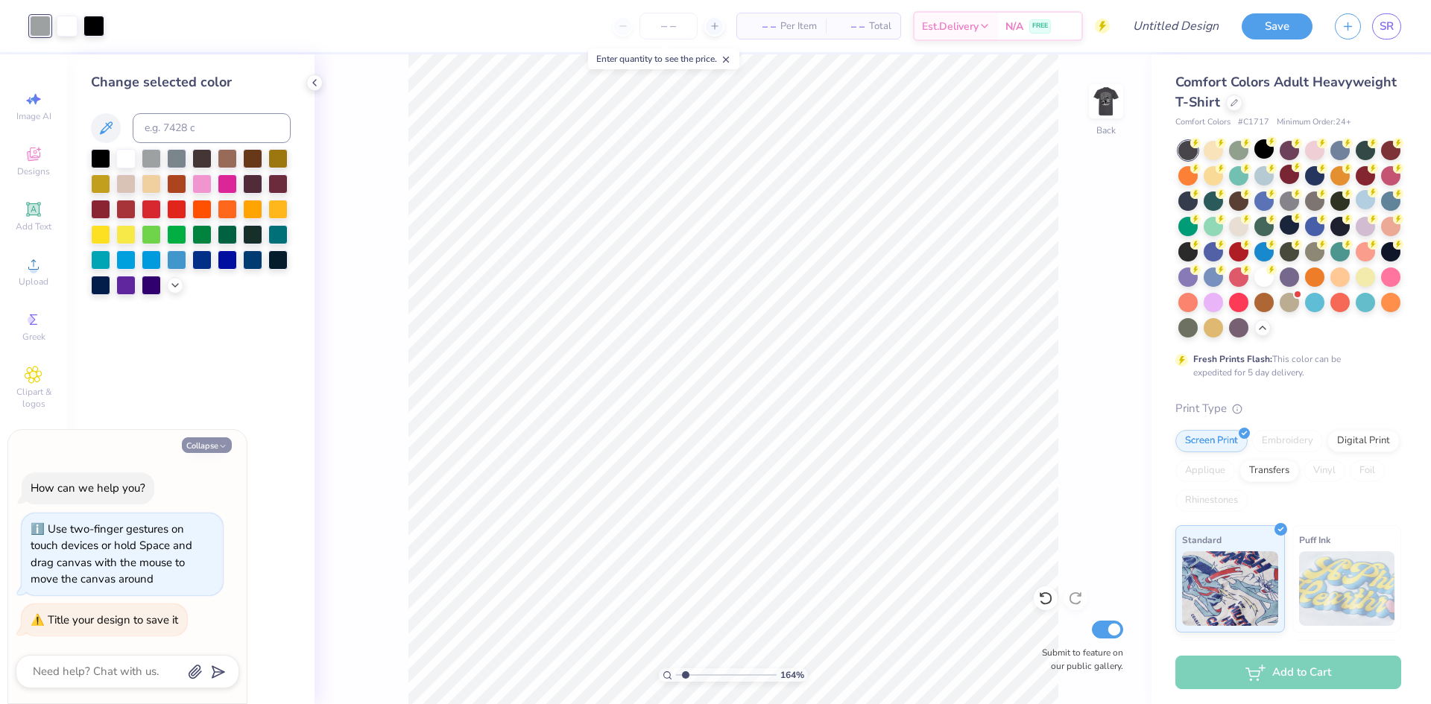
click at [215, 444] on button "Collapse" at bounding box center [207, 445] width 50 height 16
type textarea "x"
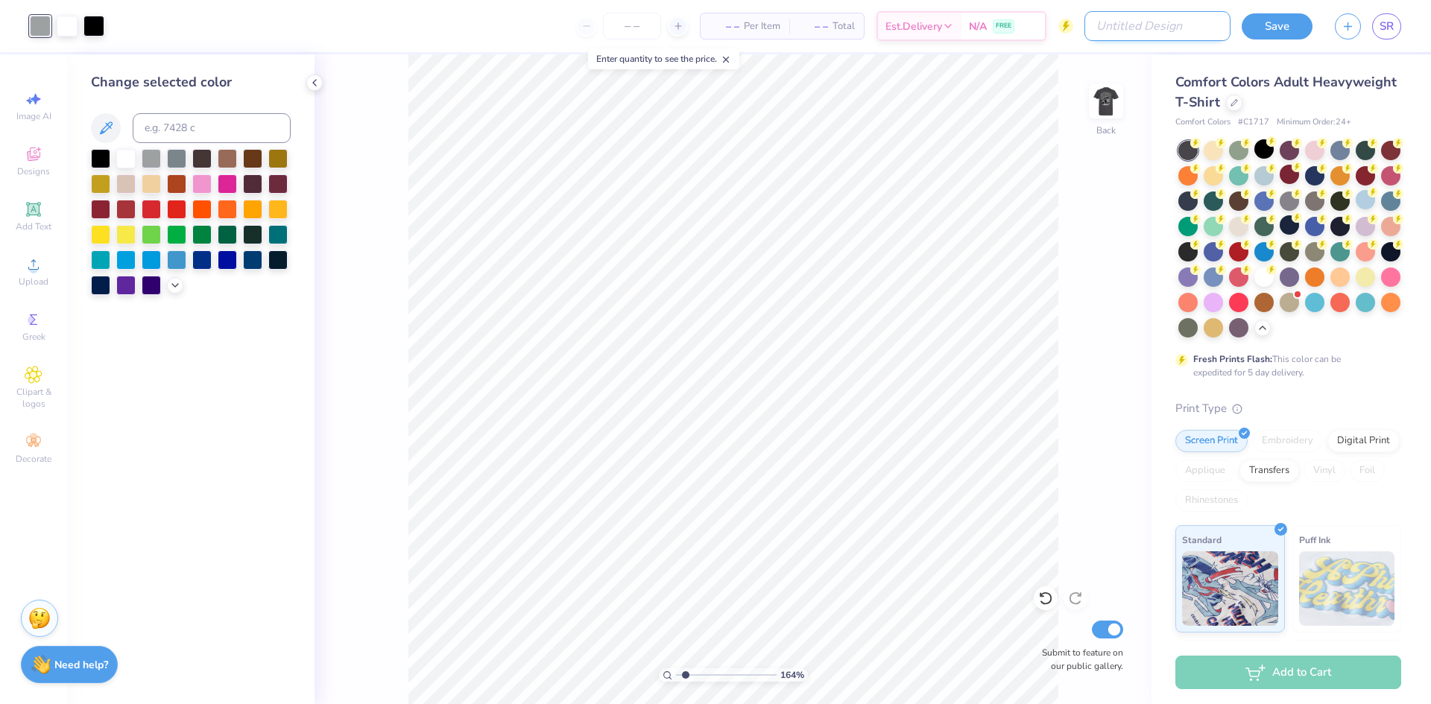
click at [1150, 27] on input "Design Title" at bounding box center [1157, 26] width 146 height 30
type input "d"
type input "1.64266073799124"
type input "do"
type input "1.64266073799124"
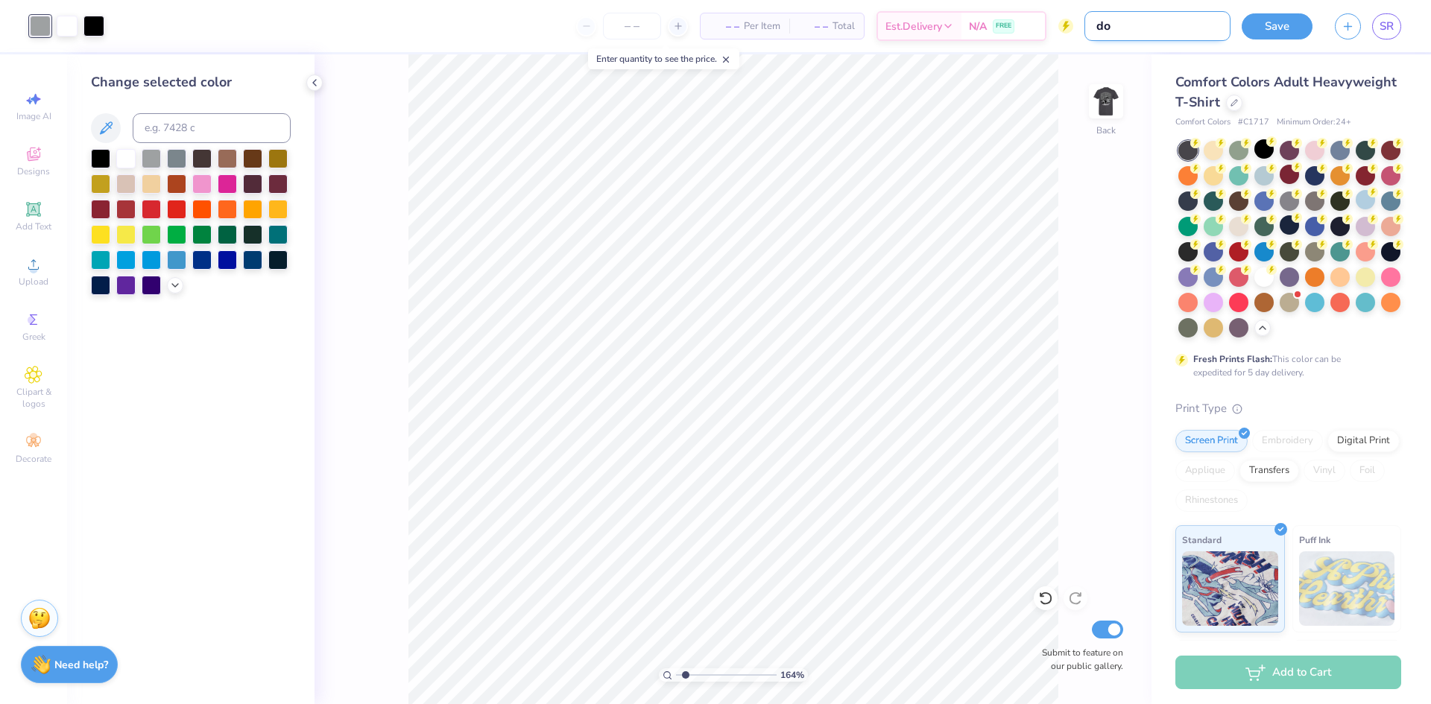
type input "dog"
type input "1.64266073799124"
type input "dog"
type input "1.64266073799124"
type input "dog l"
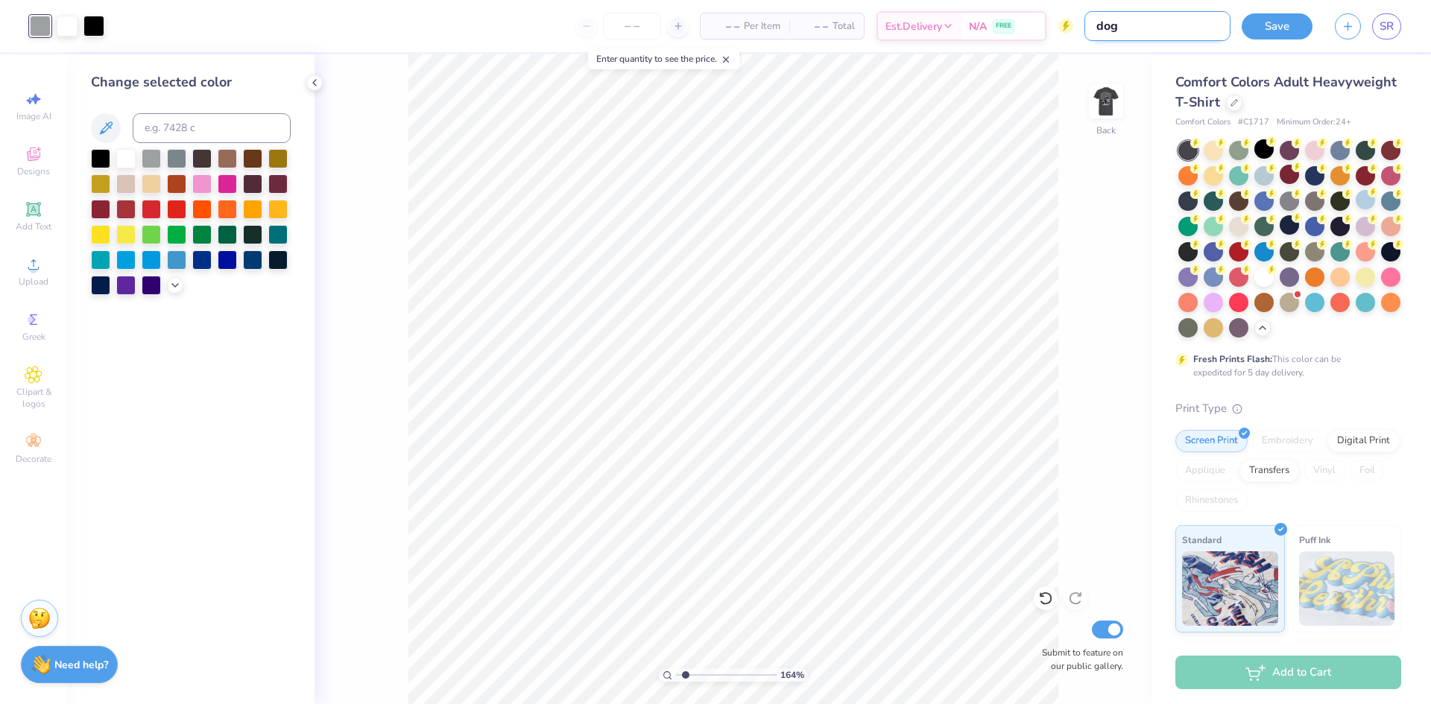
type input "1.64266073799124"
type input "dog ln"
type input "1.64266073799124"
type input "dog lnb"
type input "1.64266073799124"
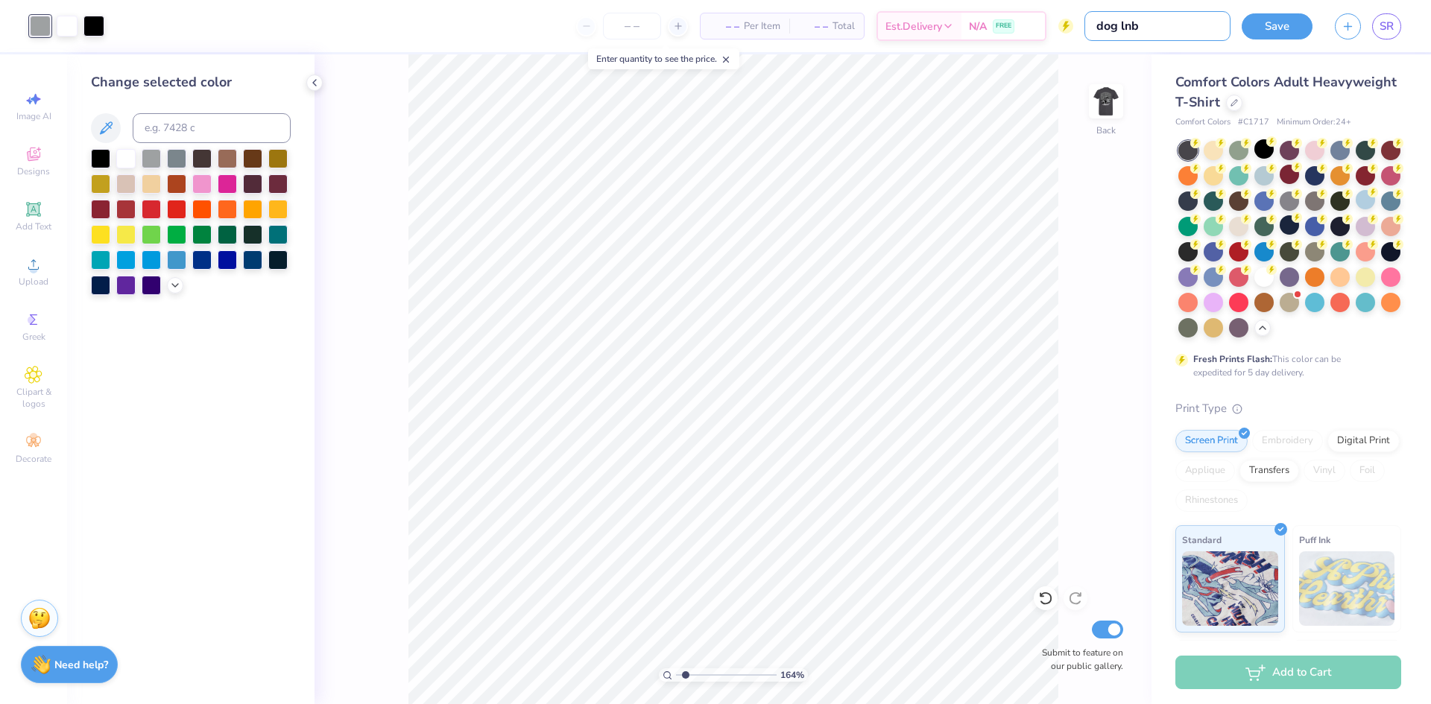
type input "dog lnb"
click at [1102, 189] on div "164 % Back Submit to feature on our public gallery." at bounding box center [732, 379] width 837 height 650
click at [1261, 31] on button "Save" at bounding box center [1277, 24] width 71 height 26
click at [1284, 20] on div "Save" at bounding box center [1277, 26] width 71 height 26
